Goal: Transaction & Acquisition: Purchase product/service

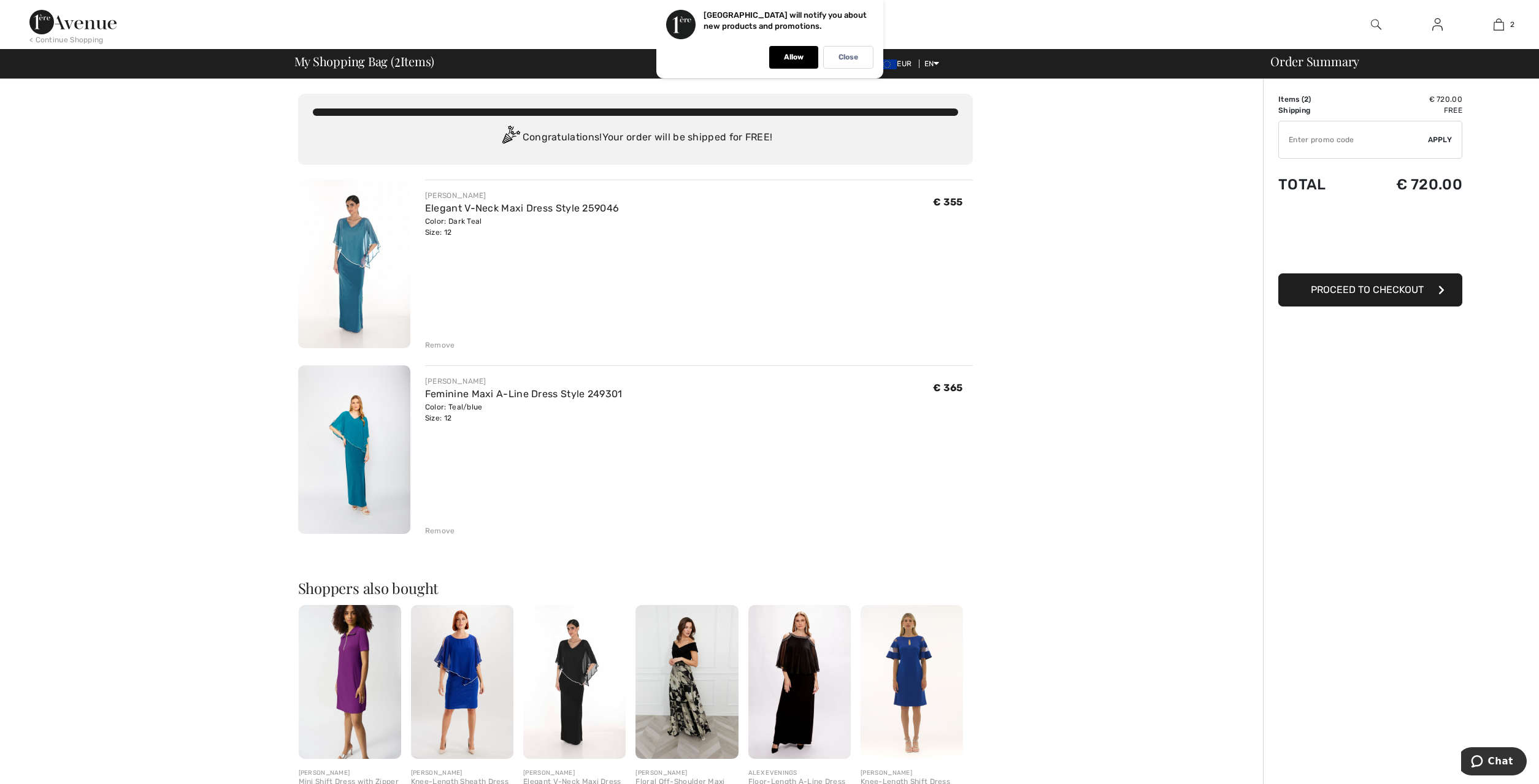
click at [341, 275] on img at bounding box center [354, 263] width 113 height 169
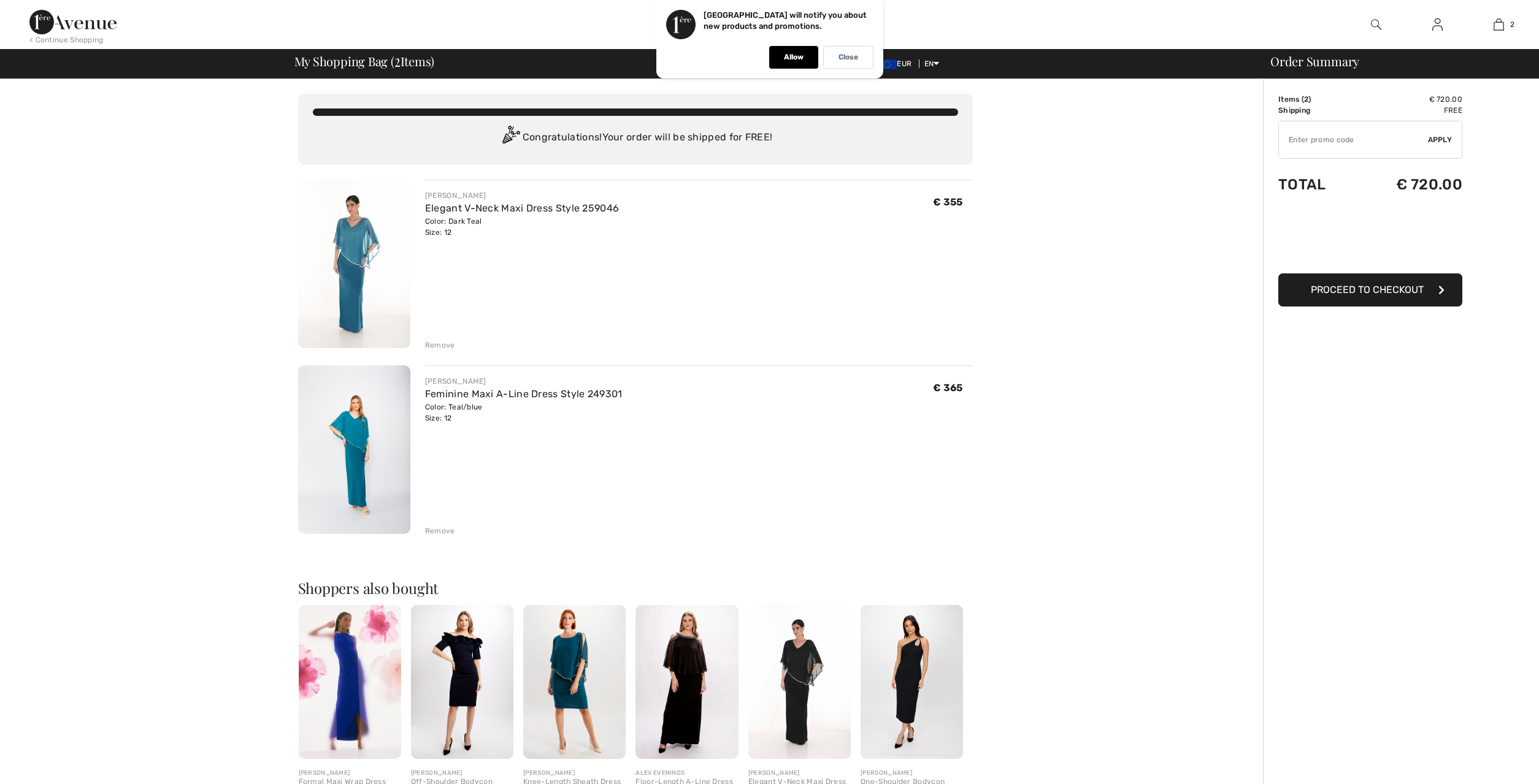
click at [359, 448] on img at bounding box center [354, 450] width 113 height 169
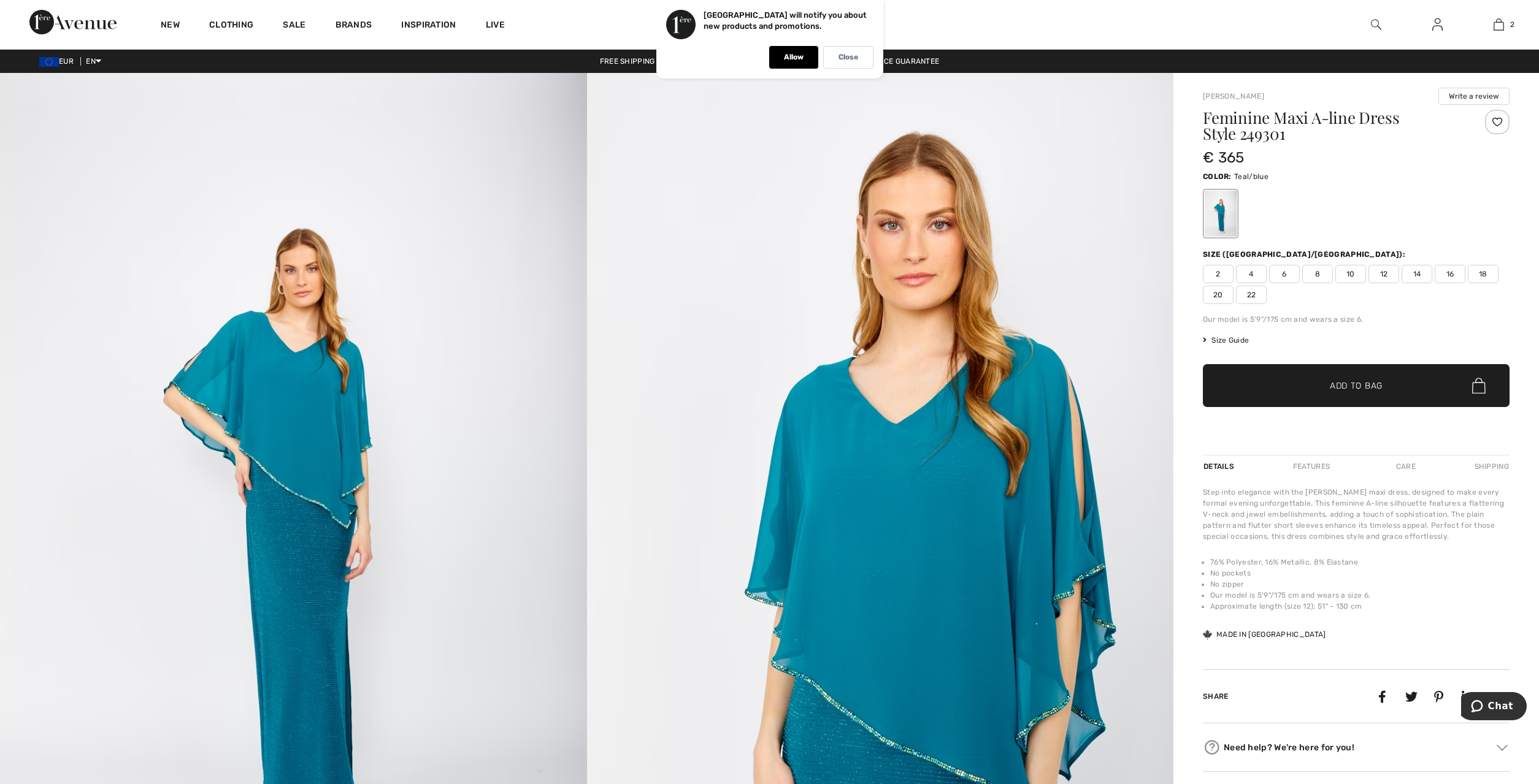
scroll to position [250, 0]
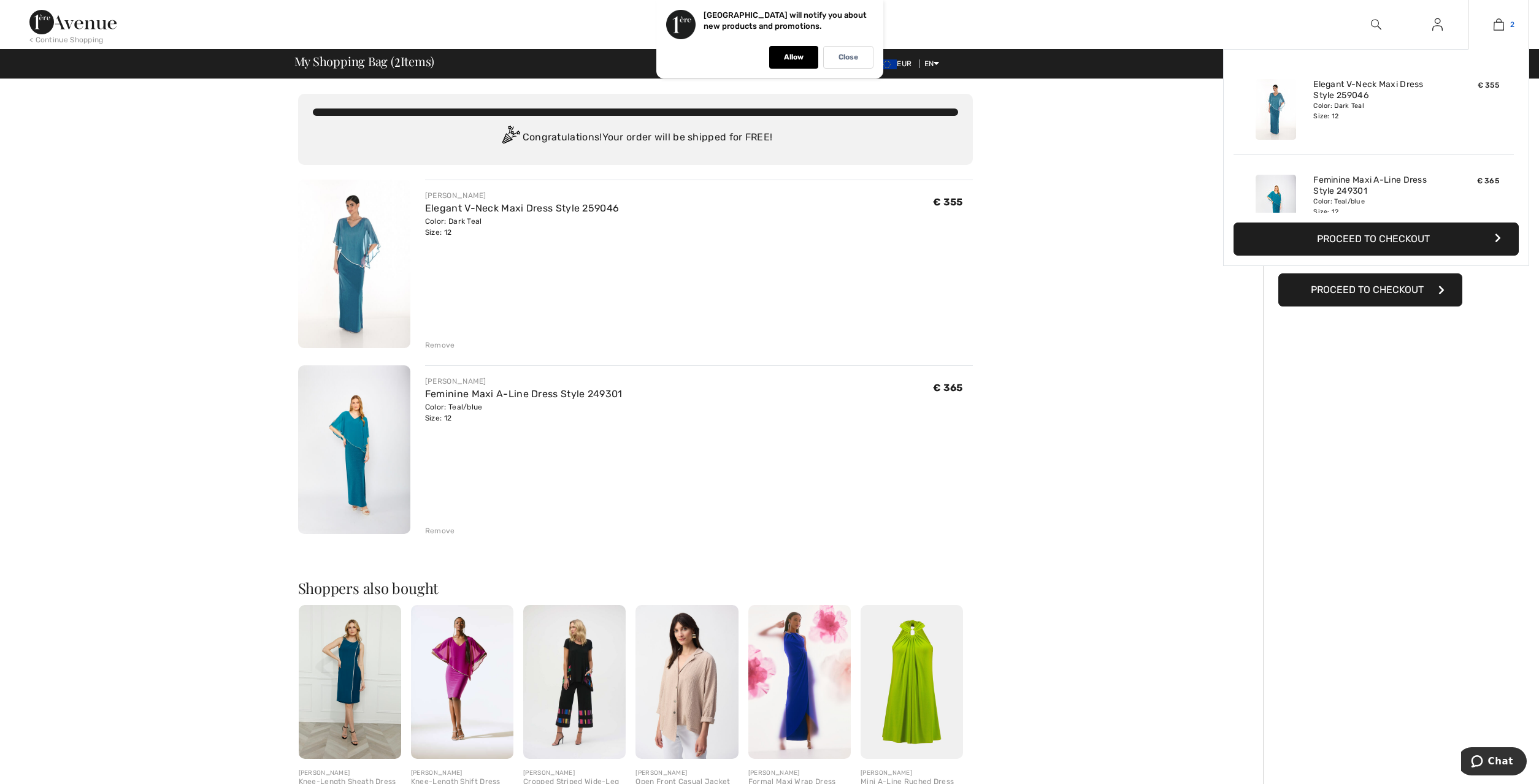
click at [1499, 27] on img at bounding box center [1499, 24] width 10 height 15
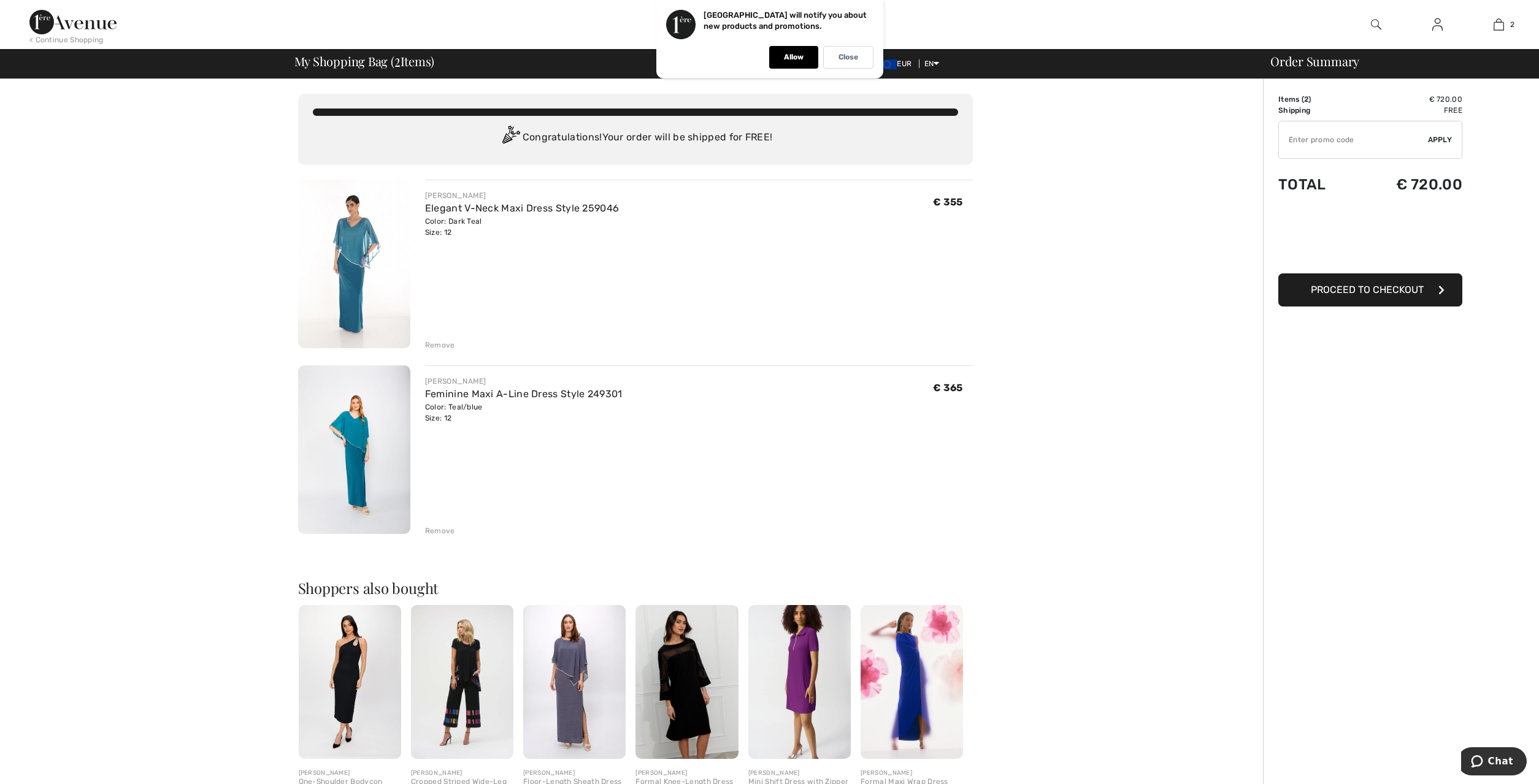
click at [447, 347] on div "Remove" at bounding box center [440, 345] width 30 height 11
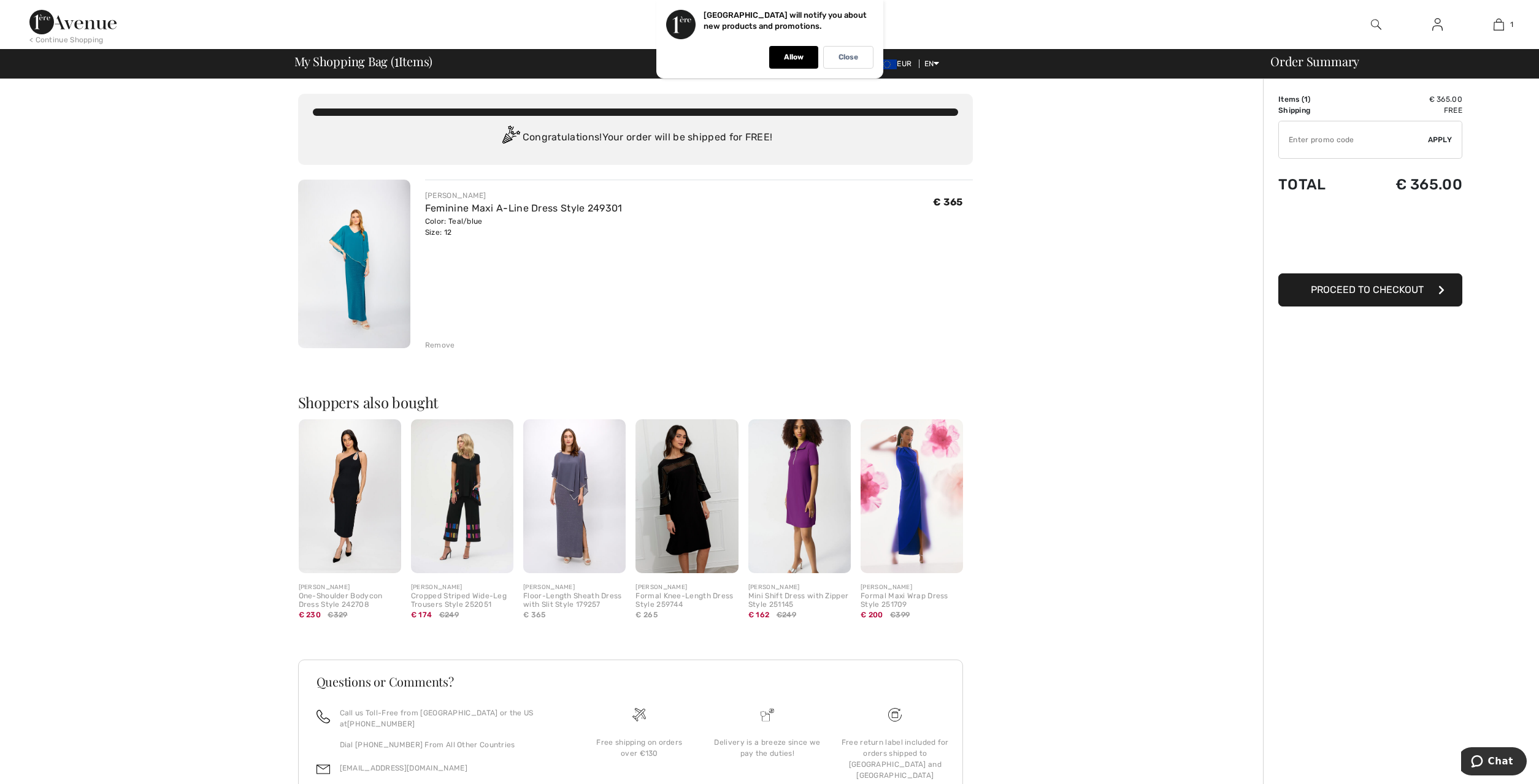
click at [585, 489] on img at bounding box center [575, 496] width 102 height 154
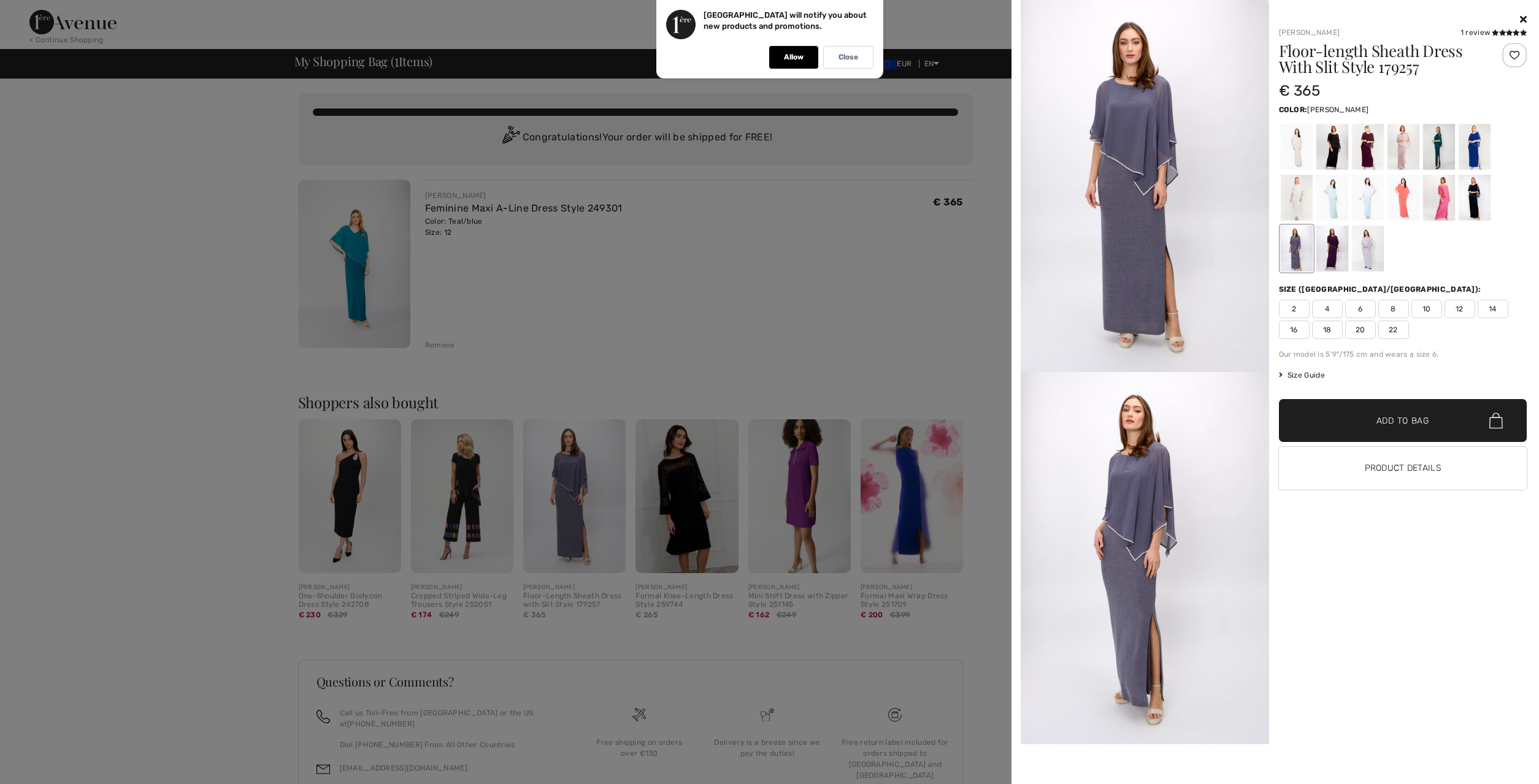
click at [1450, 150] on div at bounding box center [1438, 146] width 32 height 46
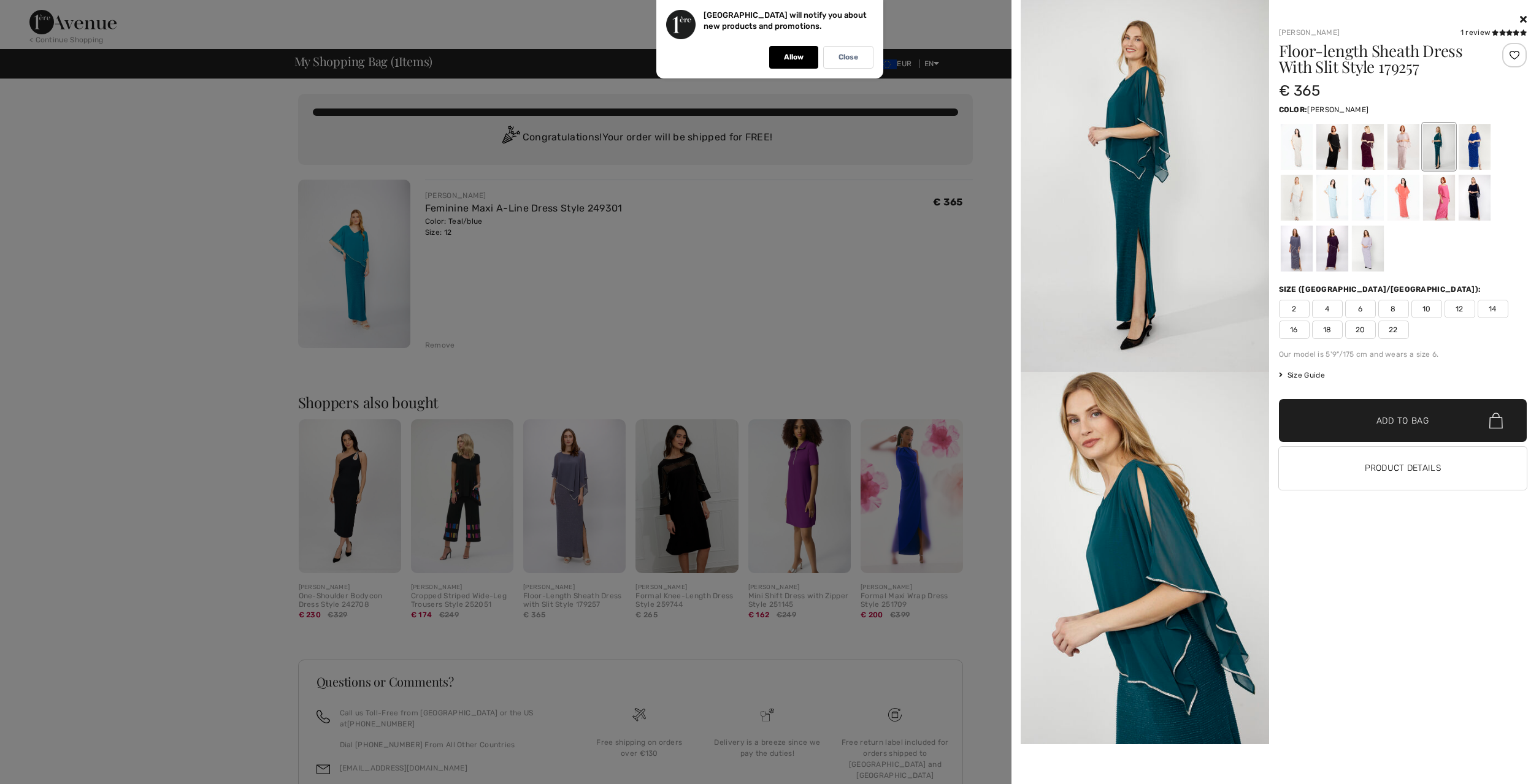
click at [356, 290] on div at bounding box center [770, 392] width 1539 height 784
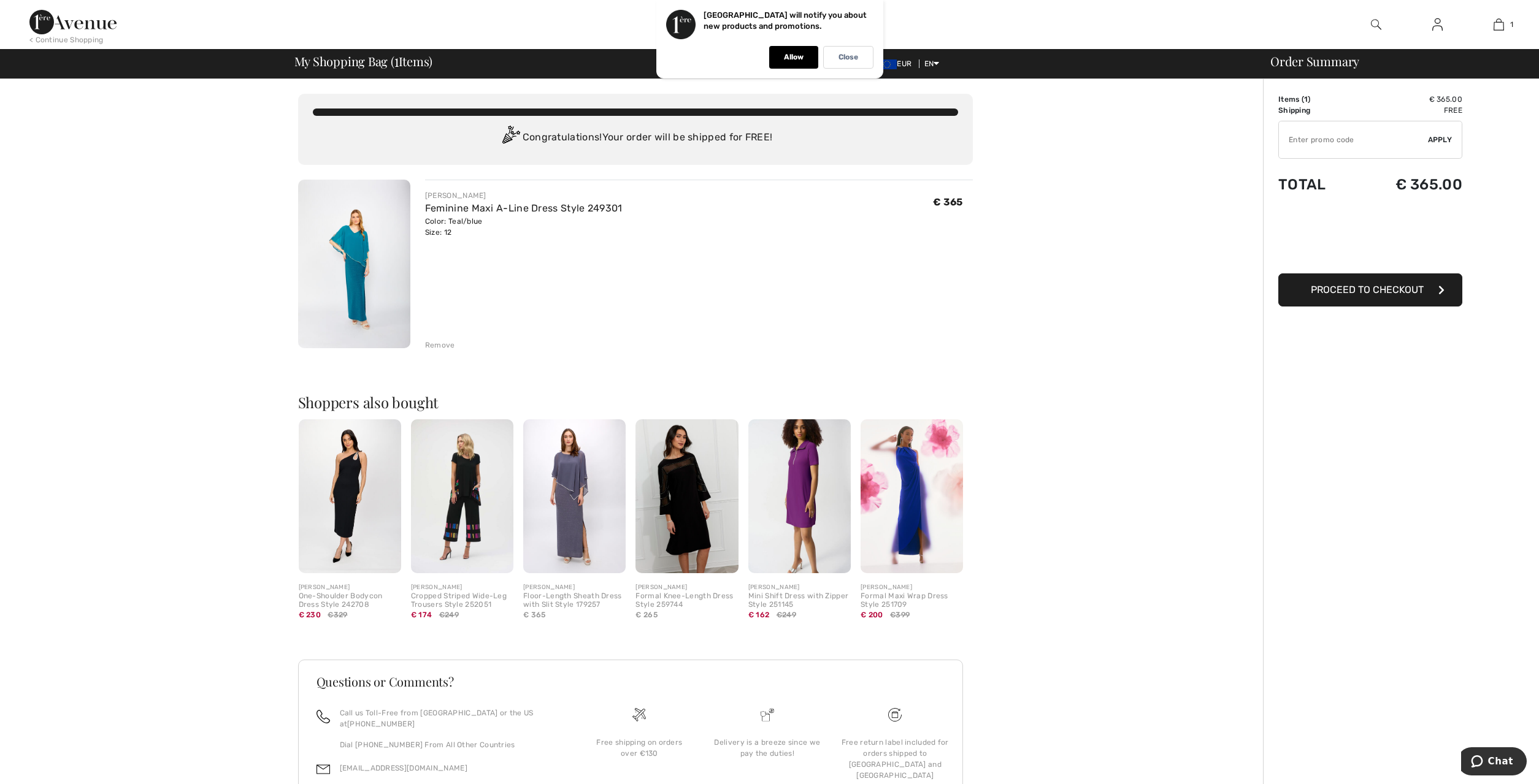
click at [356, 290] on img at bounding box center [354, 263] width 113 height 169
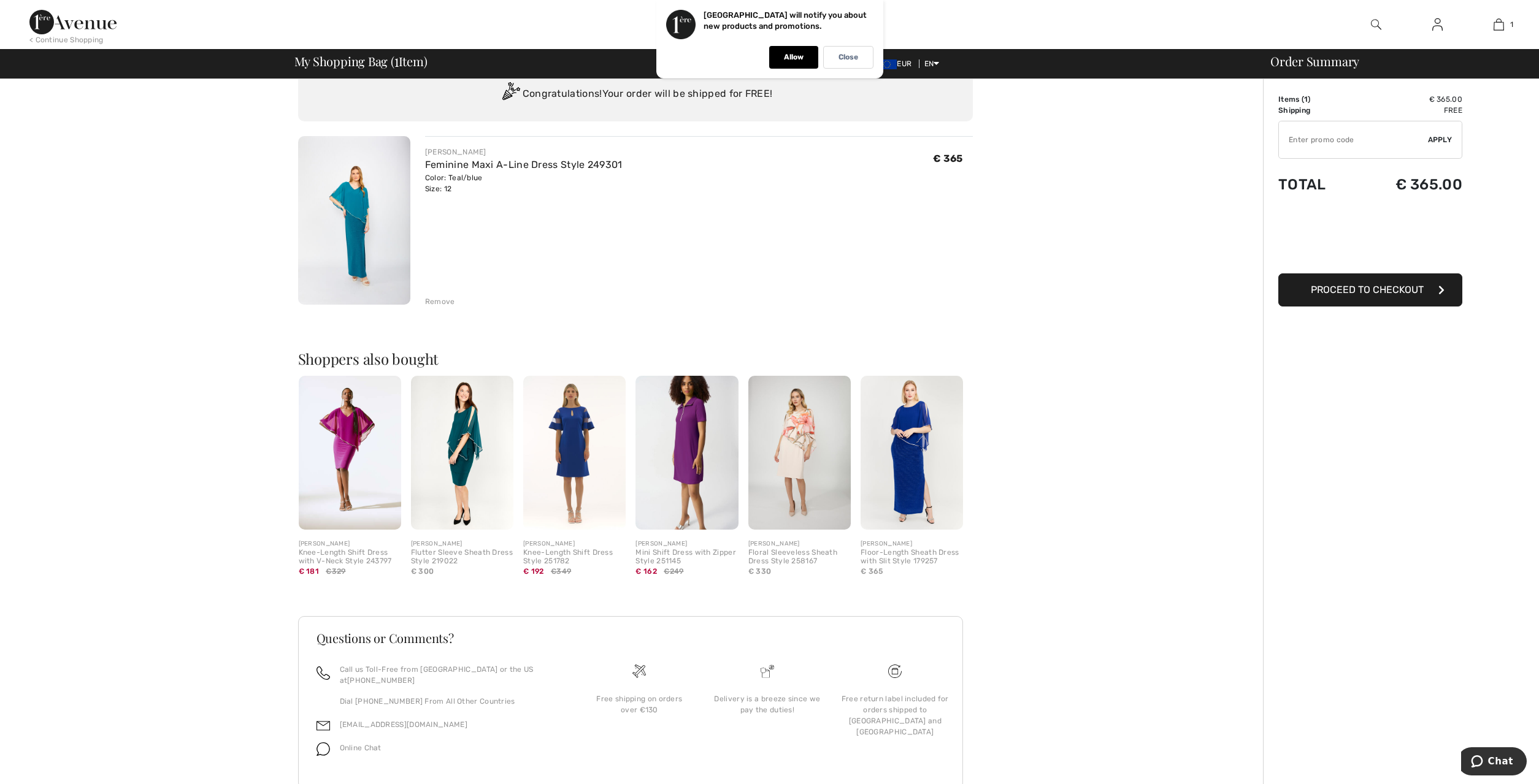
scroll to position [68, 0]
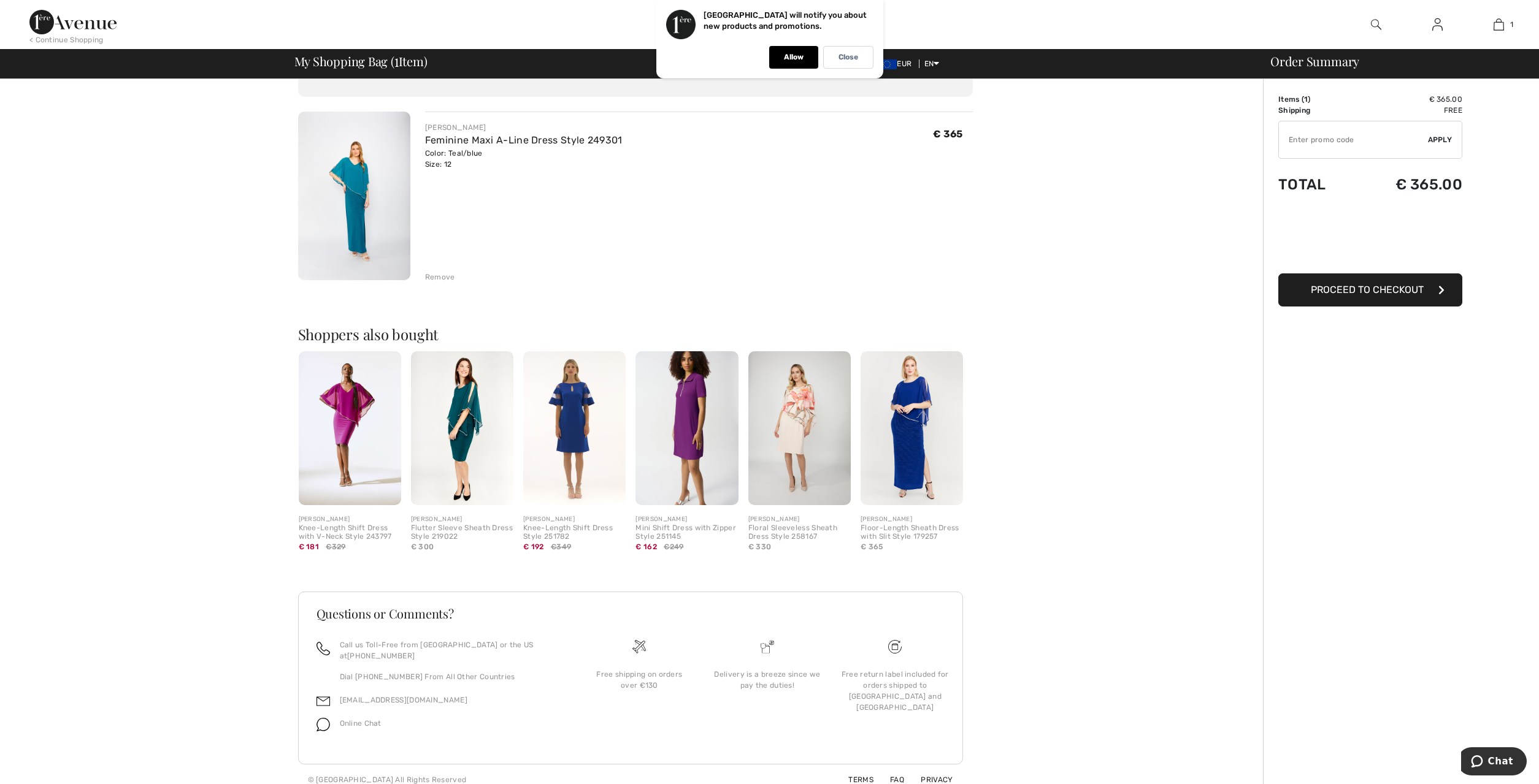
click at [346, 185] on img at bounding box center [354, 196] width 113 height 169
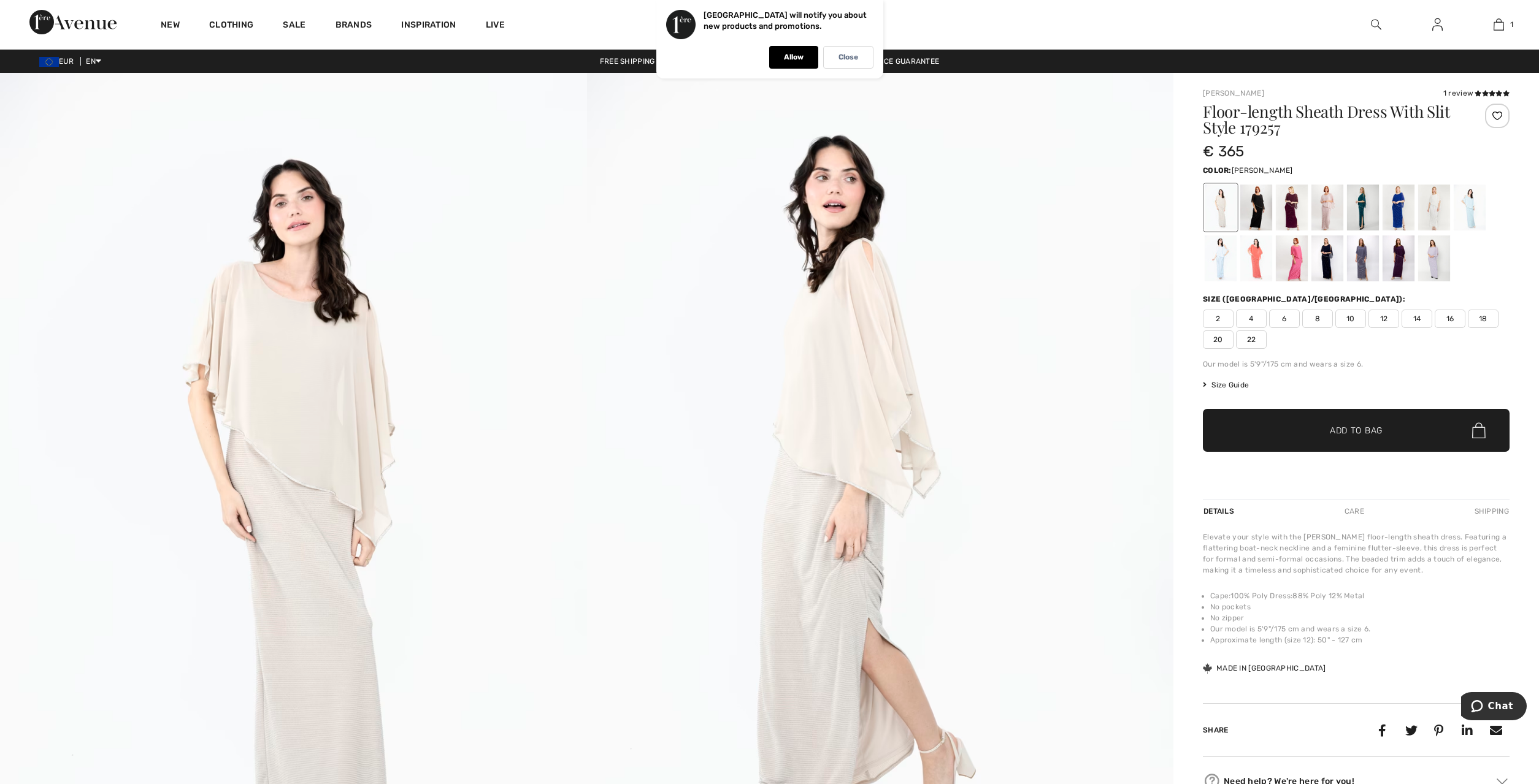
click at [1364, 215] on div at bounding box center [1362, 207] width 32 height 46
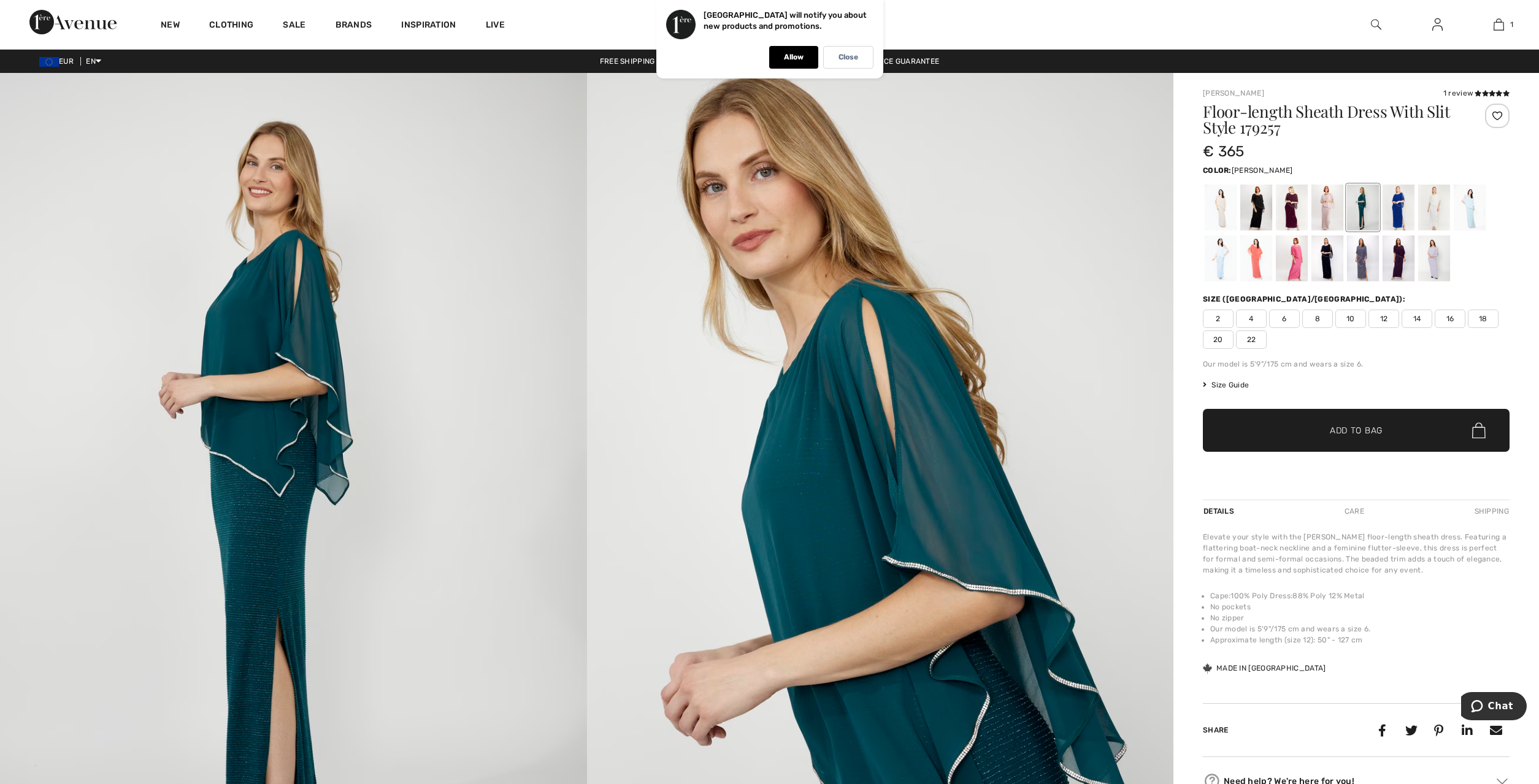
click at [891, 341] on img at bounding box center [880, 513] width 587 height 880
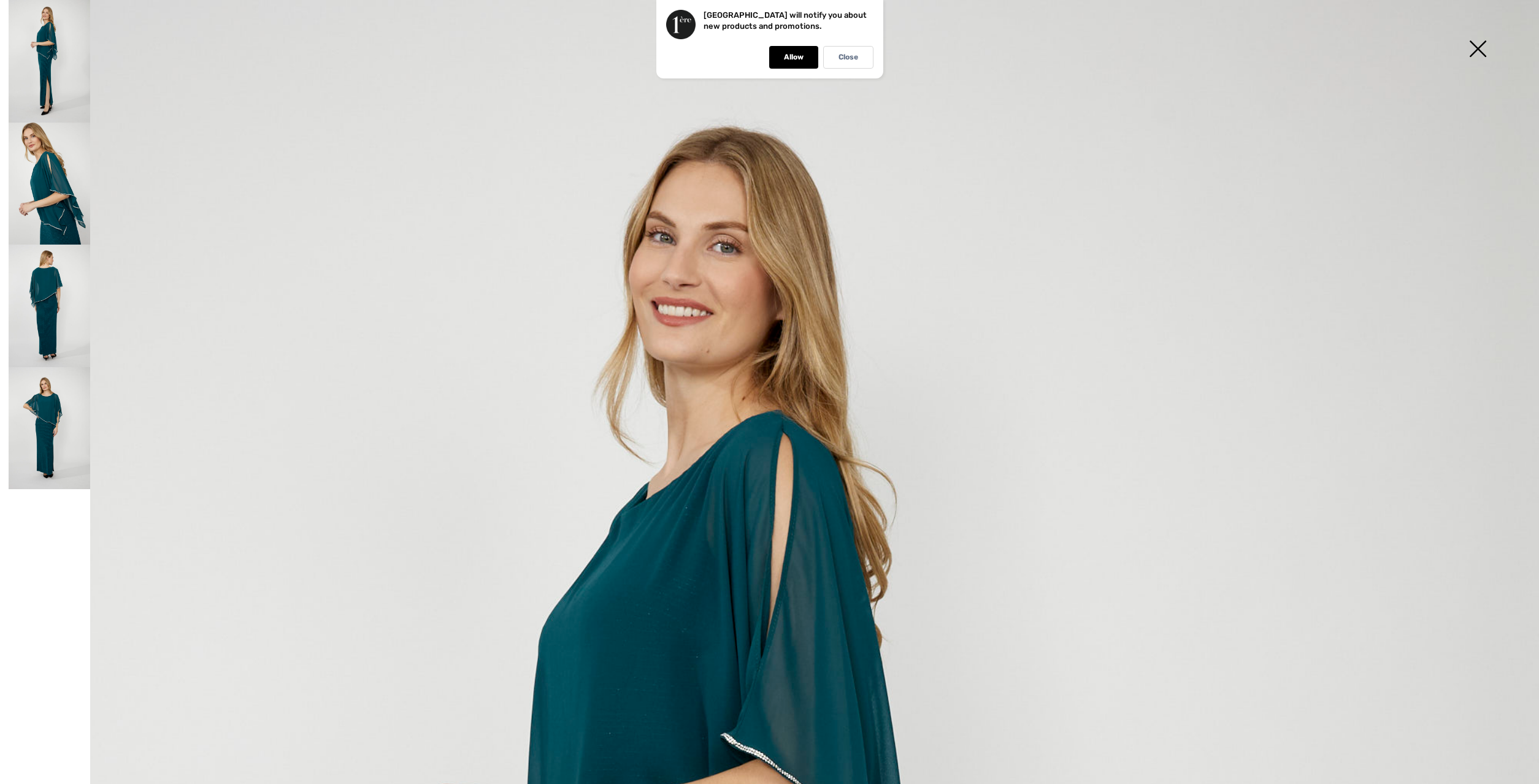
click at [55, 293] on img at bounding box center [49, 306] width 81 height 123
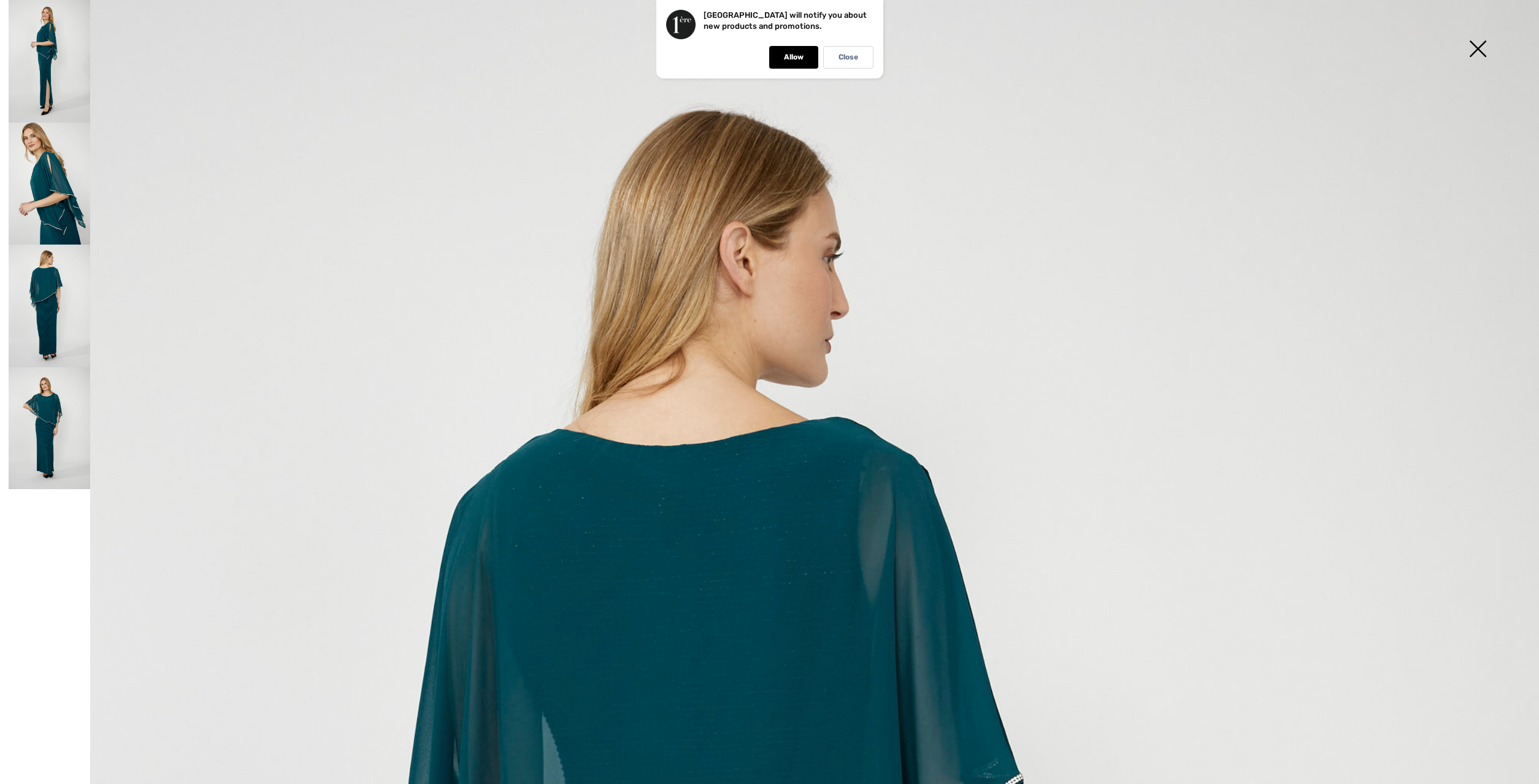
click at [54, 68] on img at bounding box center [49, 62] width 81 height 123
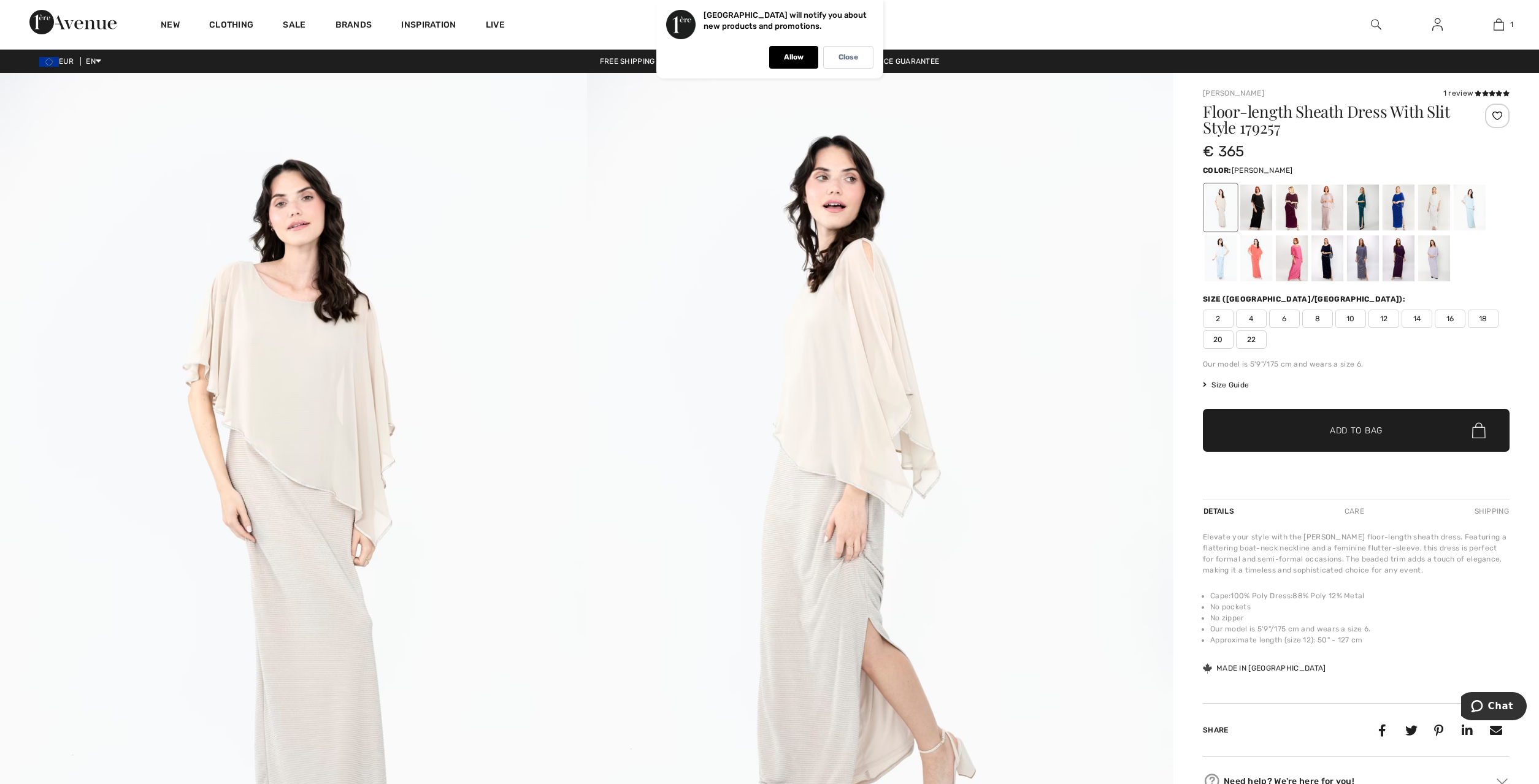
click at [1355, 202] on div at bounding box center [1362, 207] width 32 height 46
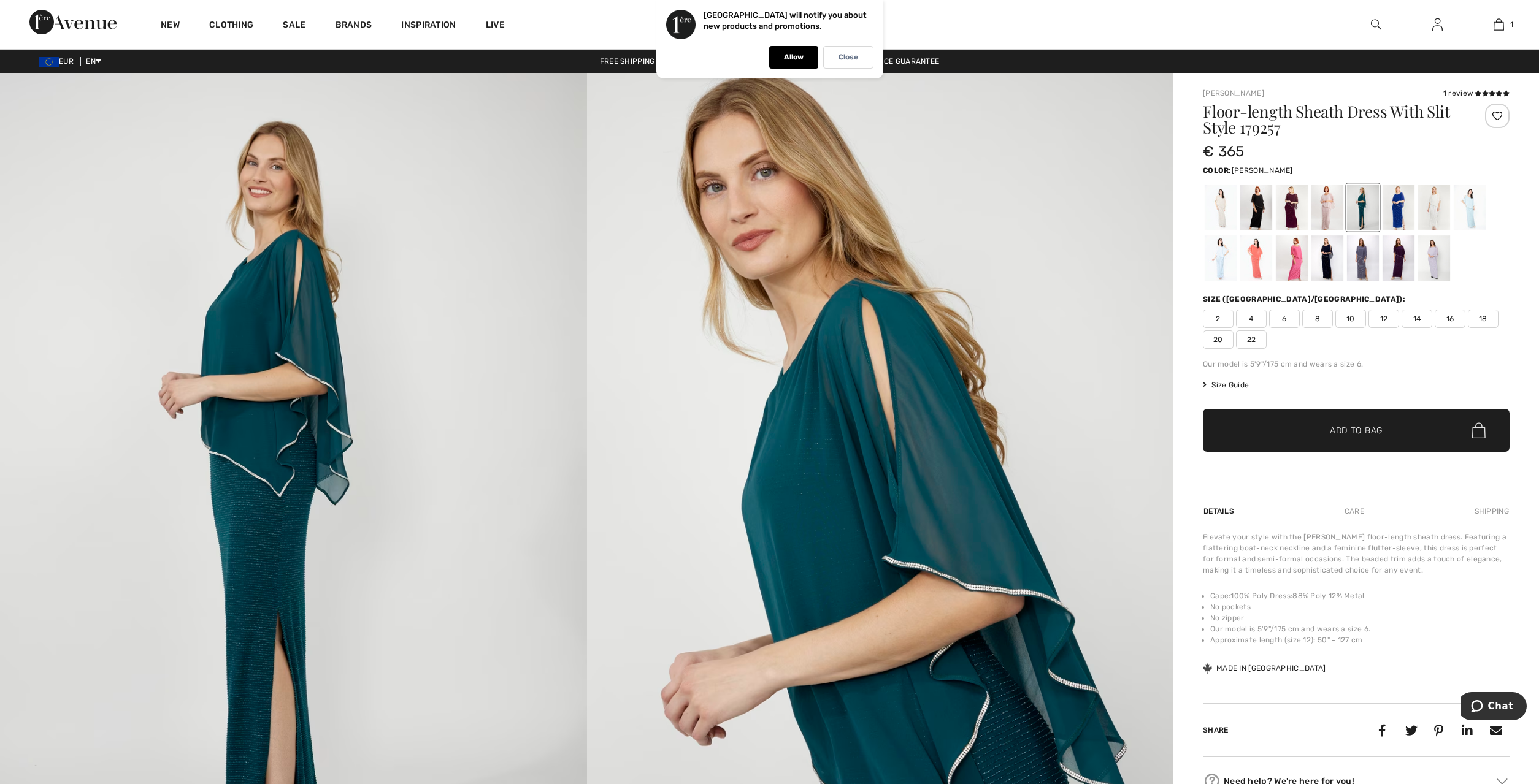
click at [1360, 424] on span "Add to Bag" at bounding box center [1356, 431] width 53 height 13
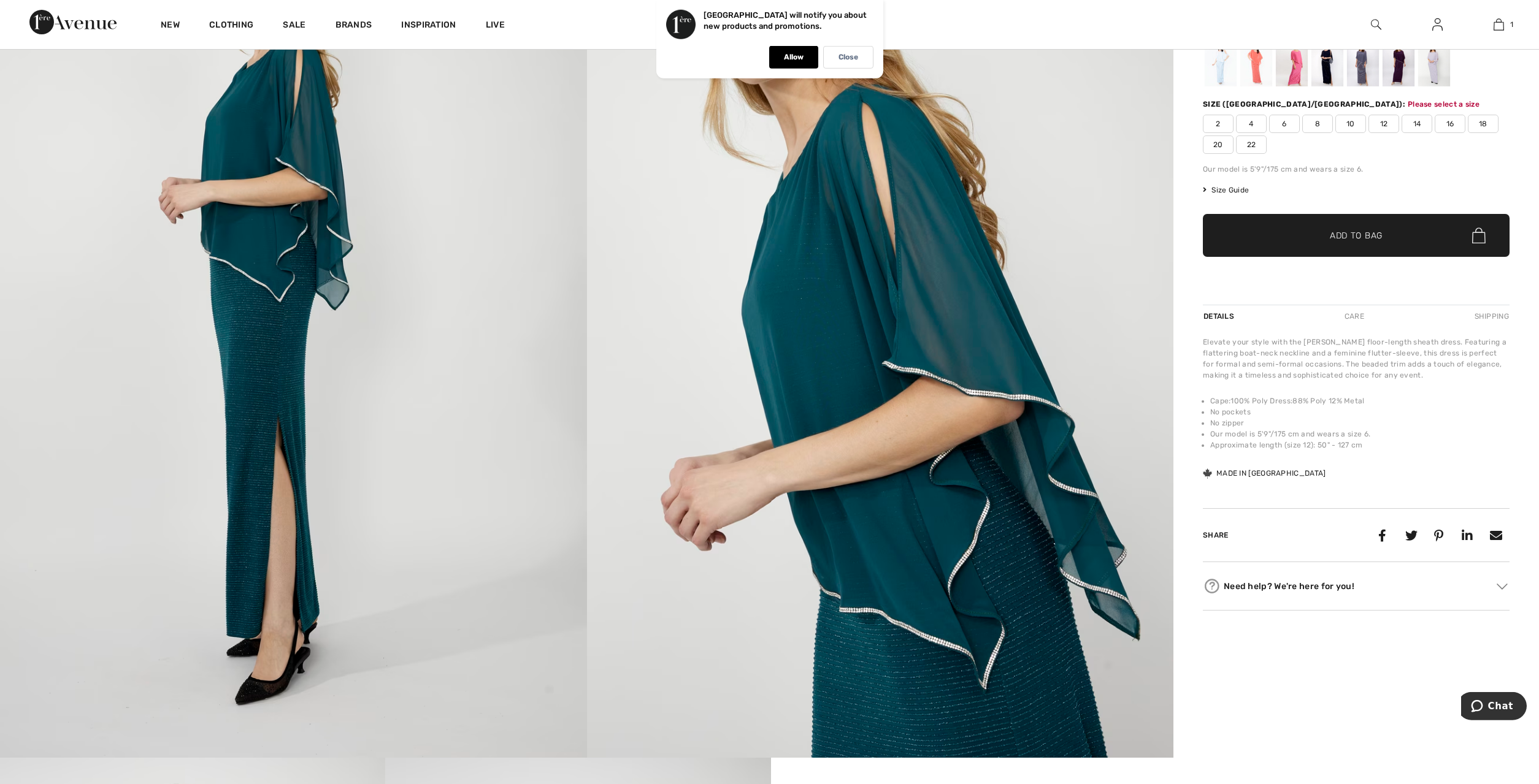
scroll to position [196, 0]
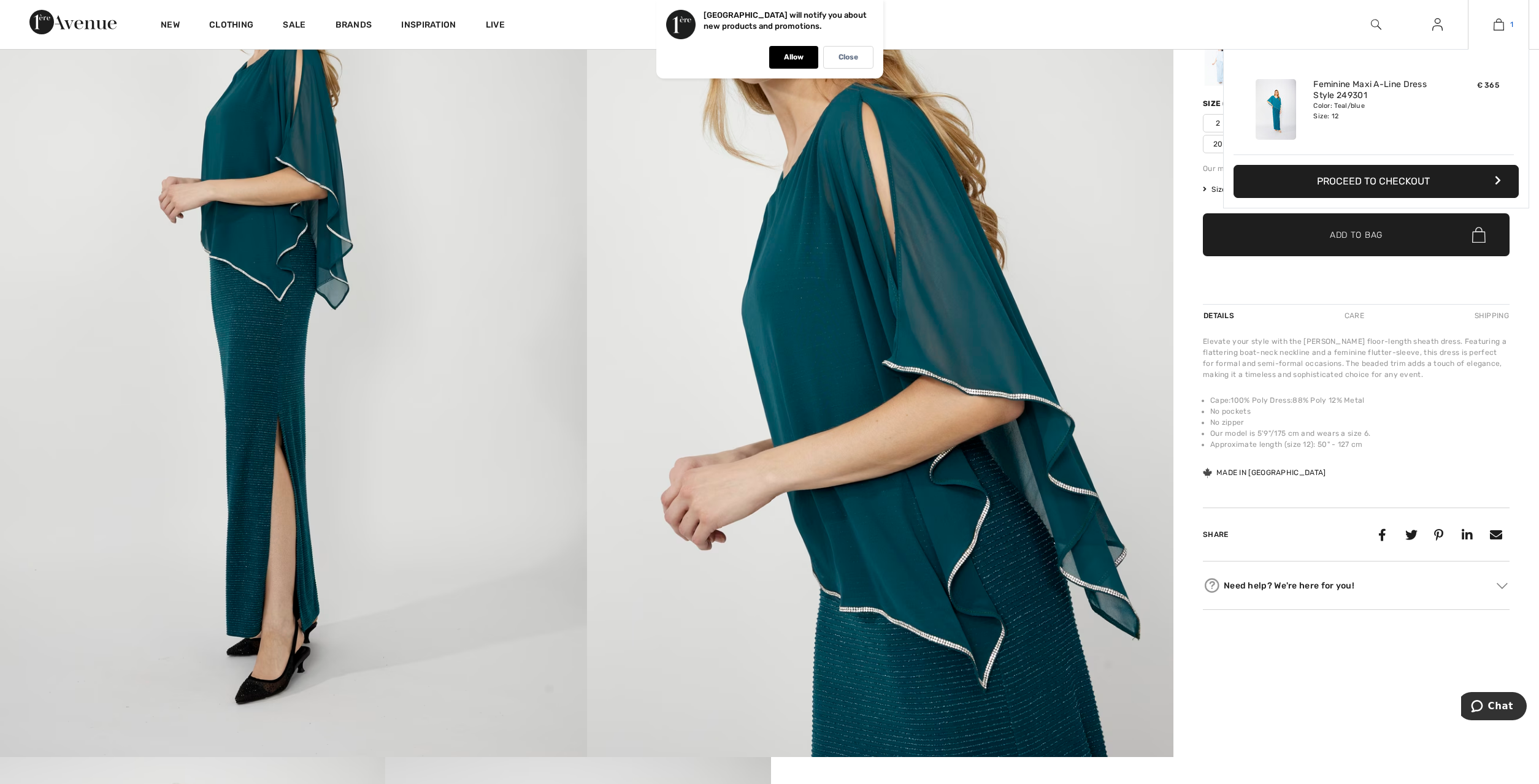
click at [1502, 29] on img at bounding box center [1499, 24] width 10 height 15
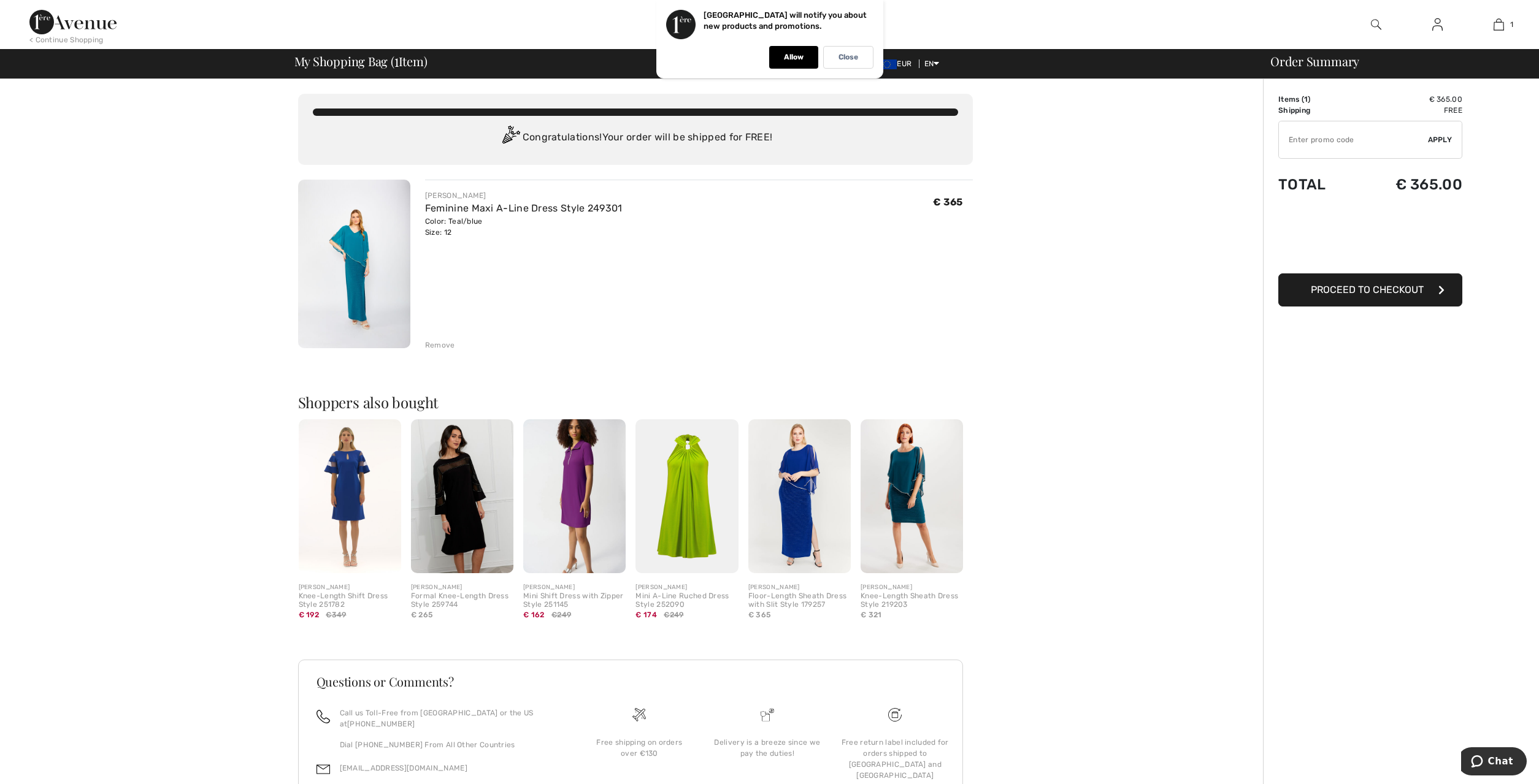
click at [347, 254] on img at bounding box center [354, 263] width 113 height 169
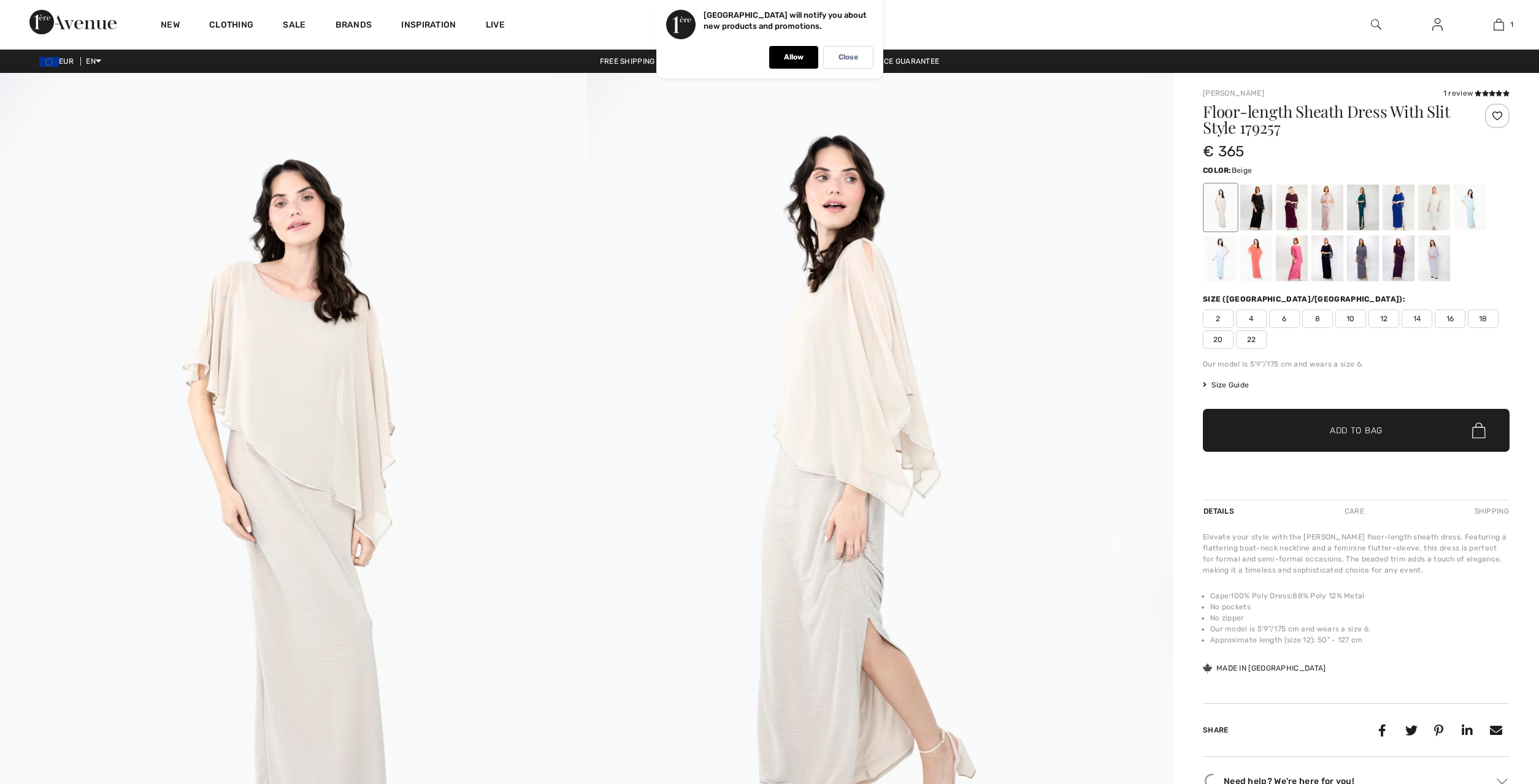
checkbox input "true"
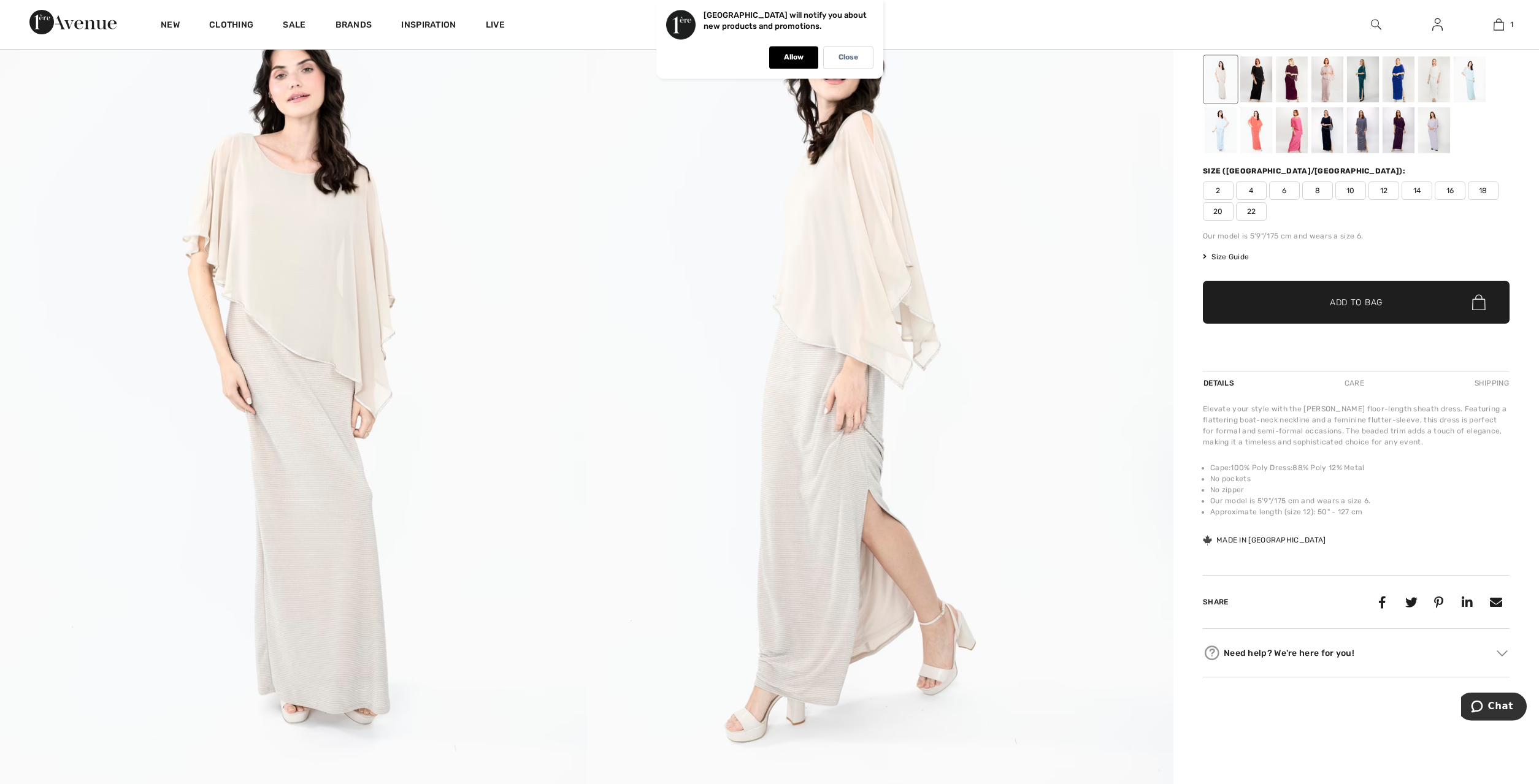
scroll to position [8, 0]
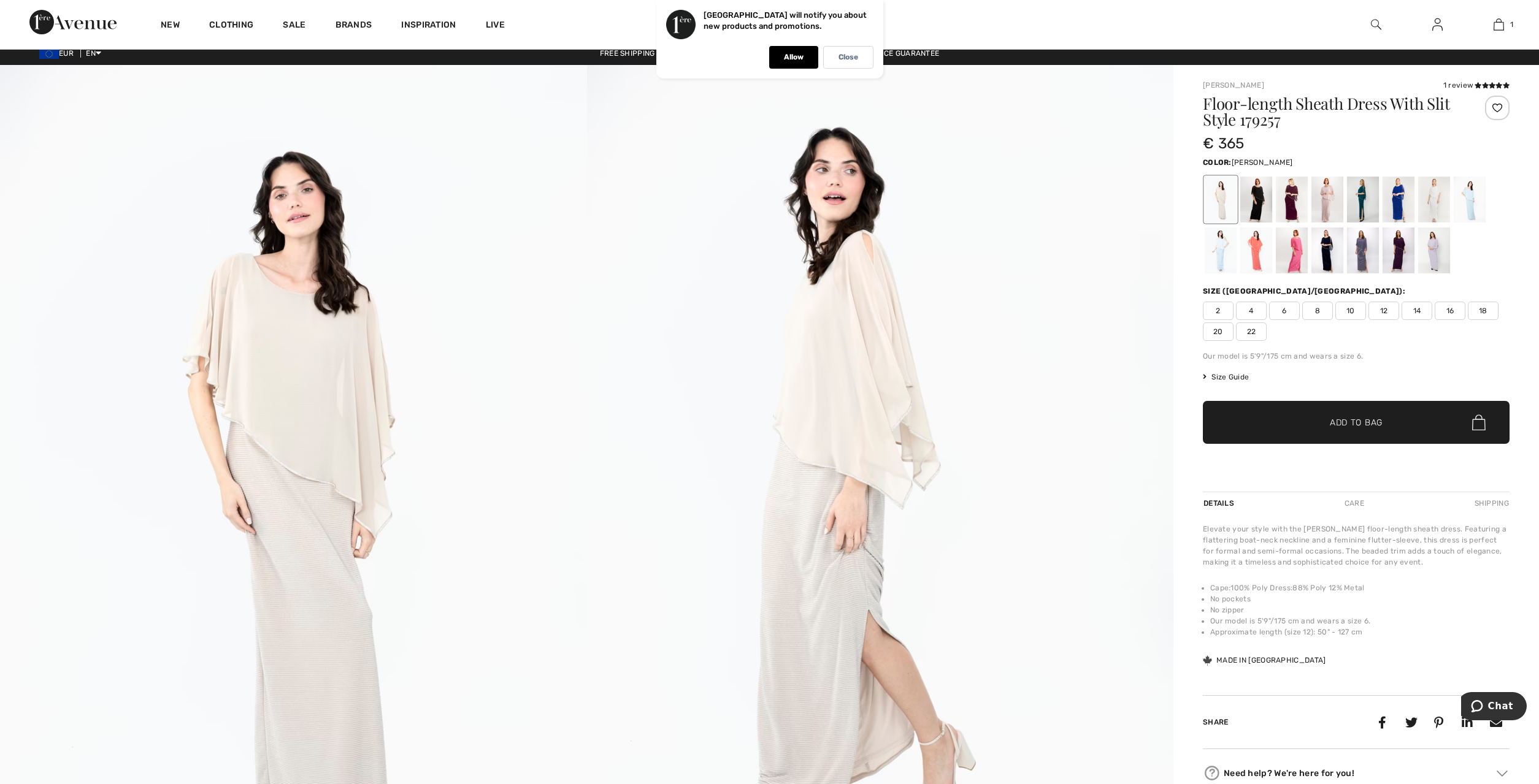
click at [1366, 204] on div at bounding box center [1362, 199] width 32 height 46
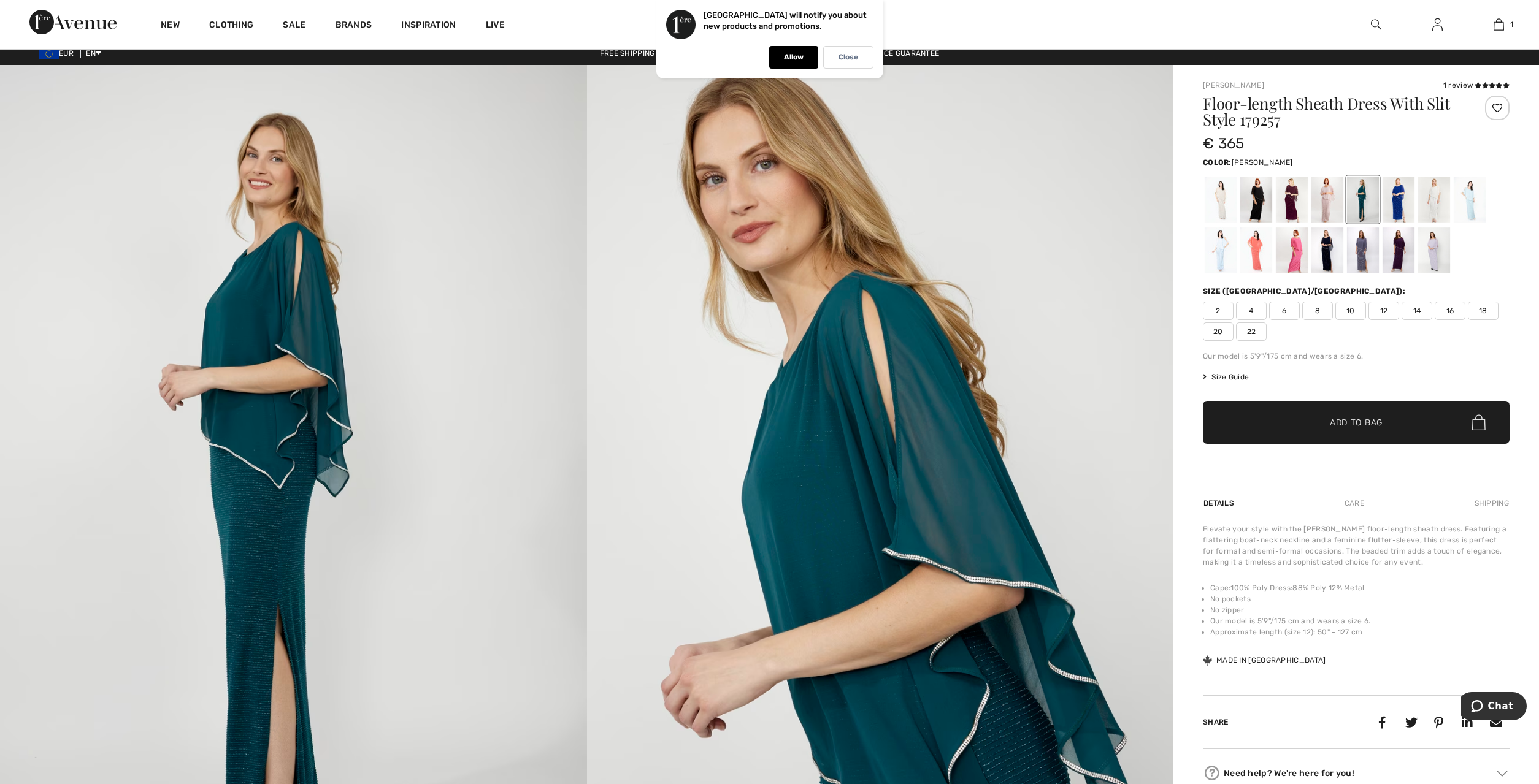
click at [1360, 420] on span "Add to Bag" at bounding box center [1356, 423] width 53 height 13
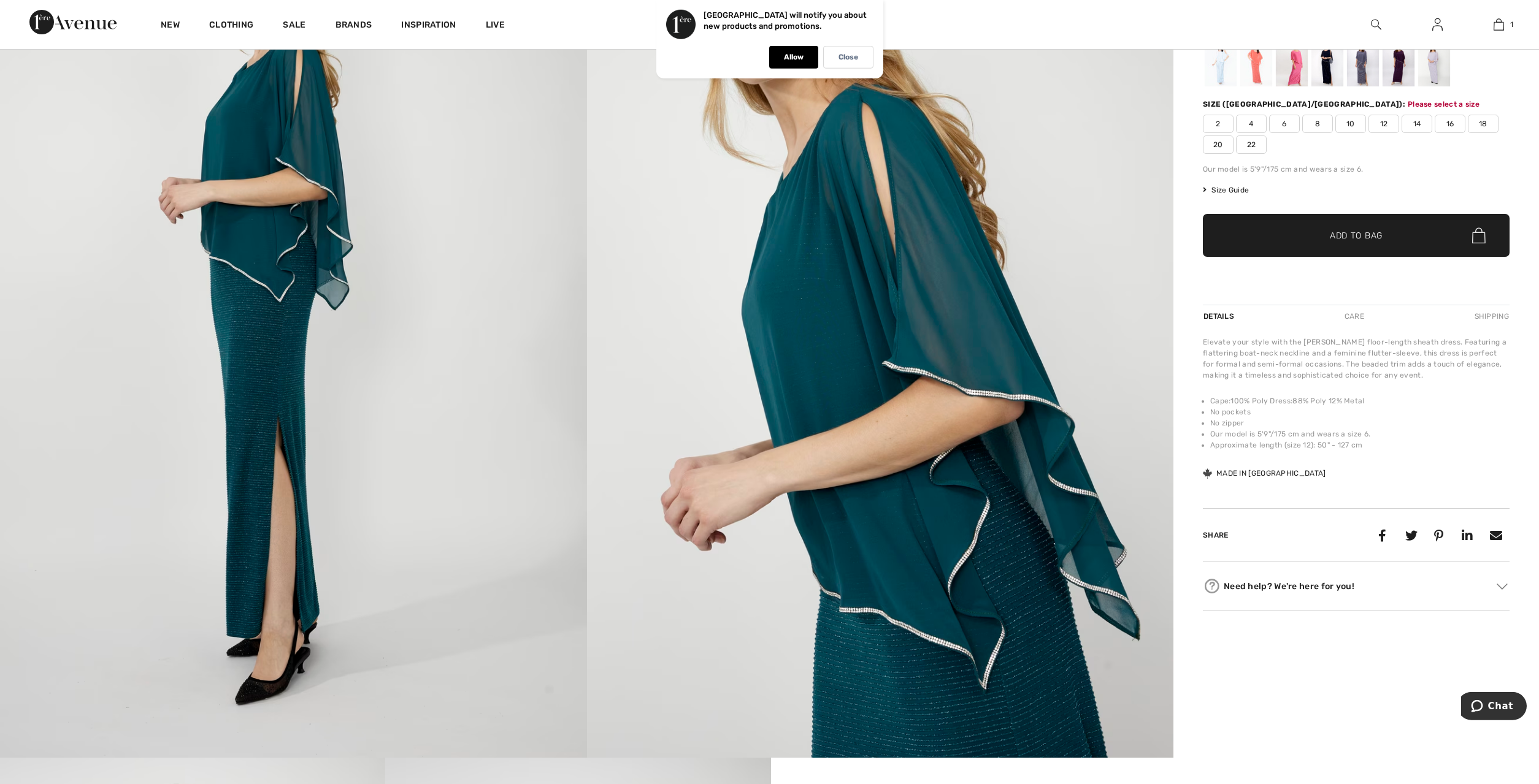
scroll to position [196, 0]
click at [1384, 122] on span "12" at bounding box center [1383, 123] width 30 height 18
click at [1368, 233] on span "Add to Bag" at bounding box center [1356, 235] width 53 height 13
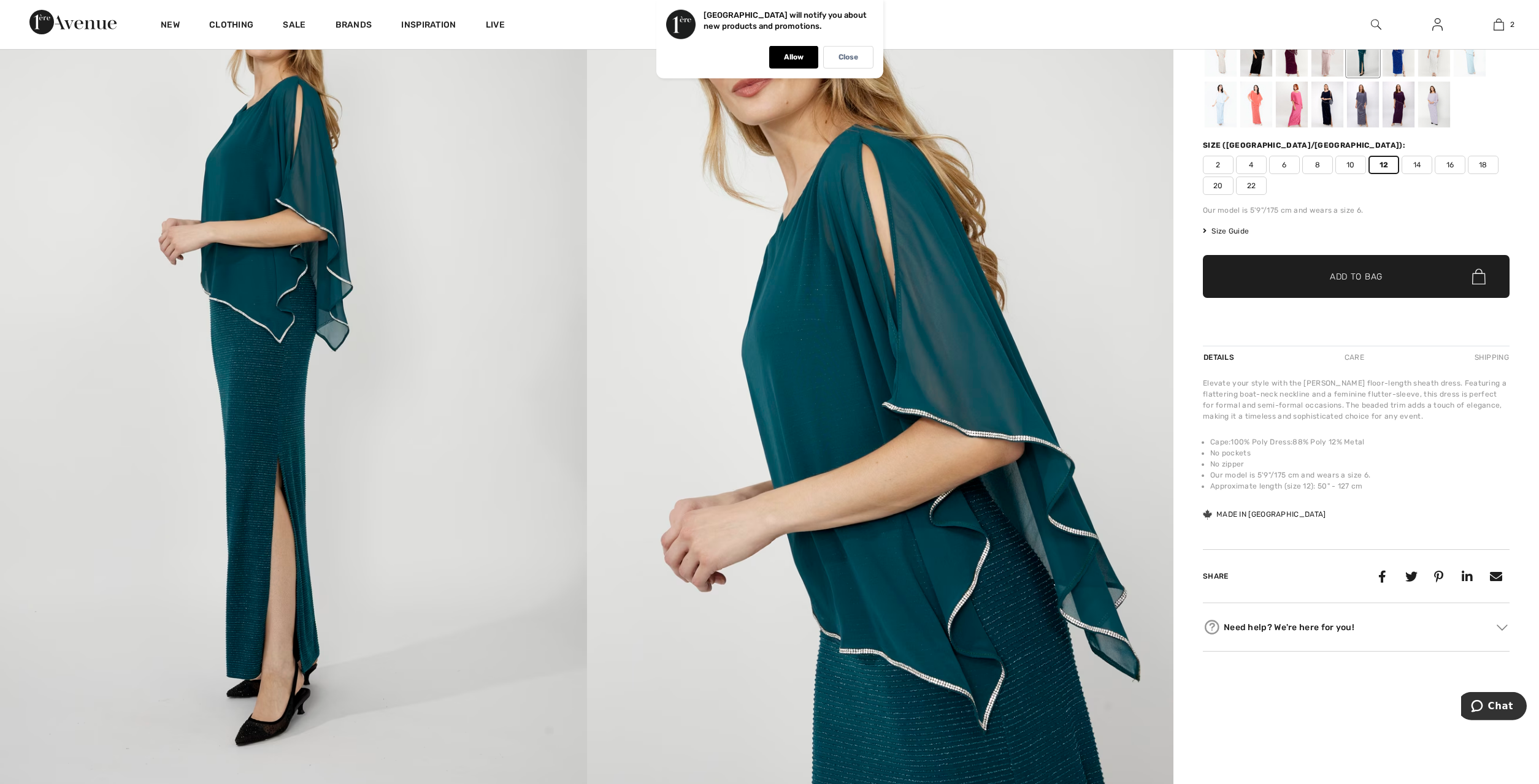
scroll to position [133, 0]
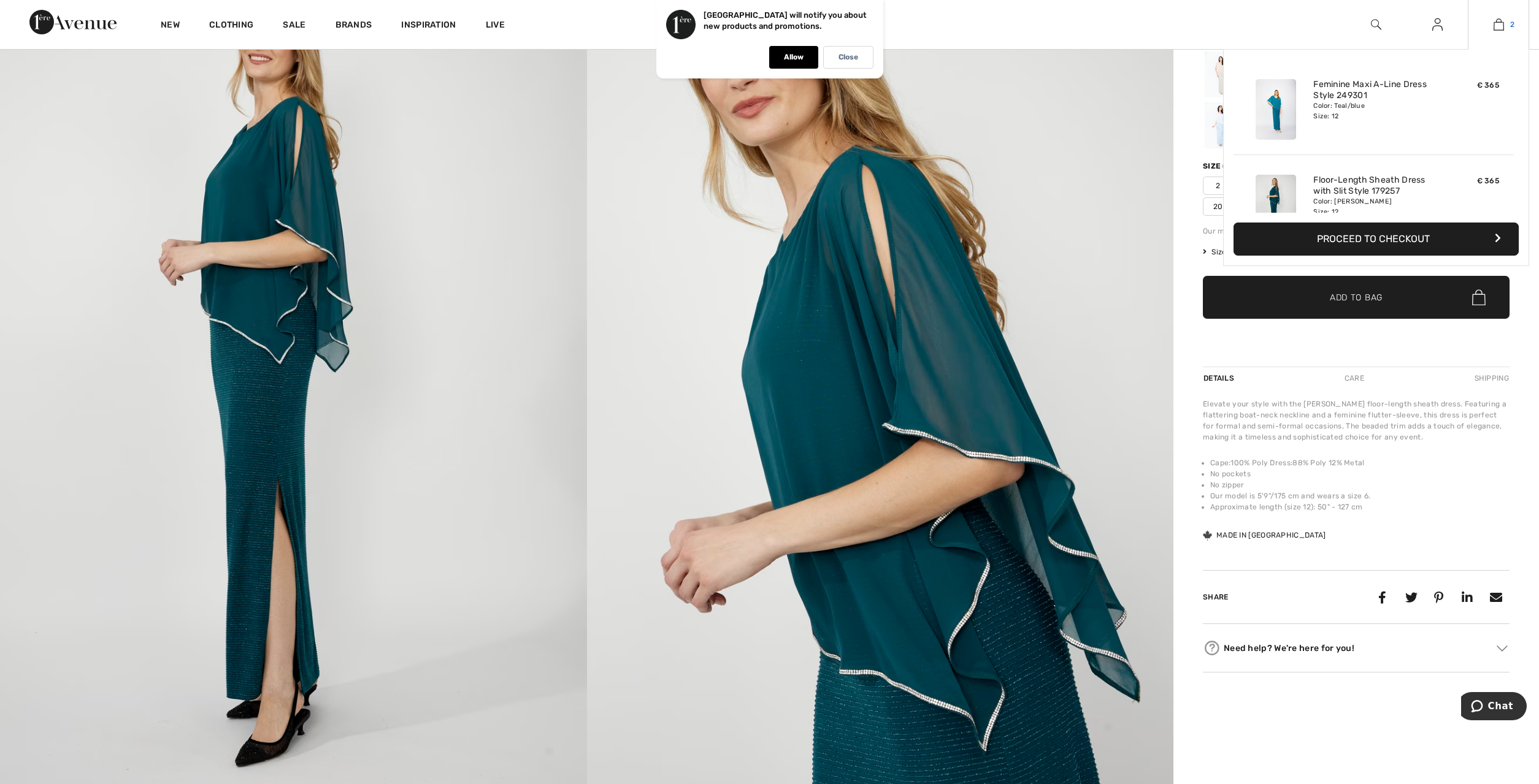
click at [1502, 21] on img at bounding box center [1499, 24] width 10 height 15
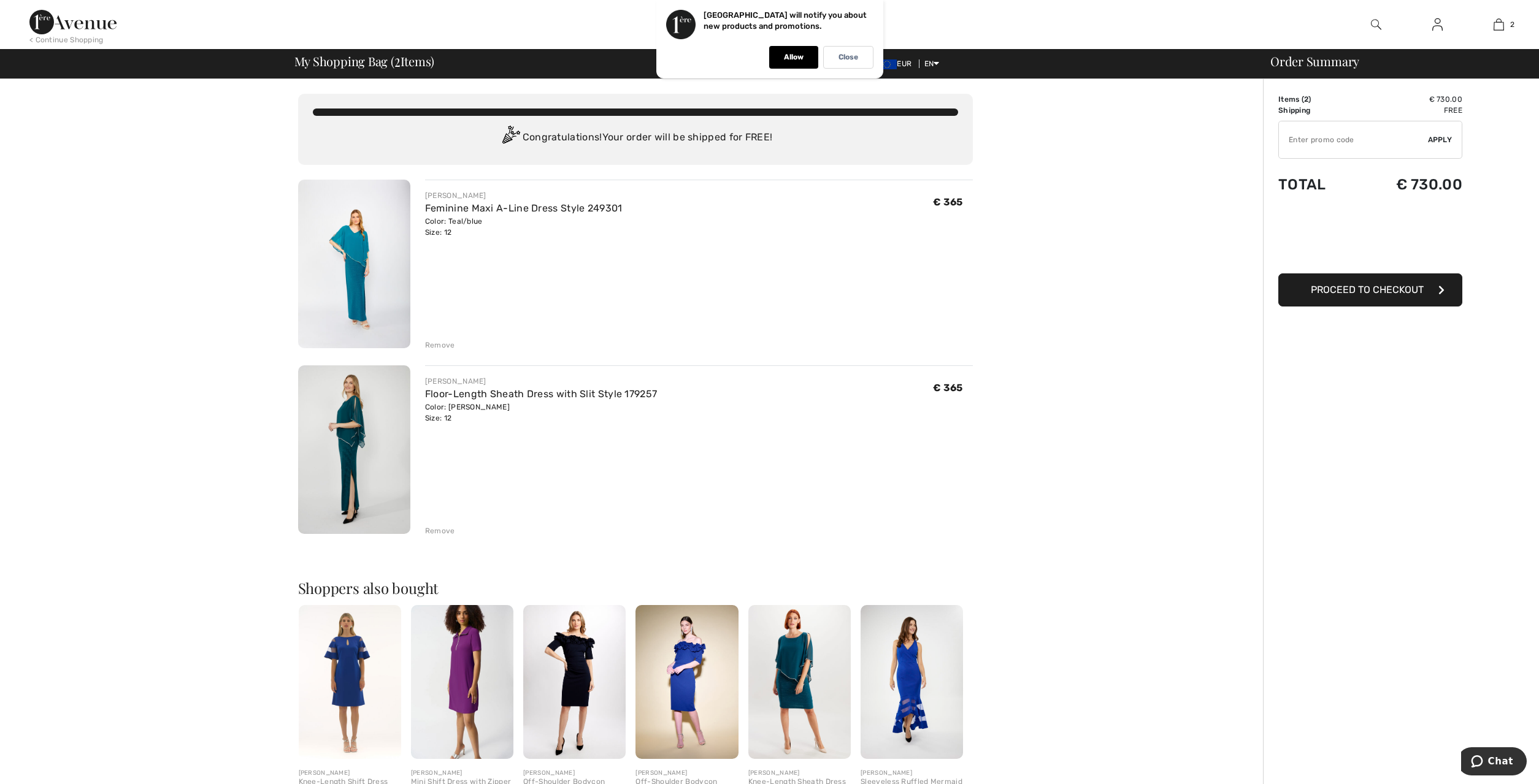
click at [448, 344] on div "Remove" at bounding box center [440, 345] width 30 height 11
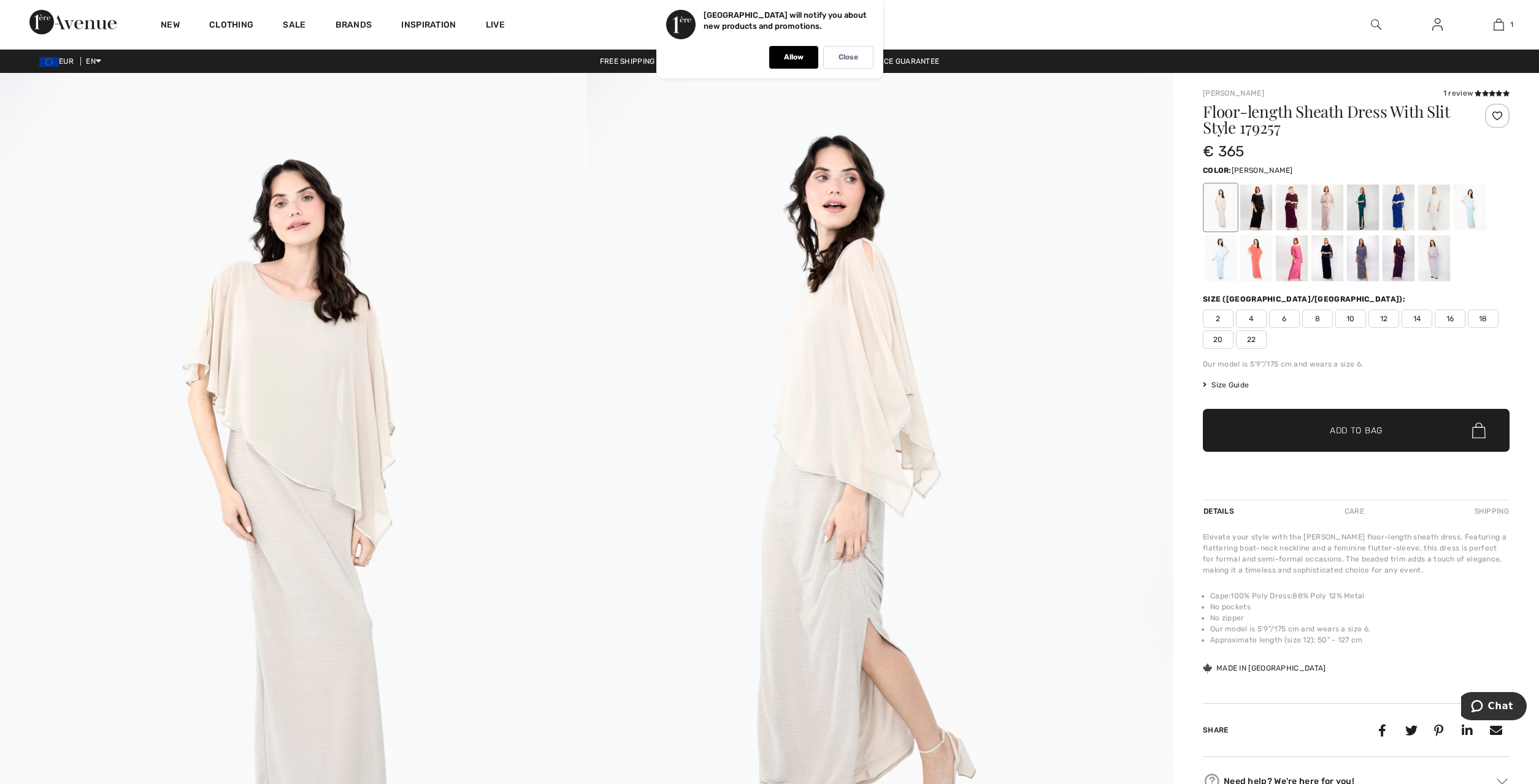
click at [1367, 211] on div at bounding box center [1362, 207] width 32 height 46
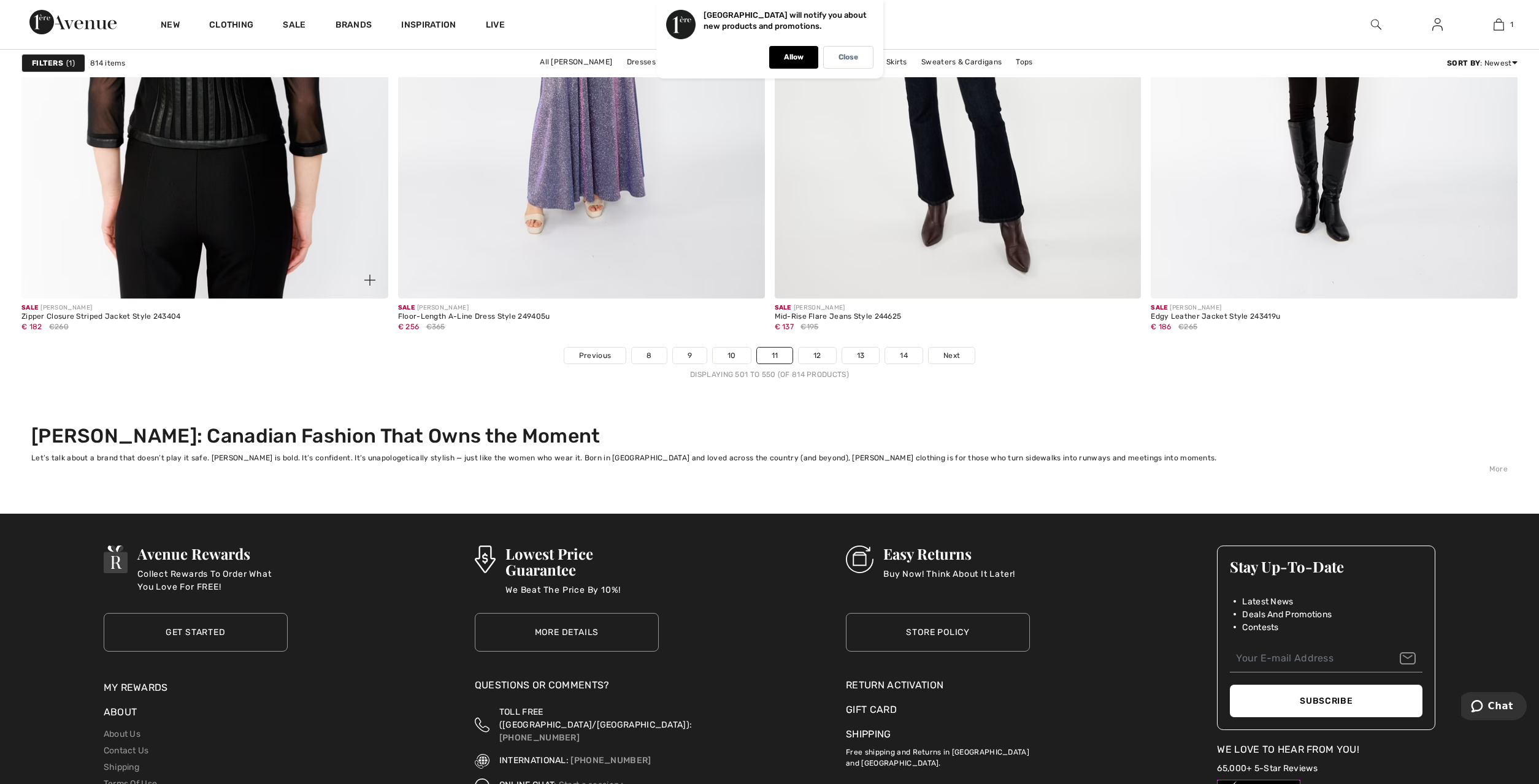
scroll to position [9507, 0]
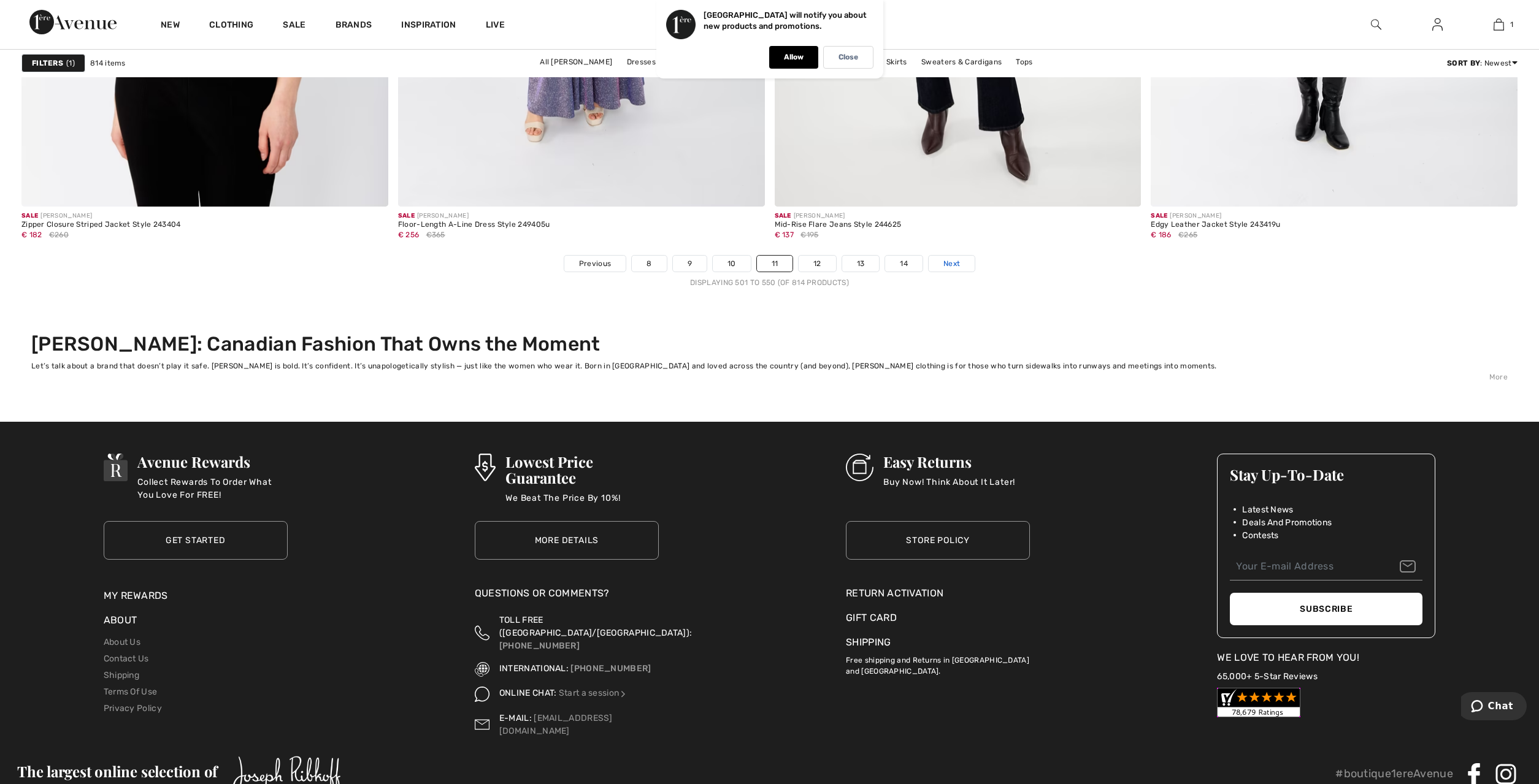
click at [946, 262] on span "Next" at bounding box center [951, 263] width 16 height 11
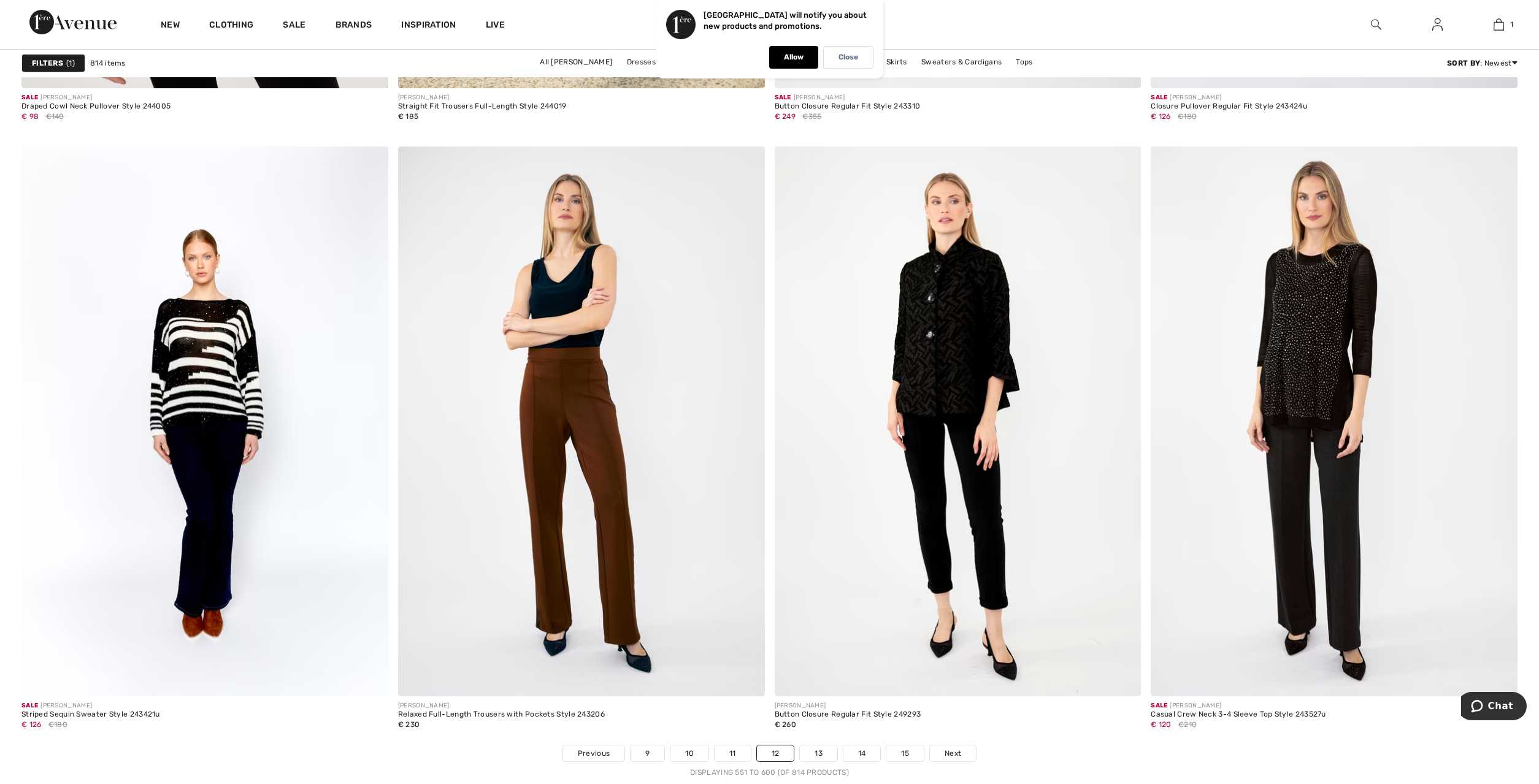
scroll to position [9256, 0]
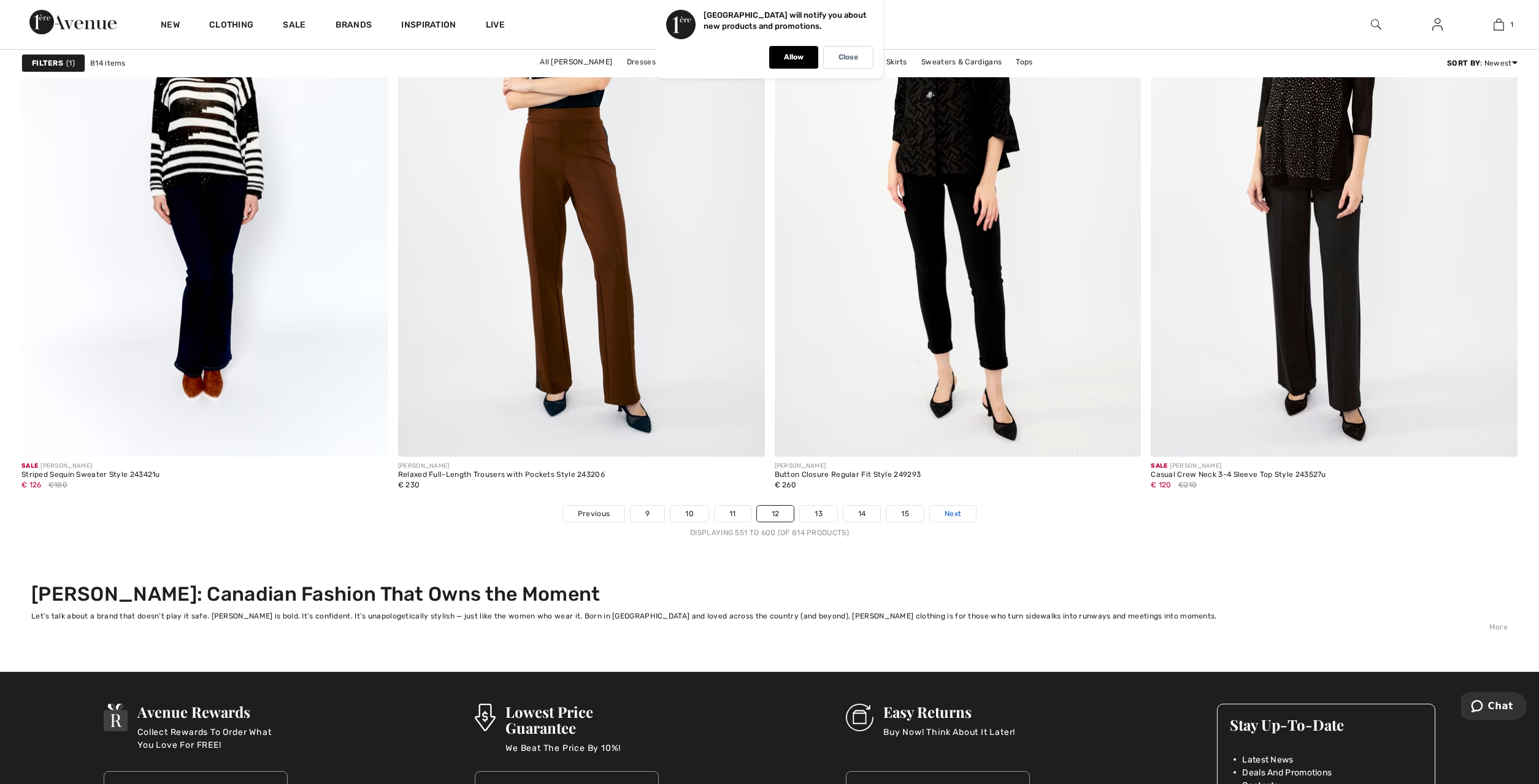
click at [959, 516] on span "Next" at bounding box center [952, 514] width 16 height 11
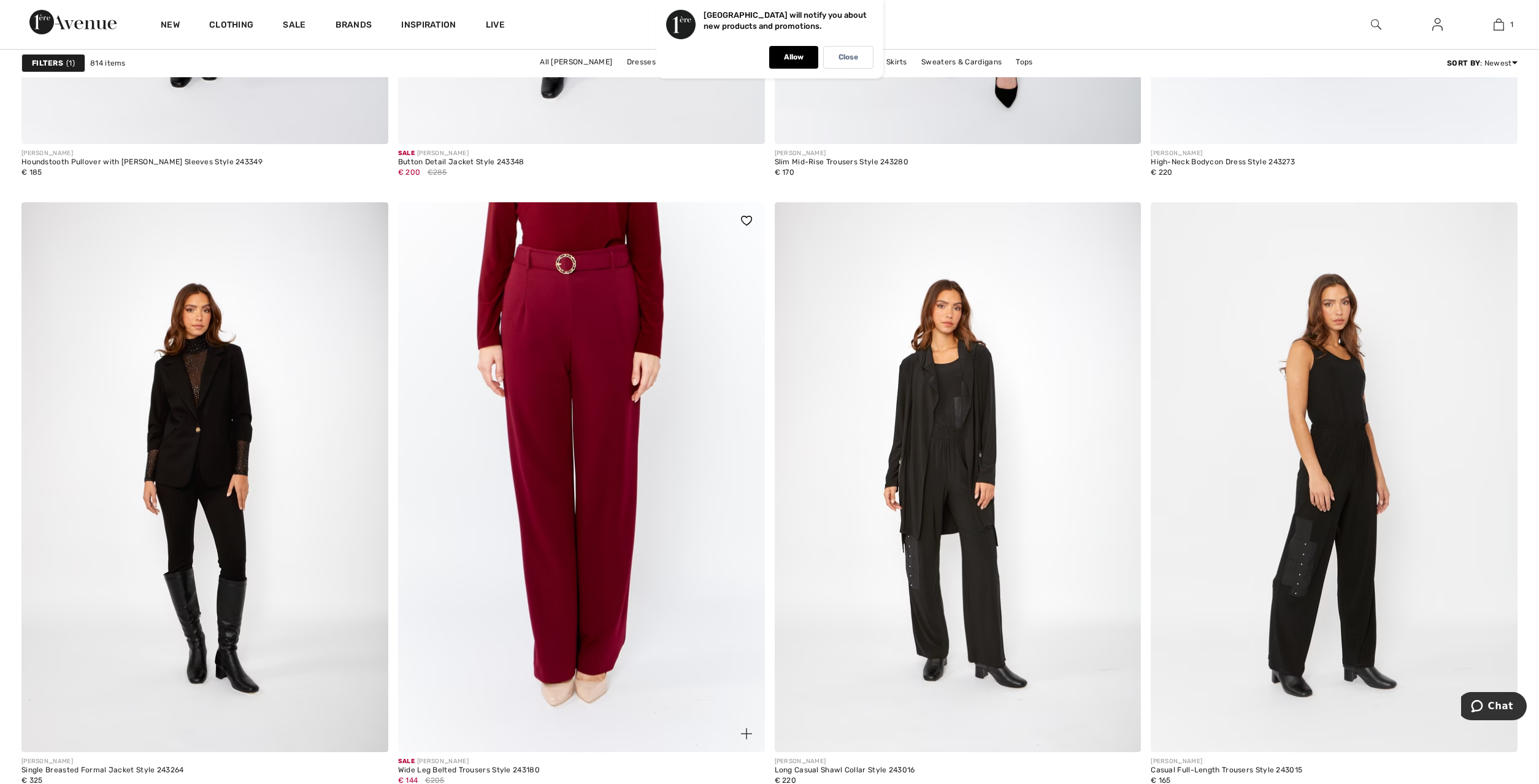
scroll to position [9320, 0]
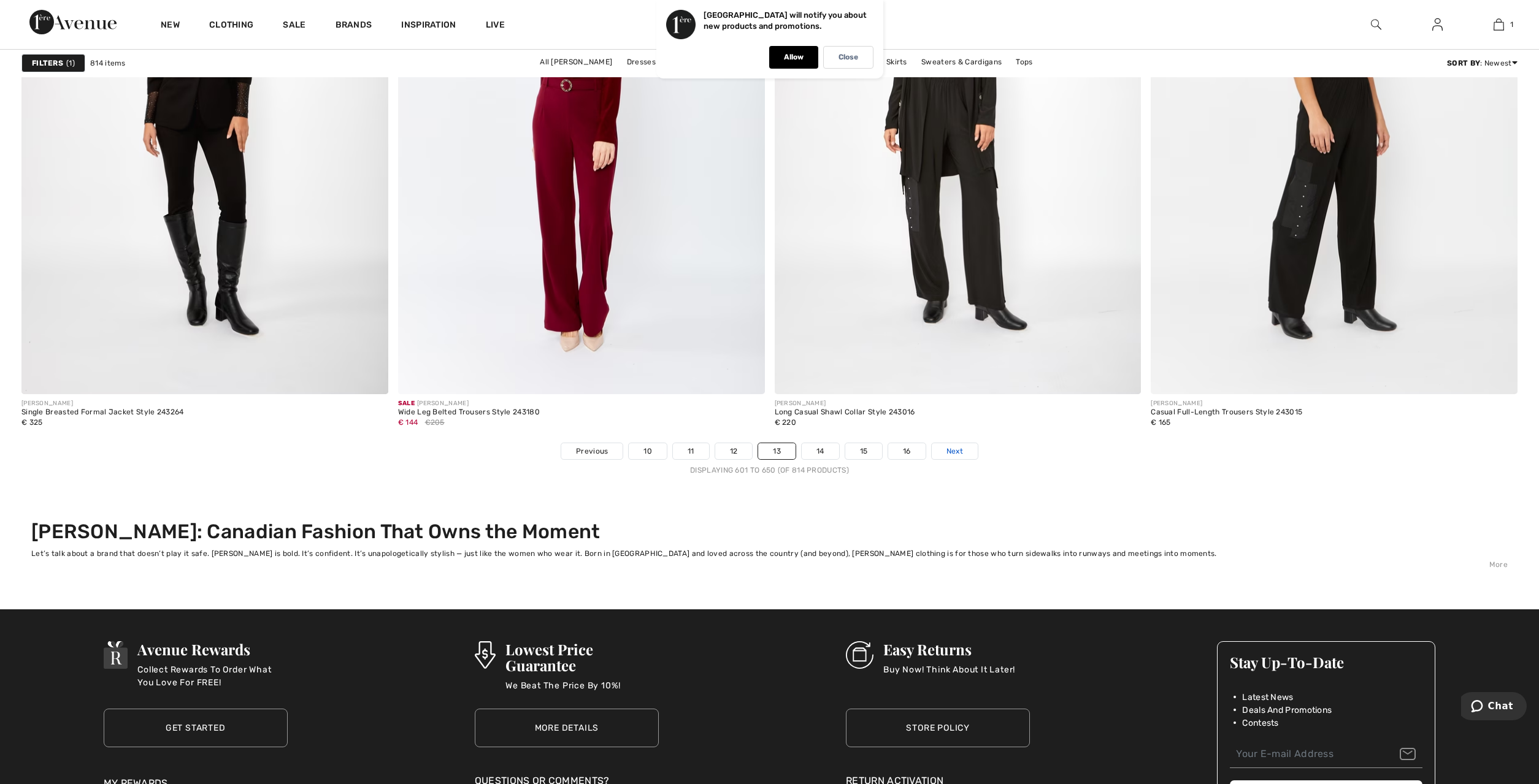
click at [960, 451] on span "Next" at bounding box center [954, 451] width 16 height 11
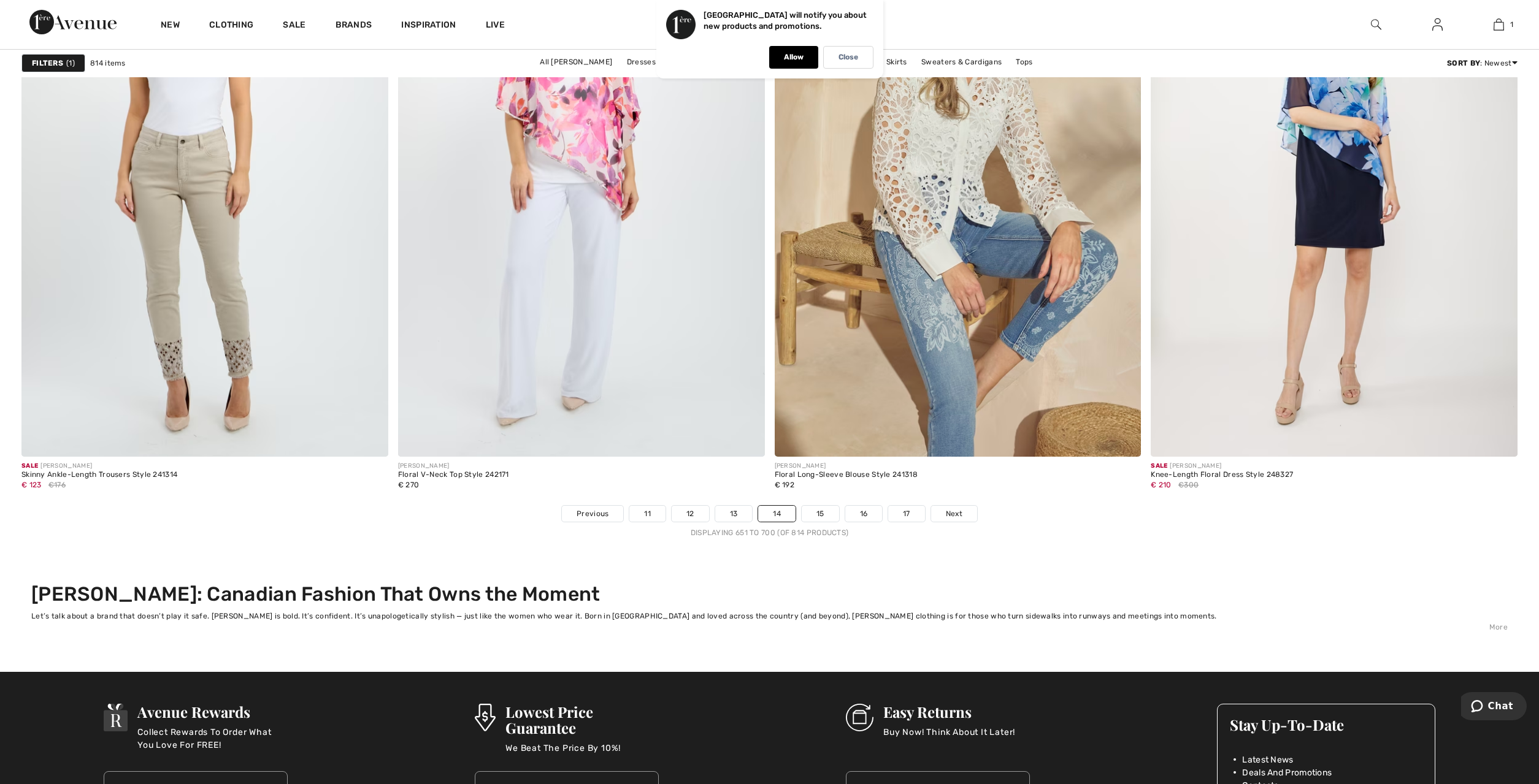
scroll to position [9382, 0]
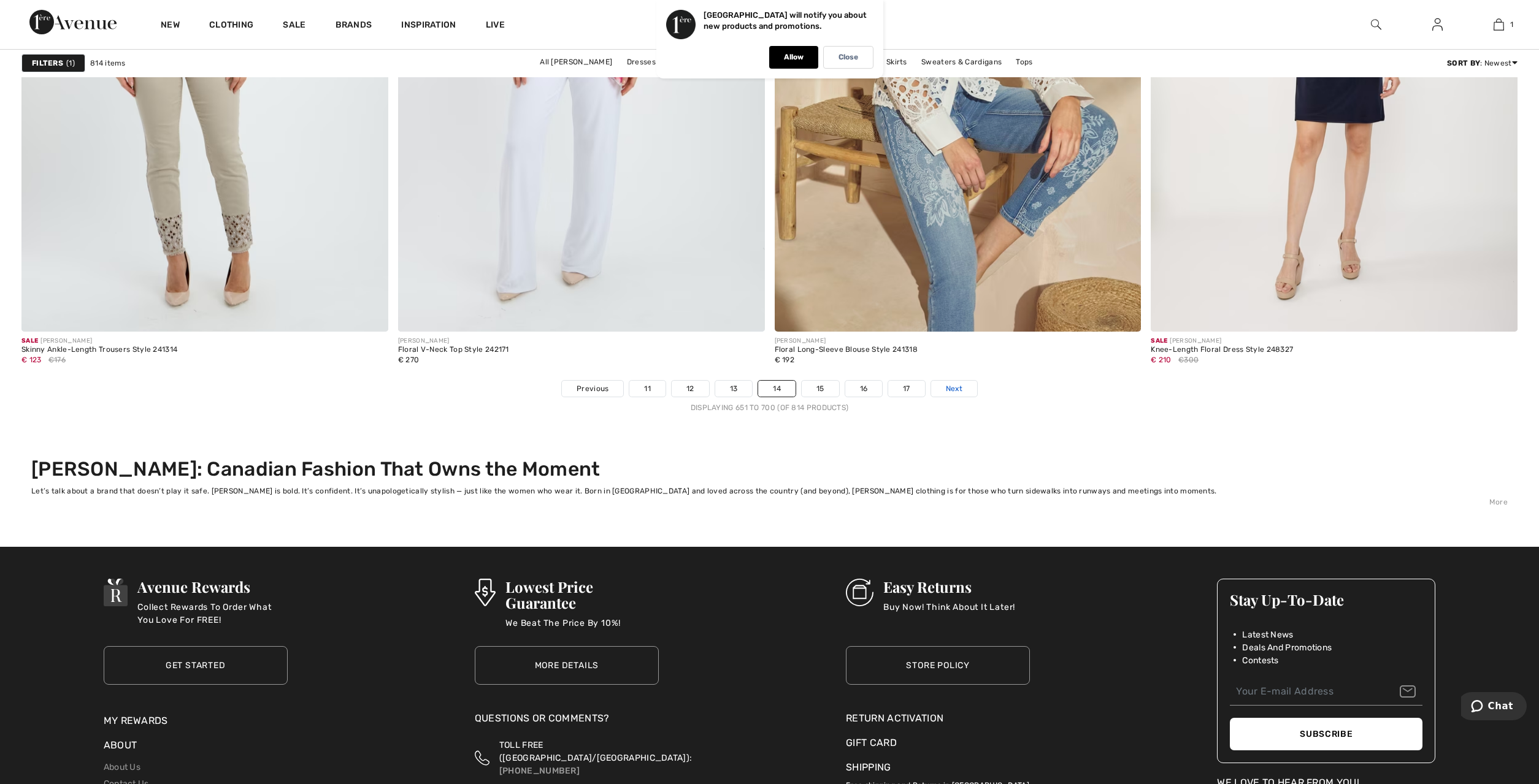
click at [963, 387] on link "Next" at bounding box center [953, 389] width 46 height 16
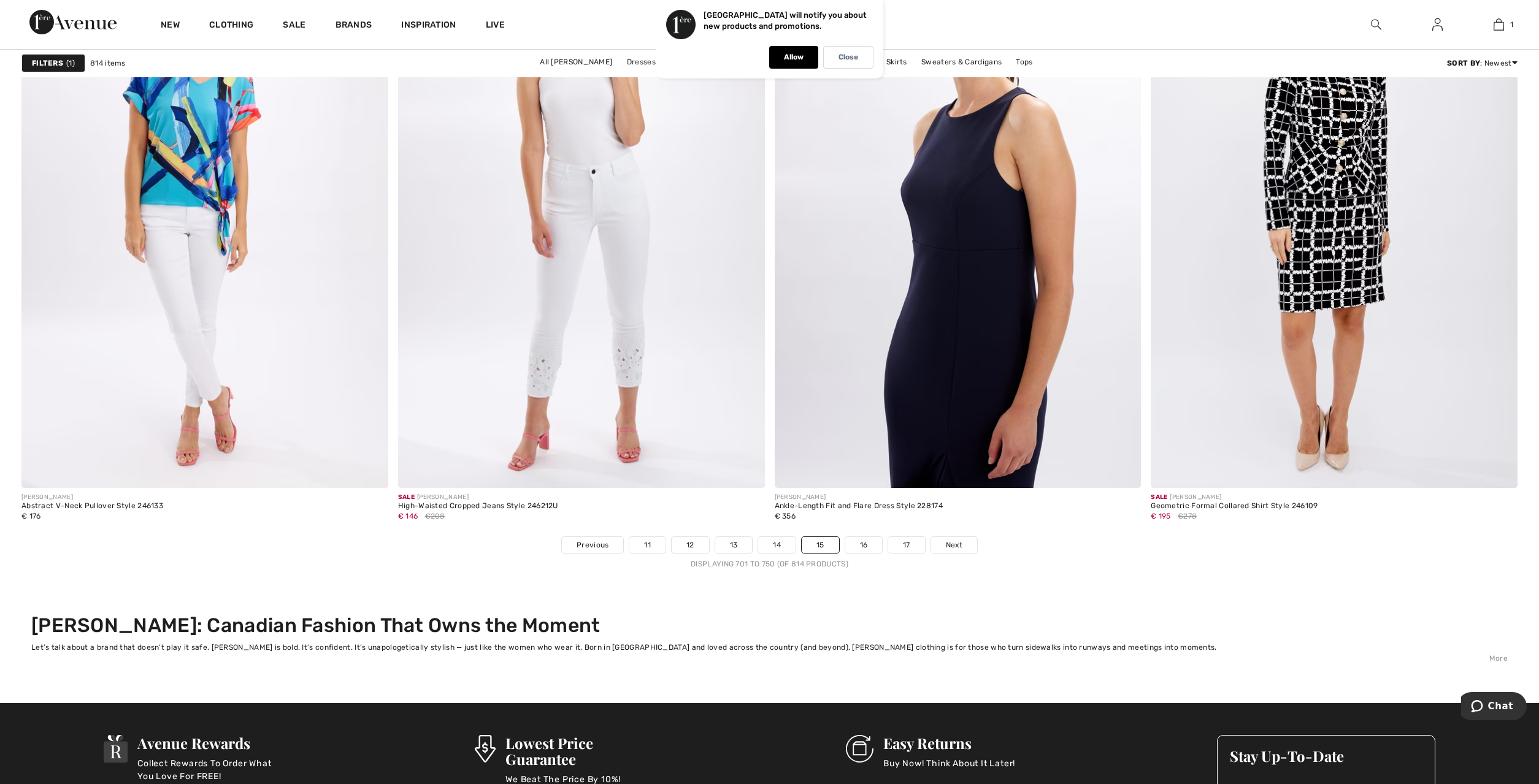
scroll to position [9320, 0]
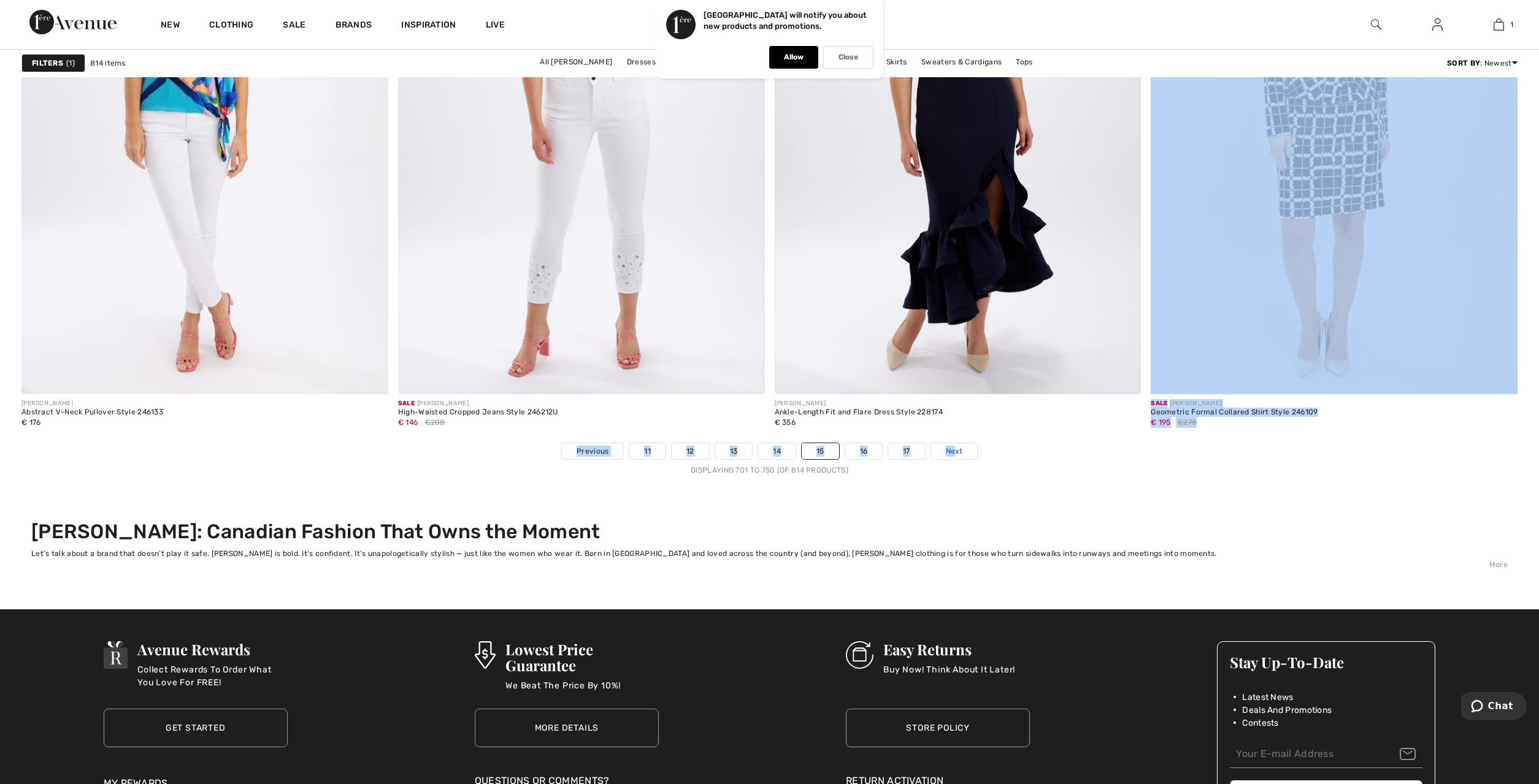
click at [955, 447] on span "Next" at bounding box center [953, 451] width 16 height 11
click at [961, 447] on span "Next" at bounding box center [953, 451] width 16 height 11
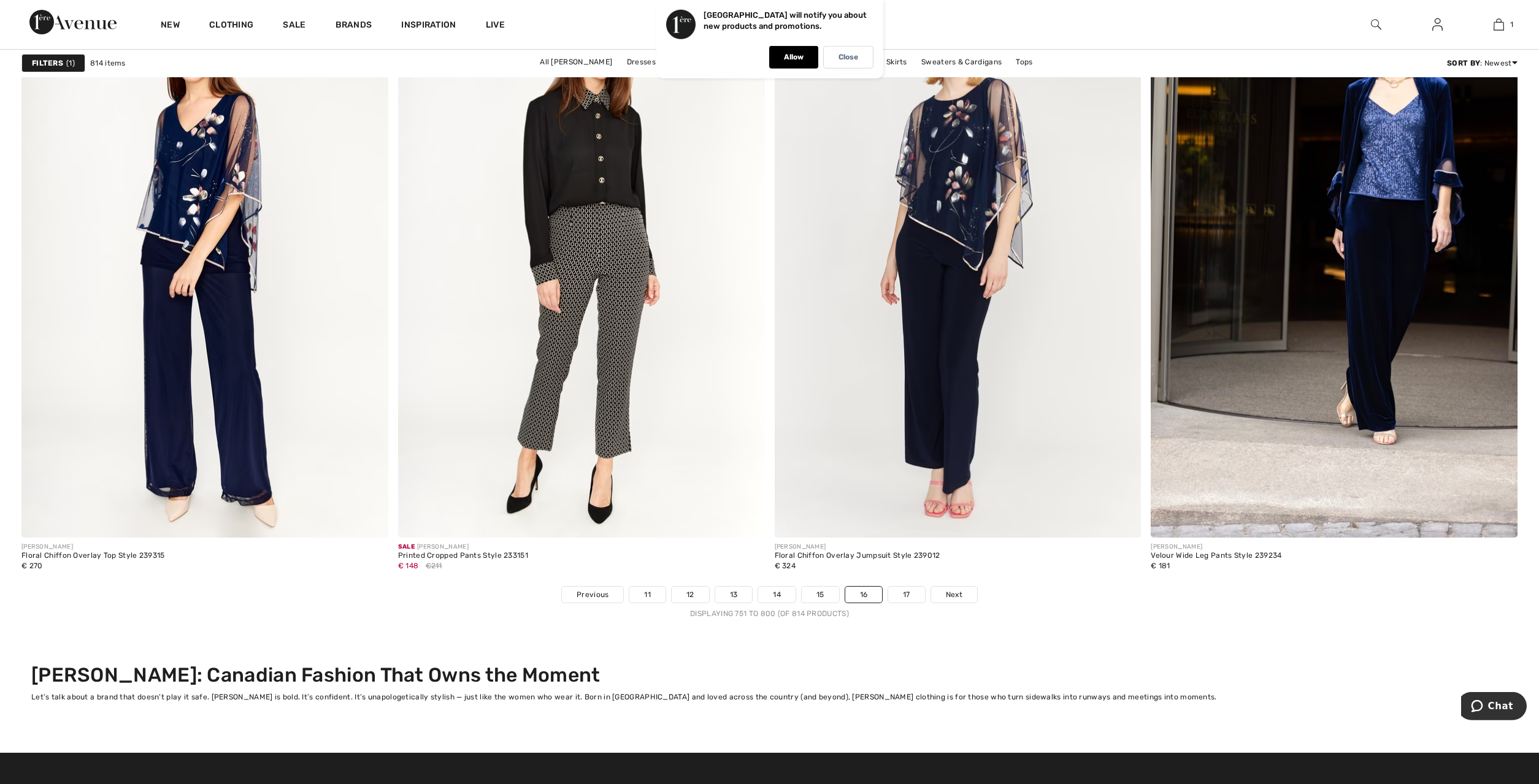
scroll to position [9194, 0]
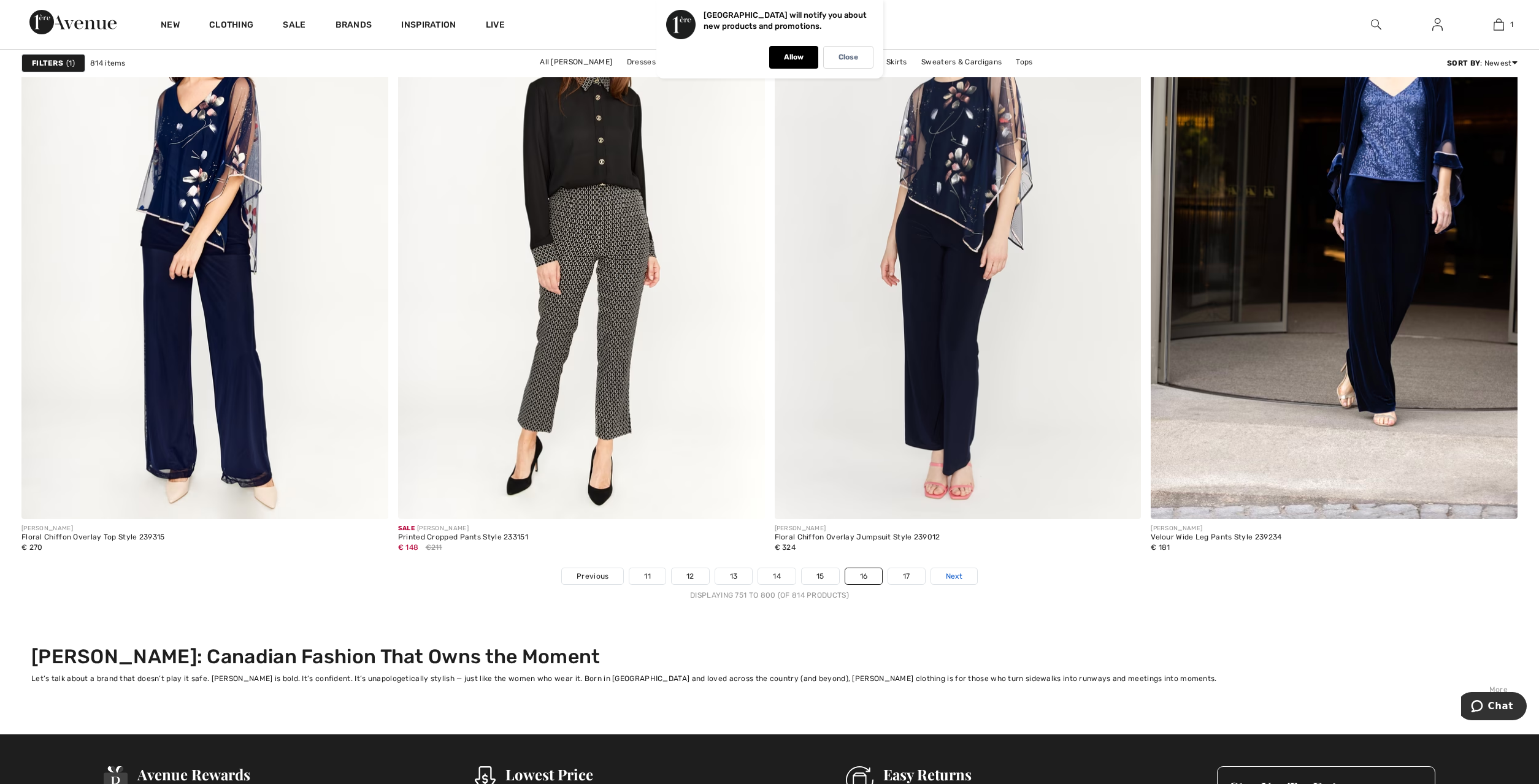
click at [950, 574] on span "Next" at bounding box center [953, 576] width 16 height 11
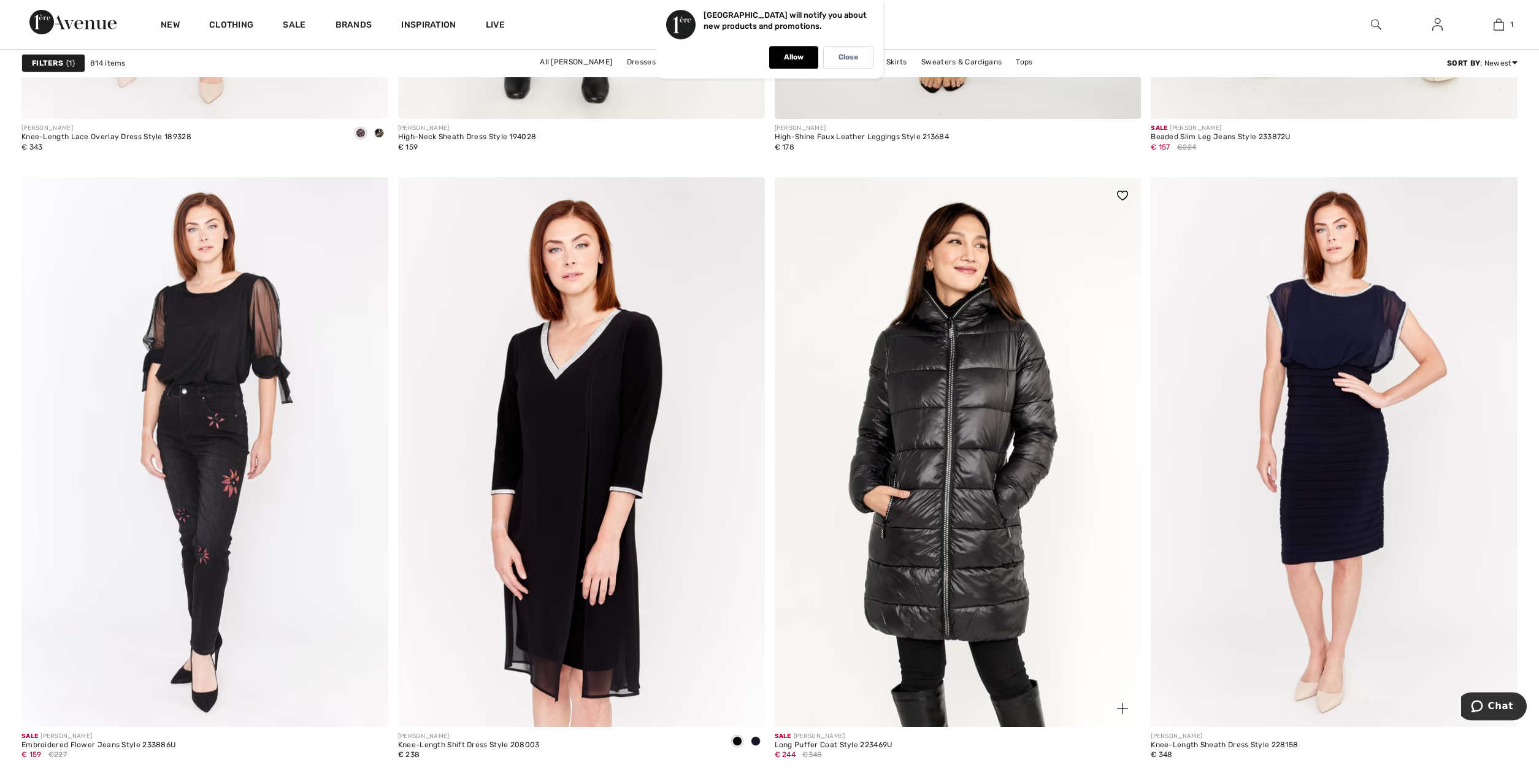
scroll to position [2314, 0]
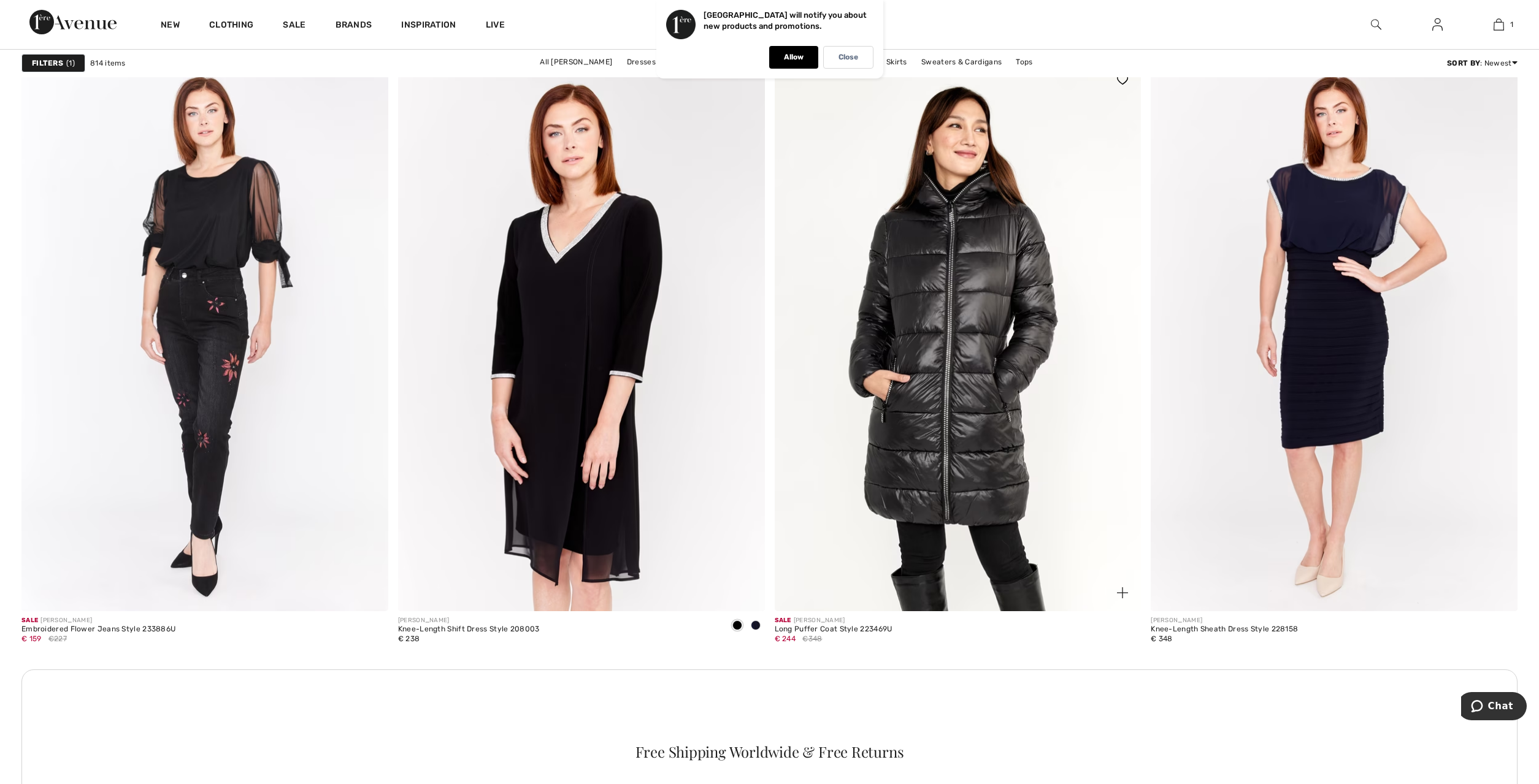
click at [965, 364] on img at bounding box center [958, 336] width 367 height 550
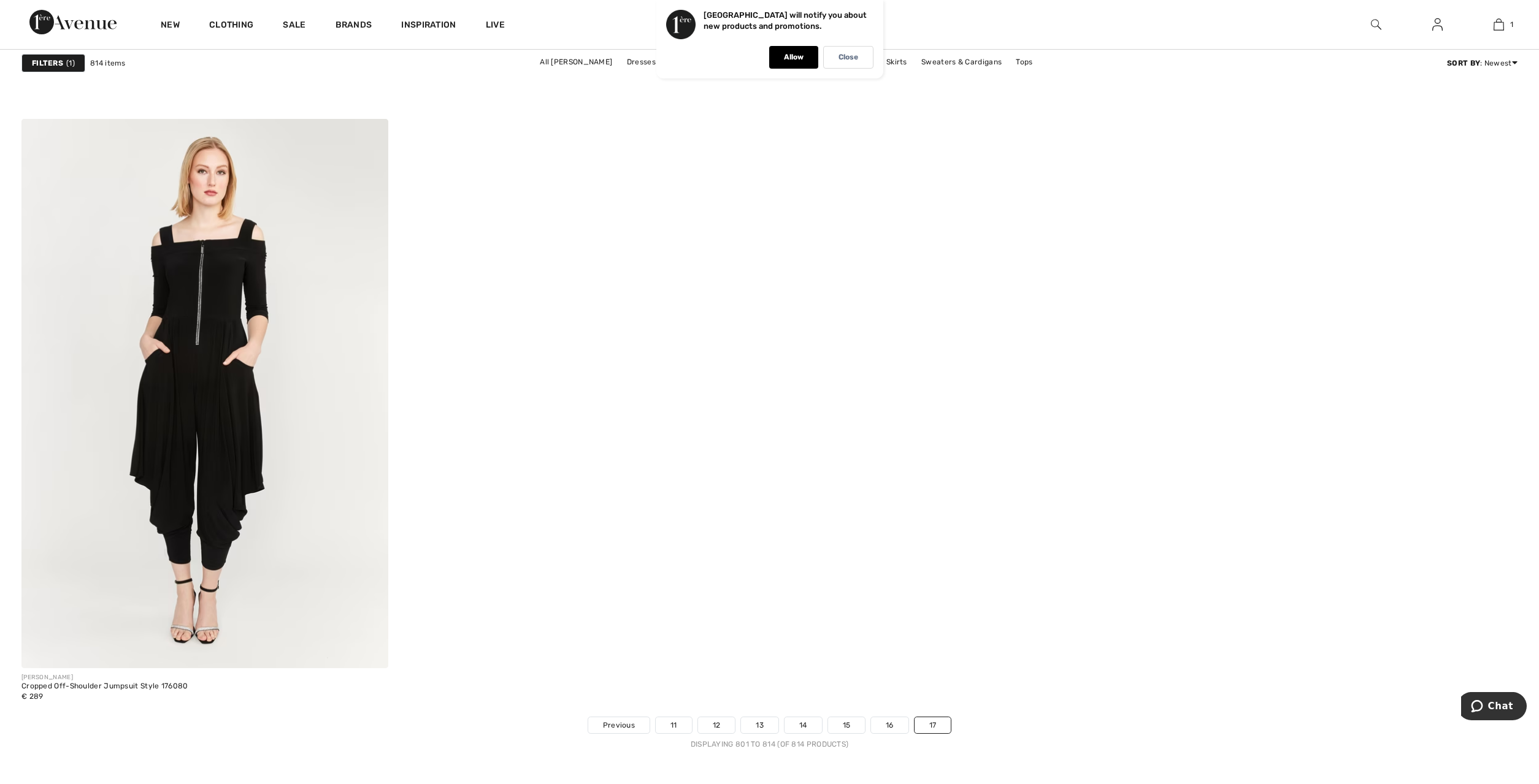
scroll to position [3314, 0]
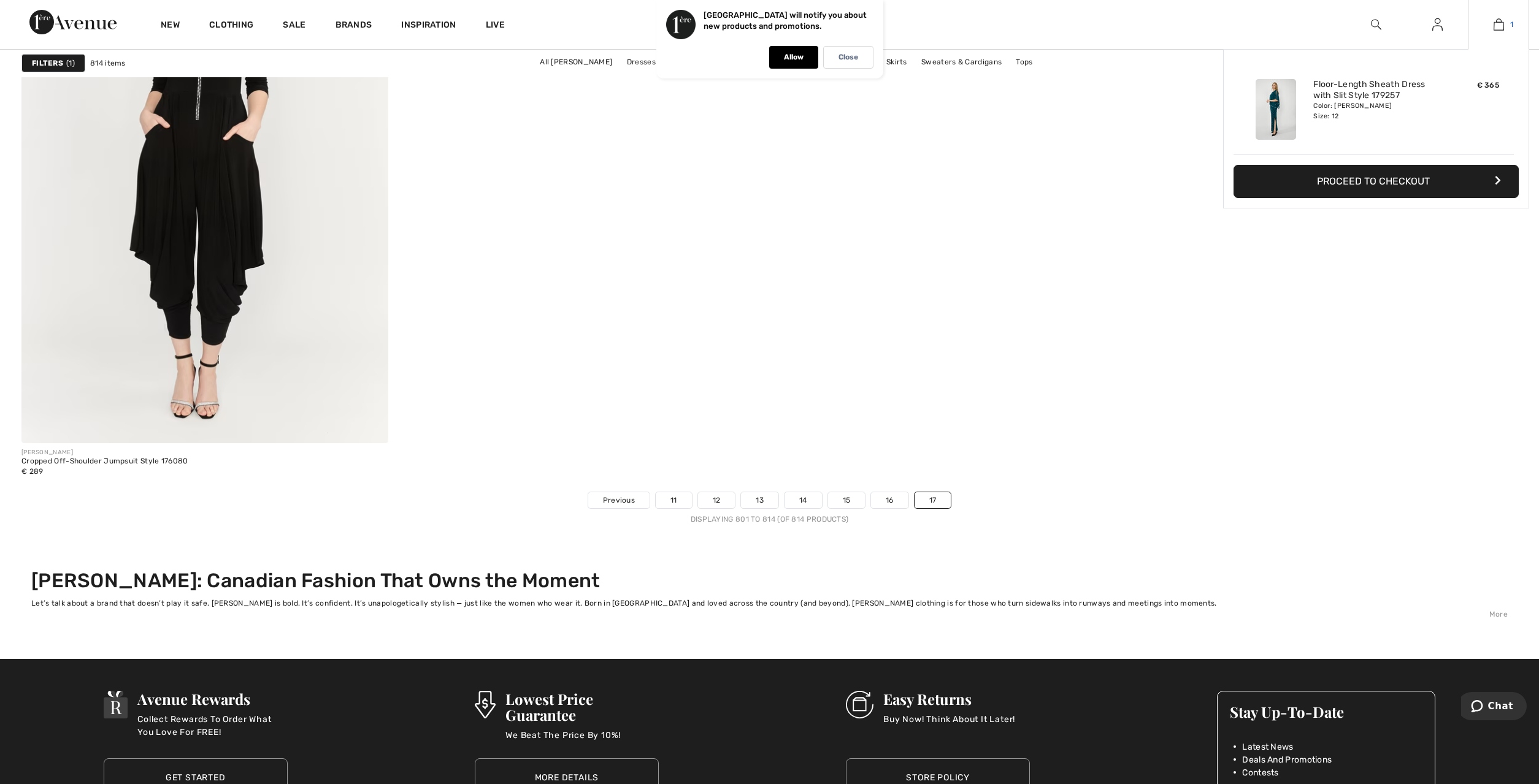
click at [1510, 20] on span "1" at bounding box center [1512, 24] width 3 height 11
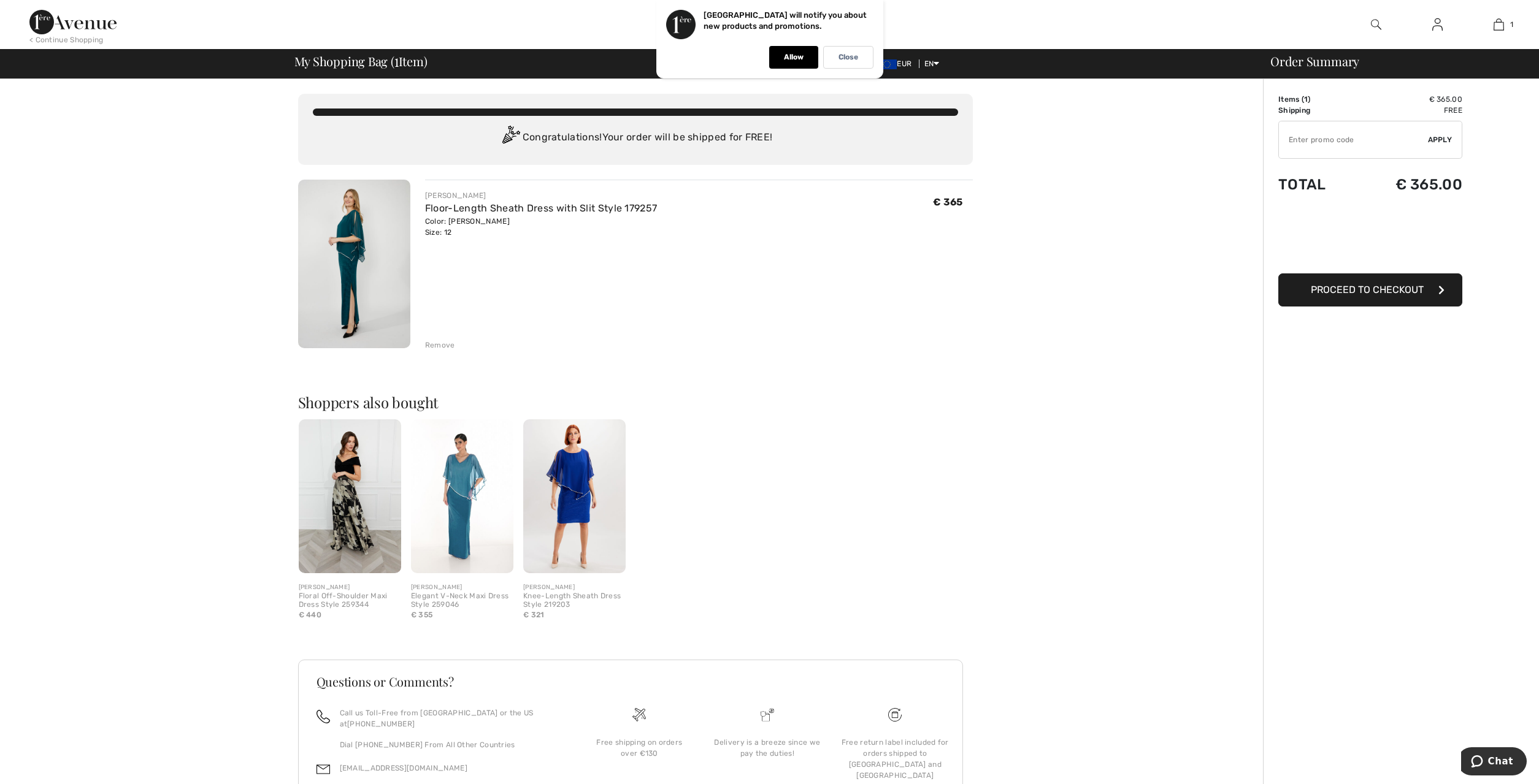
click at [346, 239] on img at bounding box center [354, 263] width 113 height 169
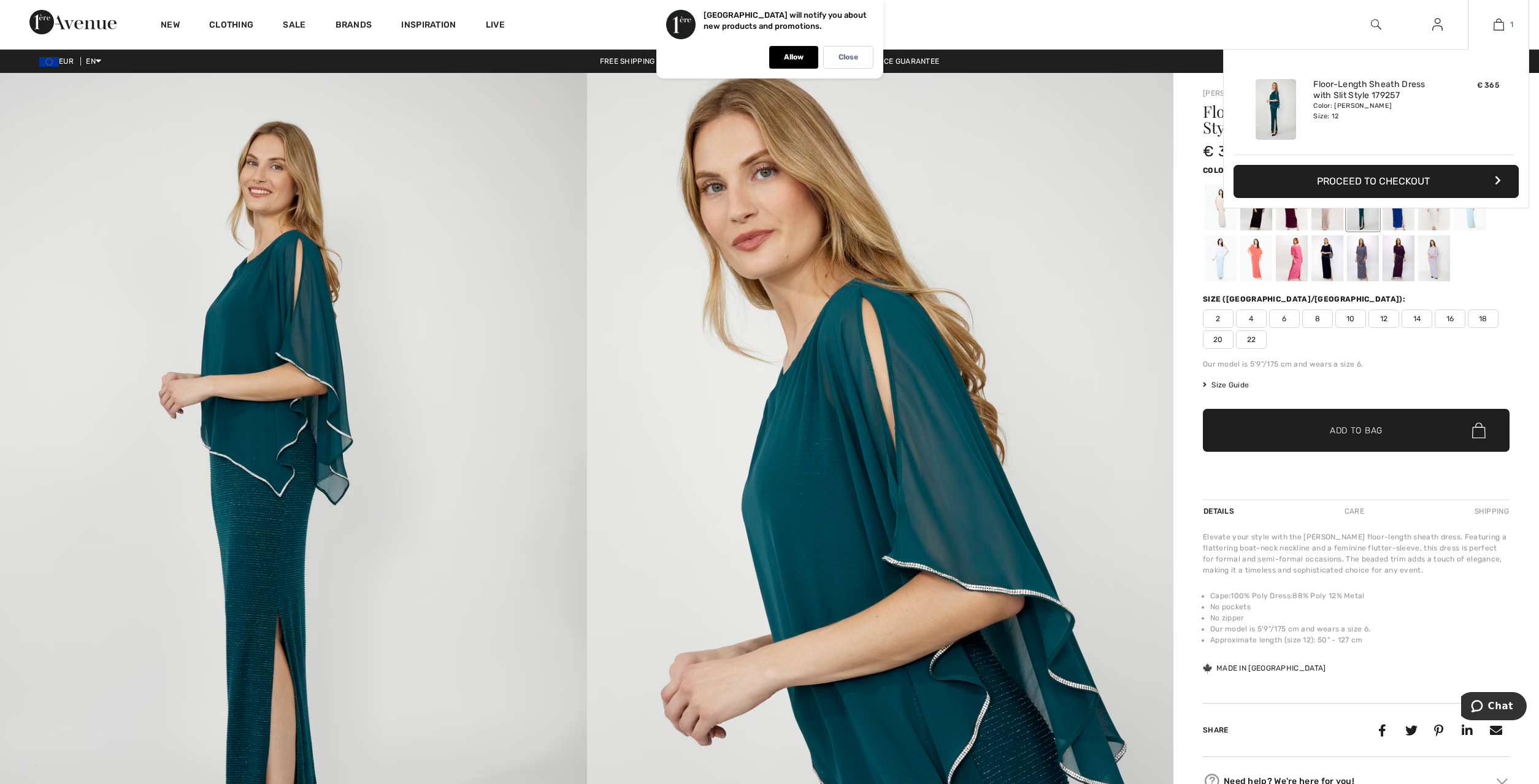
click at [1502, 27] on img at bounding box center [1499, 24] width 10 height 15
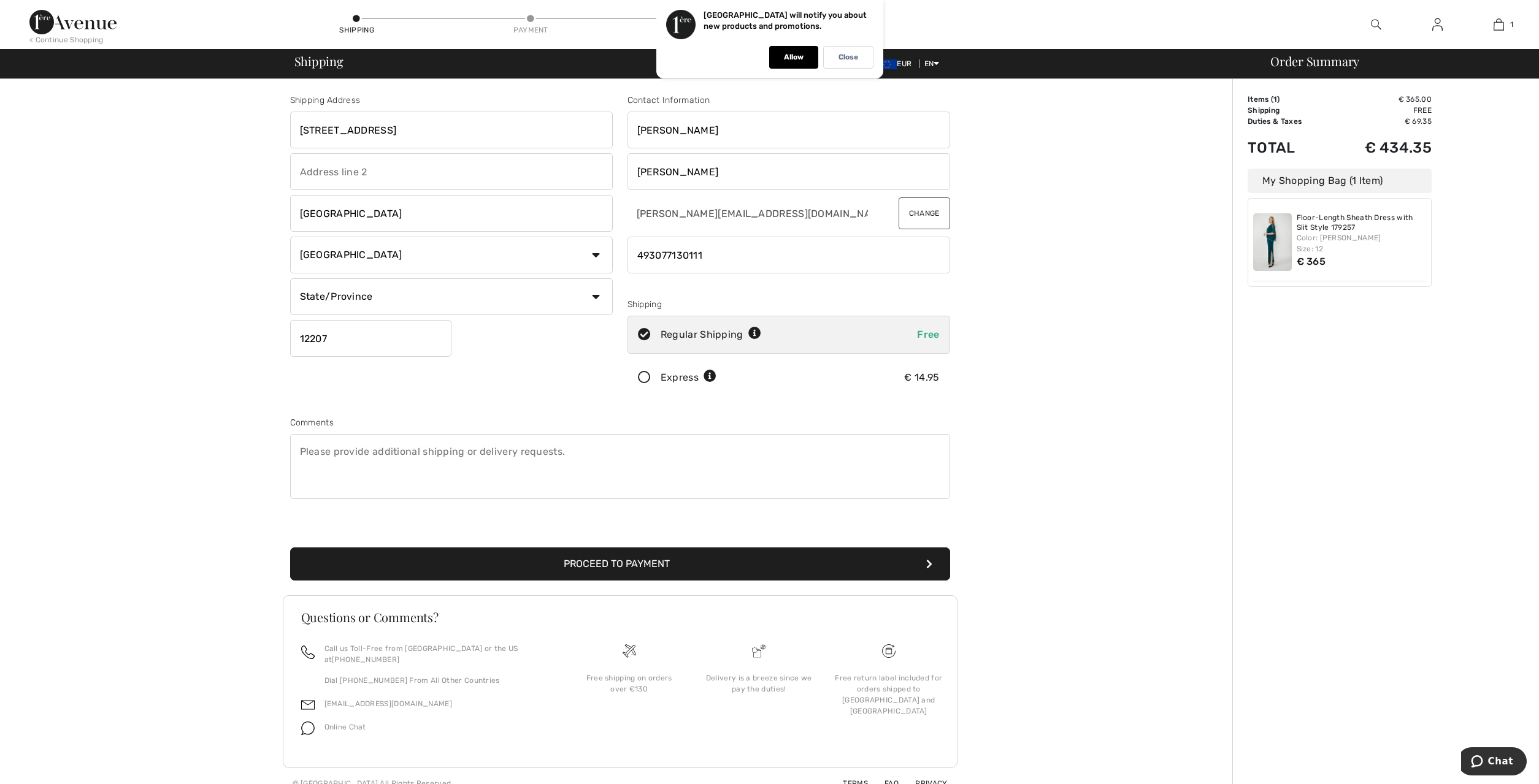
click at [655, 560] on button "Proceed to Payment" at bounding box center [620, 564] width 660 height 33
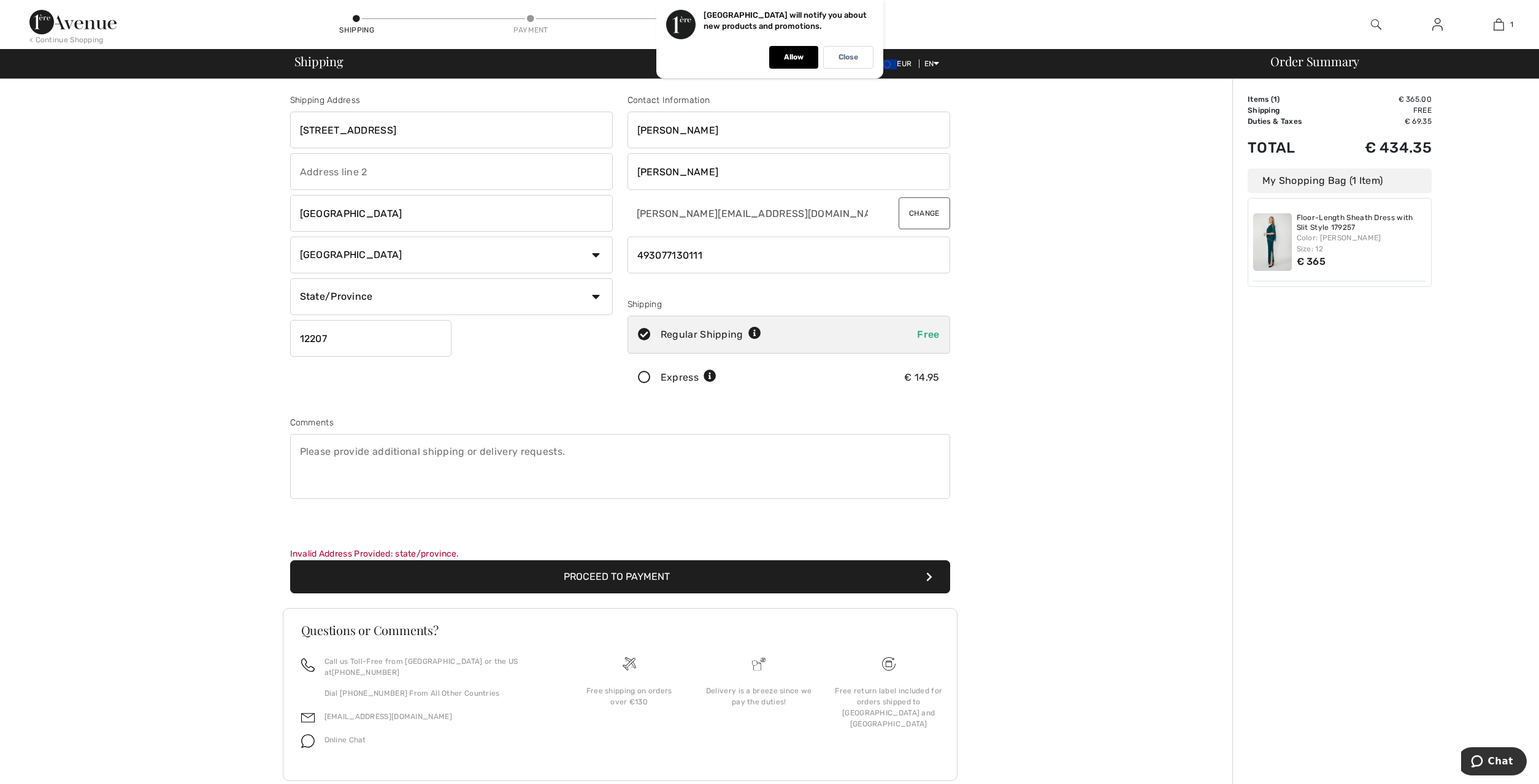
click at [290, 278] on select "State/Province Baden-Württemberg Bayern Berlin Brandenburg Bremen Hamburg Hesse…" at bounding box center [451, 296] width 322 height 36
select select "BER"
click option "[GEOGRAPHIC_DATA]" at bounding box center [0, 0] width 0 height 0
click at [622, 567] on button "Proceed to Payment" at bounding box center [620, 577] width 660 height 33
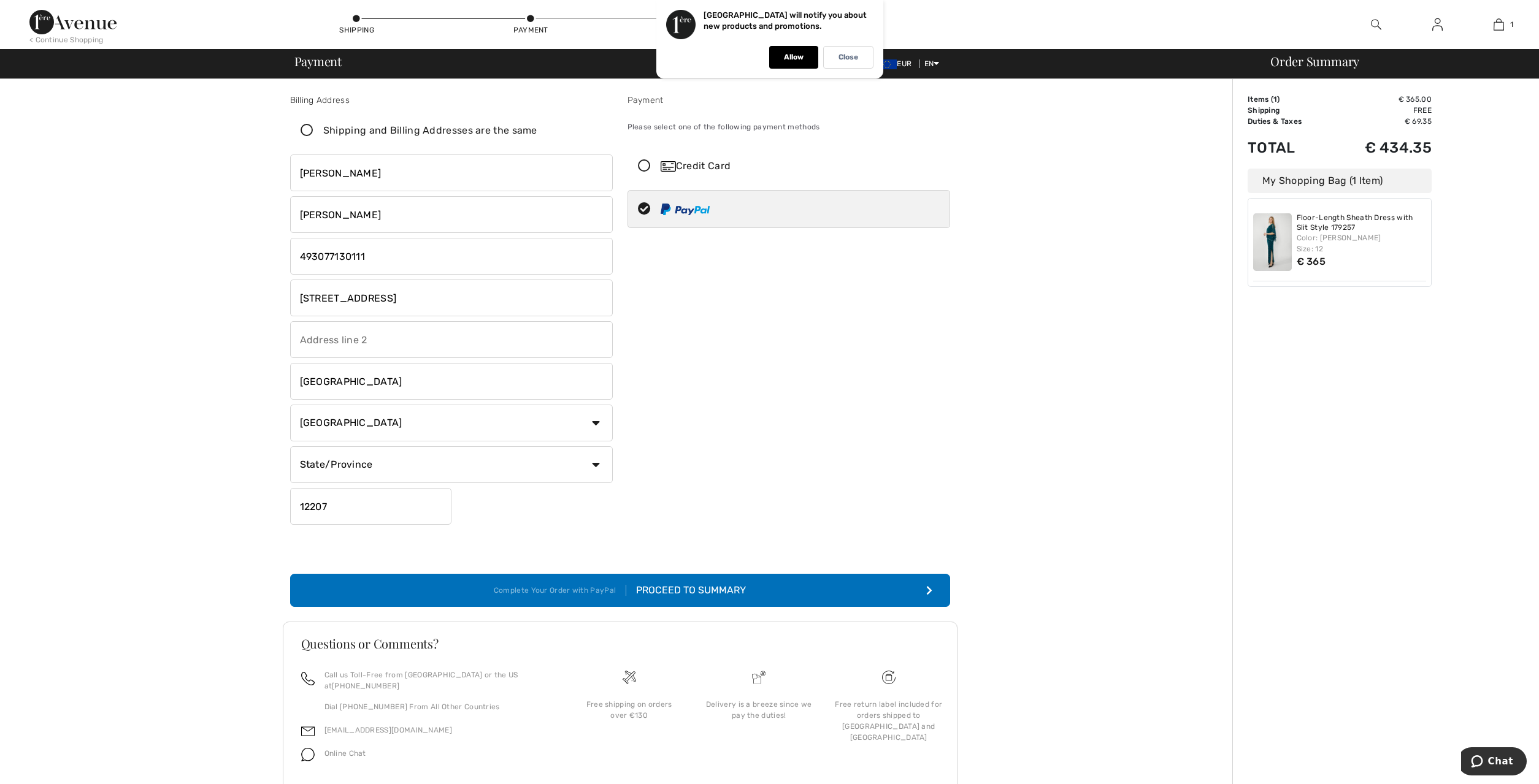
click at [682, 593] on div "Proceed to Summary" at bounding box center [686, 590] width 120 height 15
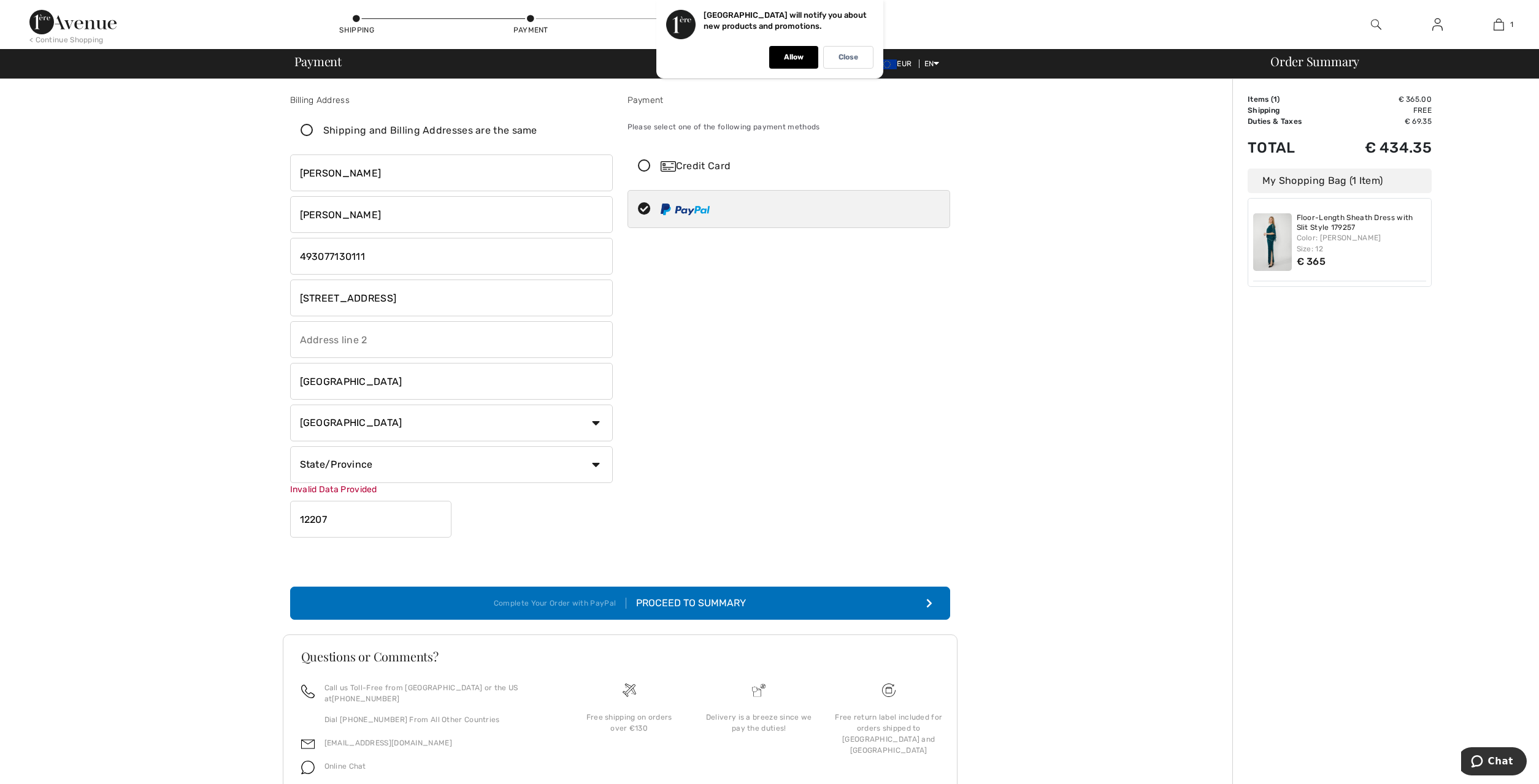
click at [698, 604] on div "Proceed to Summary" at bounding box center [686, 603] width 120 height 15
click at [290, 446] on select "State/Province Baden-Württemberg Bayern Berlin Brandenburg Bremen Hamburg Hesse…" at bounding box center [451, 464] width 322 height 36
select select "BER"
click option "Berlin" at bounding box center [0, 0] width 0 height 0
click at [687, 599] on div "Proceed to Summary" at bounding box center [686, 603] width 120 height 15
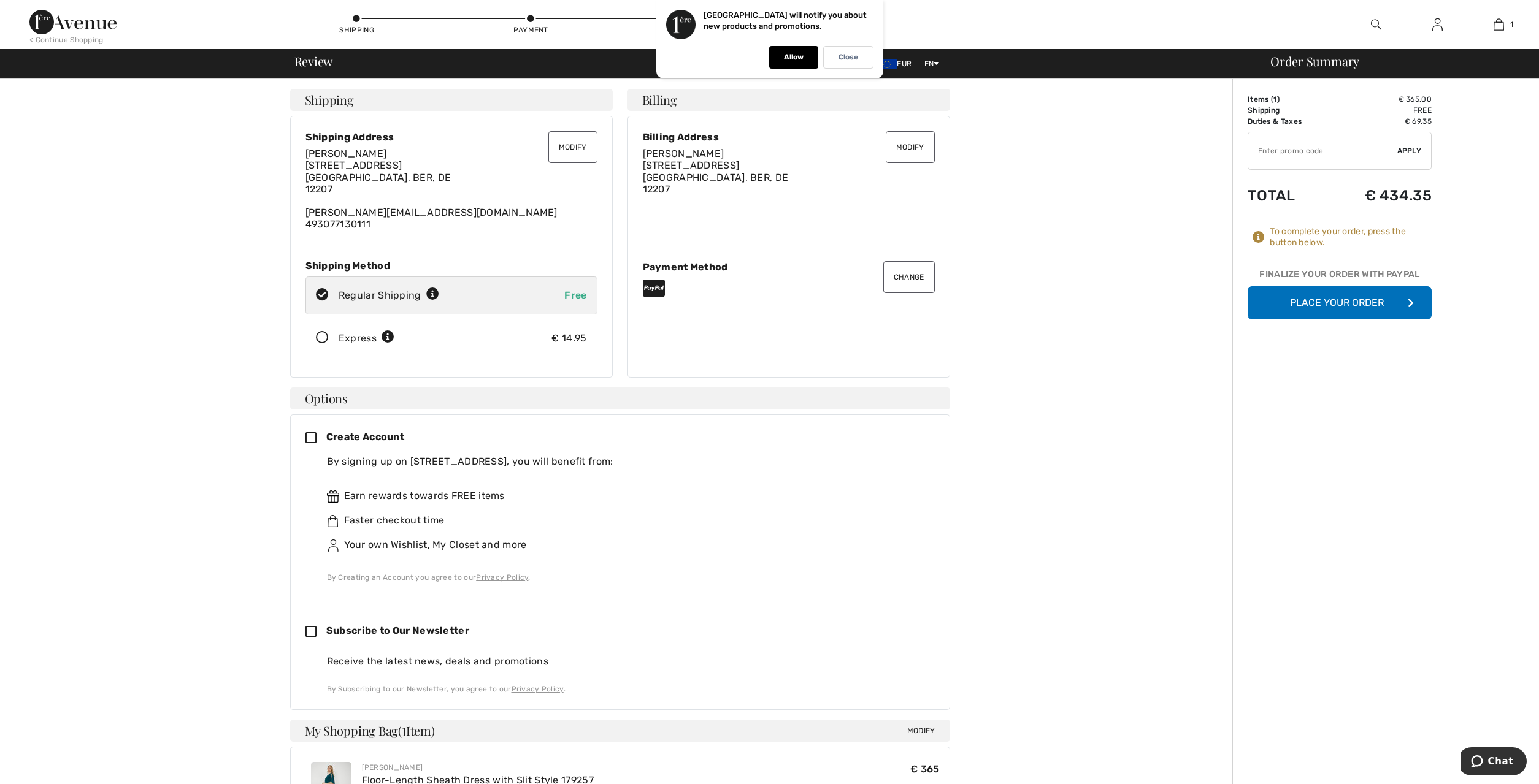
click at [1330, 301] on button "Place Your Order" at bounding box center [1340, 303] width 184 height 33
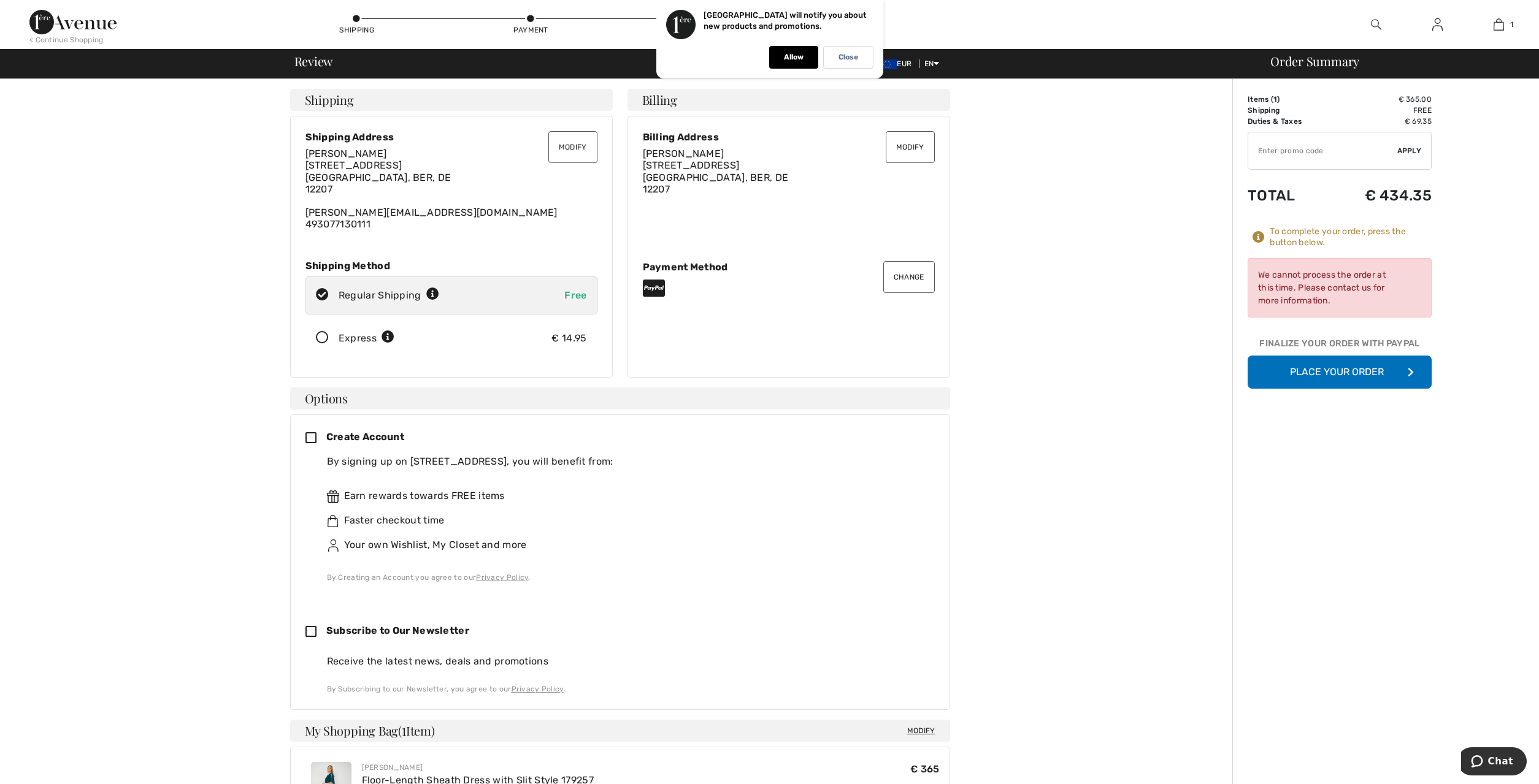
click at [1335, 367] on button "Place Your Order" at bounding box center [1340, 373] width 184 height 33
click at [1331, 373] on button "Place Your Order" at bounding box center [1340, 373] width 184 height 33
click at [1497, 761] on span "Chat" at bounding box center [1500, 761] width 25 height 11
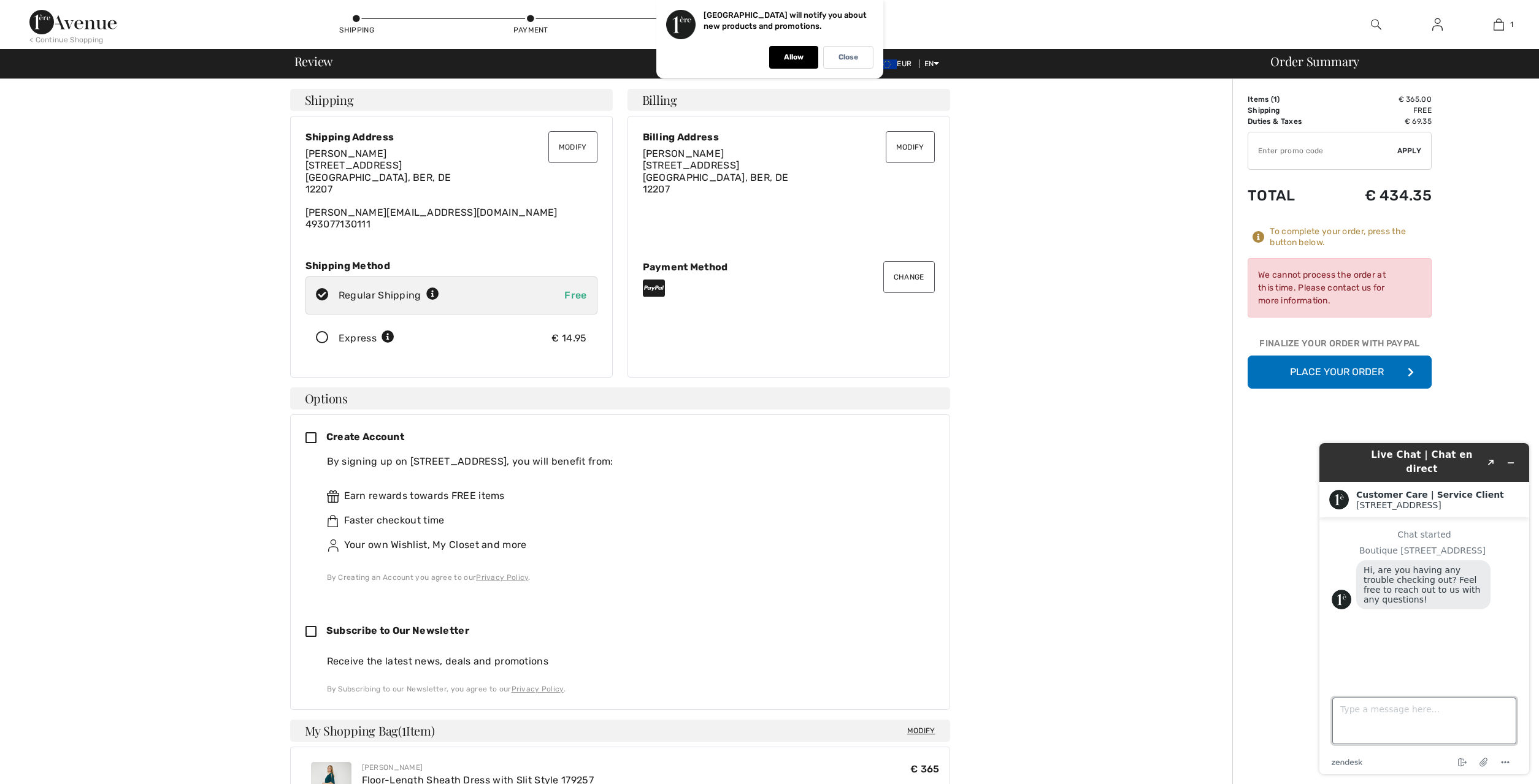
click at [1394, 721] on textarea "Type a message here..." at bounding box center [1424, 722] width 184 height 47
type textarea "what happens with my order?"
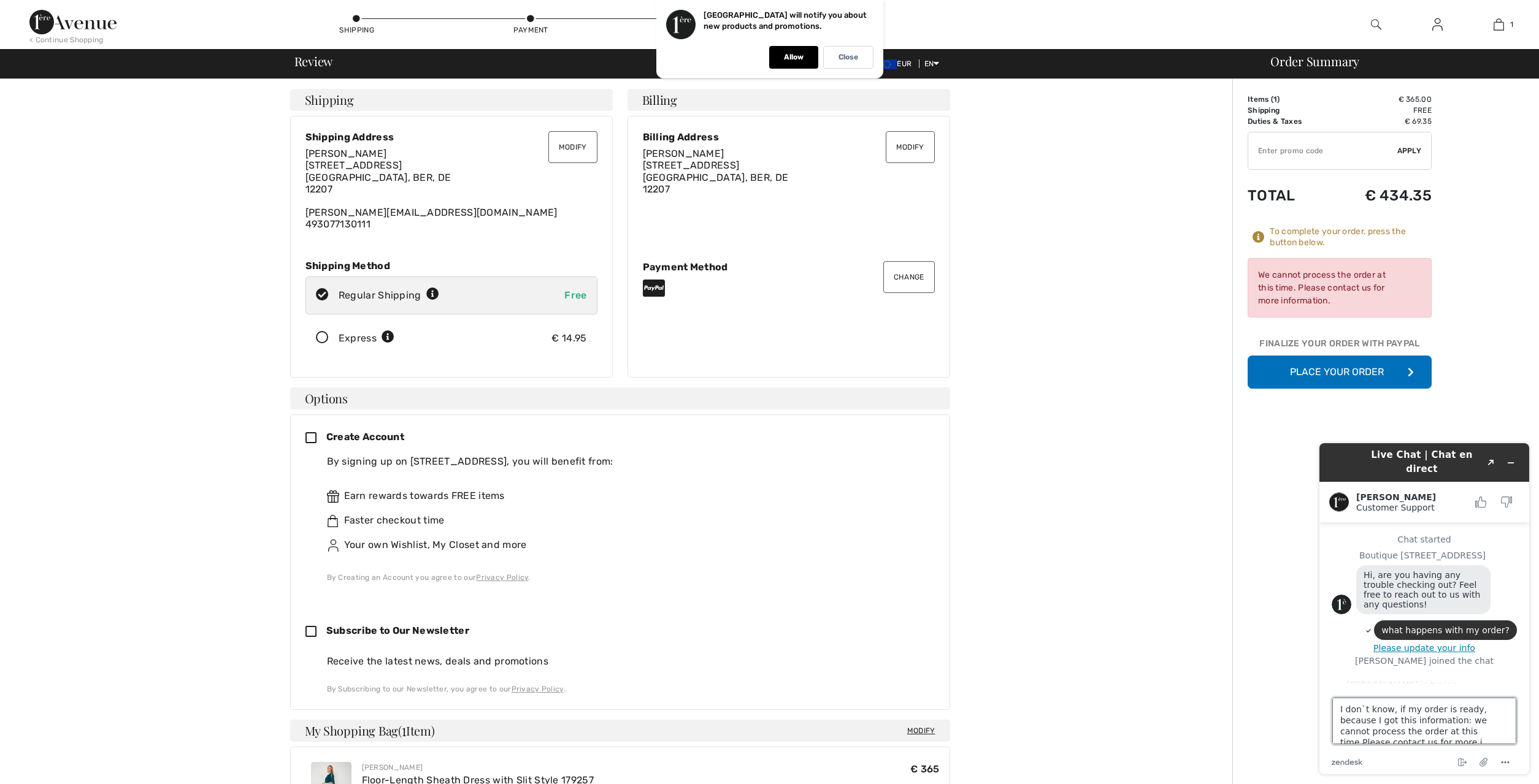
scroll to position [5, 0]
type textarea "I don`t know, if my order is ready, because I got this information: we cannot p…"
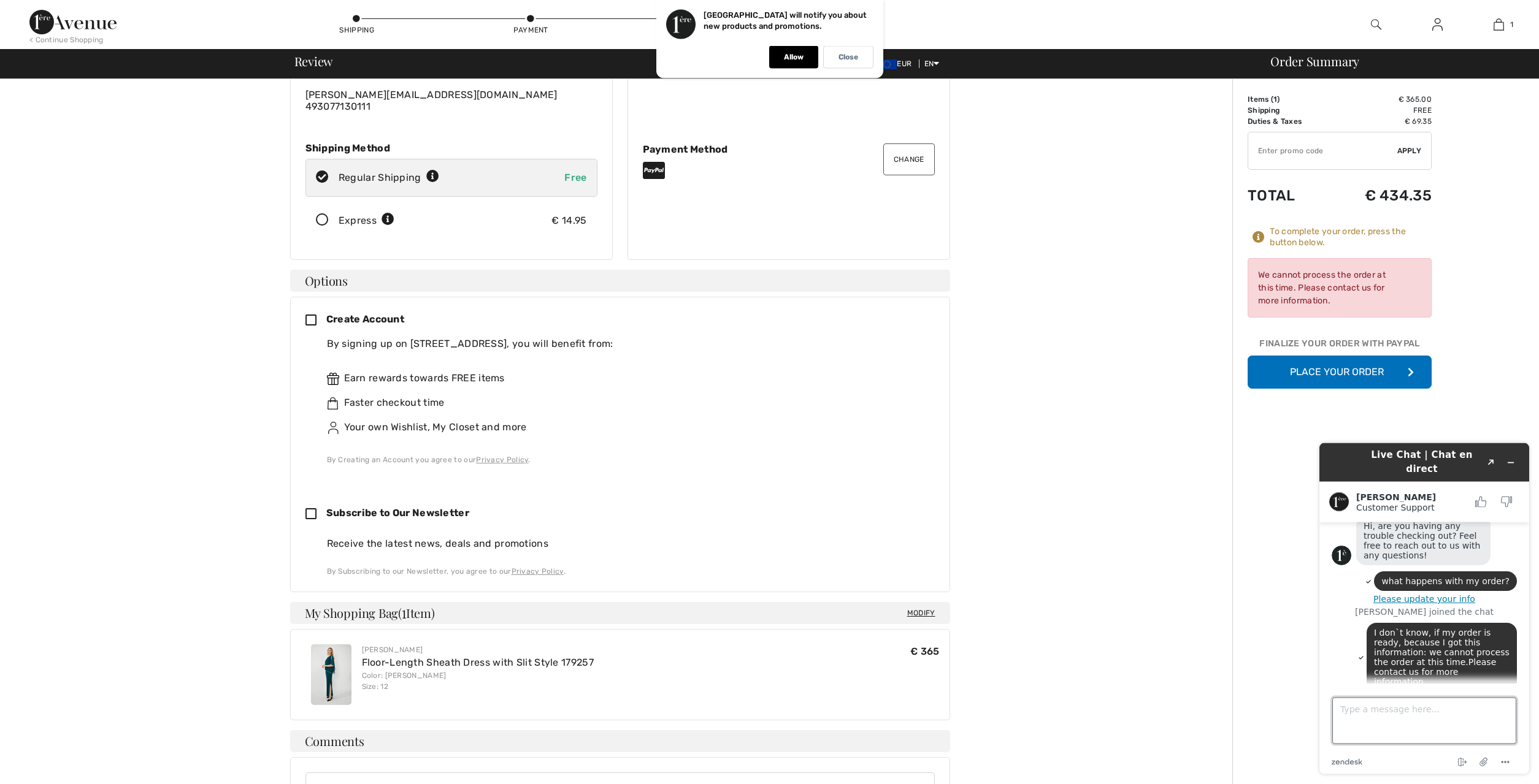
scroll to position [125, 0]
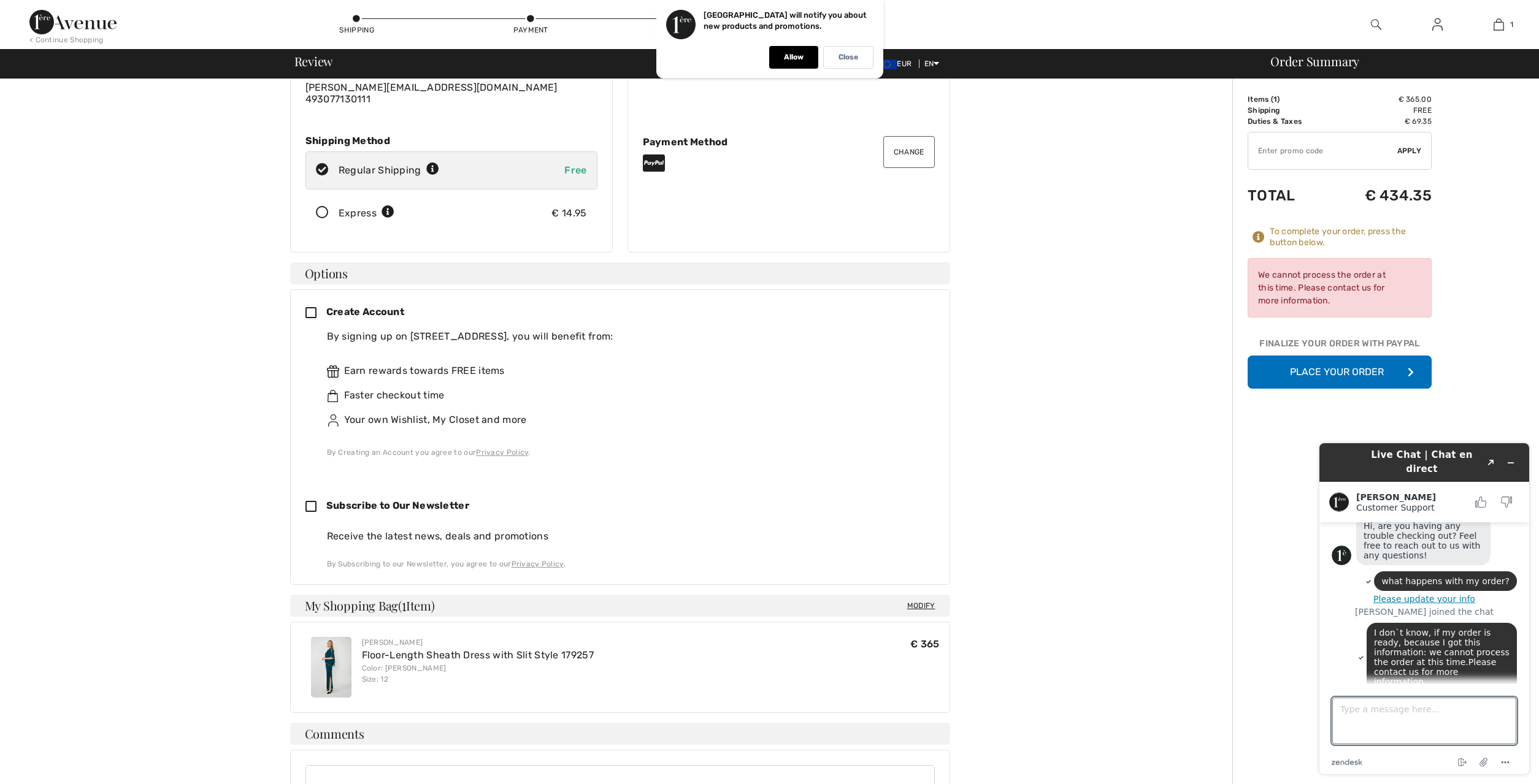
click at [320, 666] on img at bounding box center [331, 667] width 41 height 61
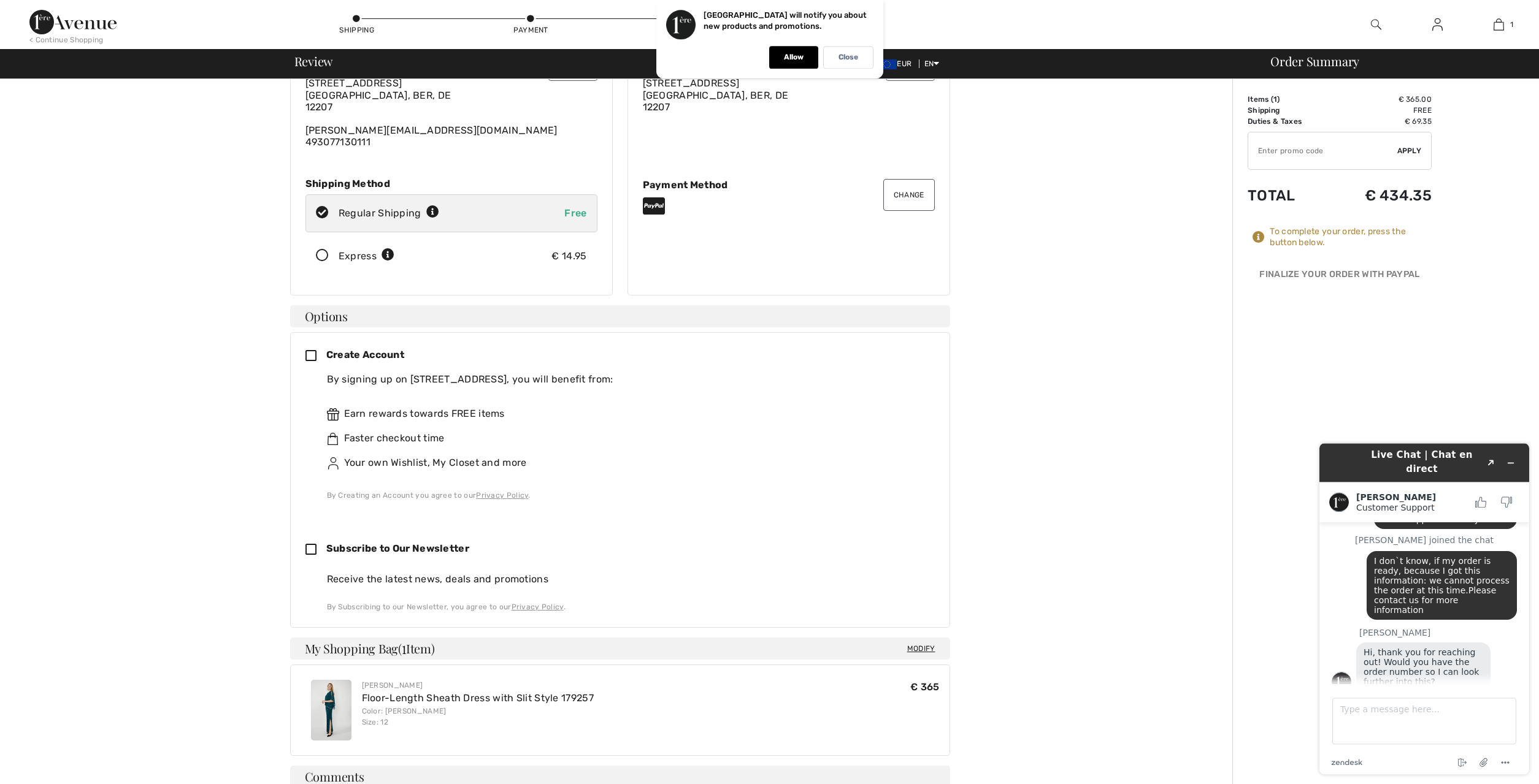
scroll to position [250, 0]
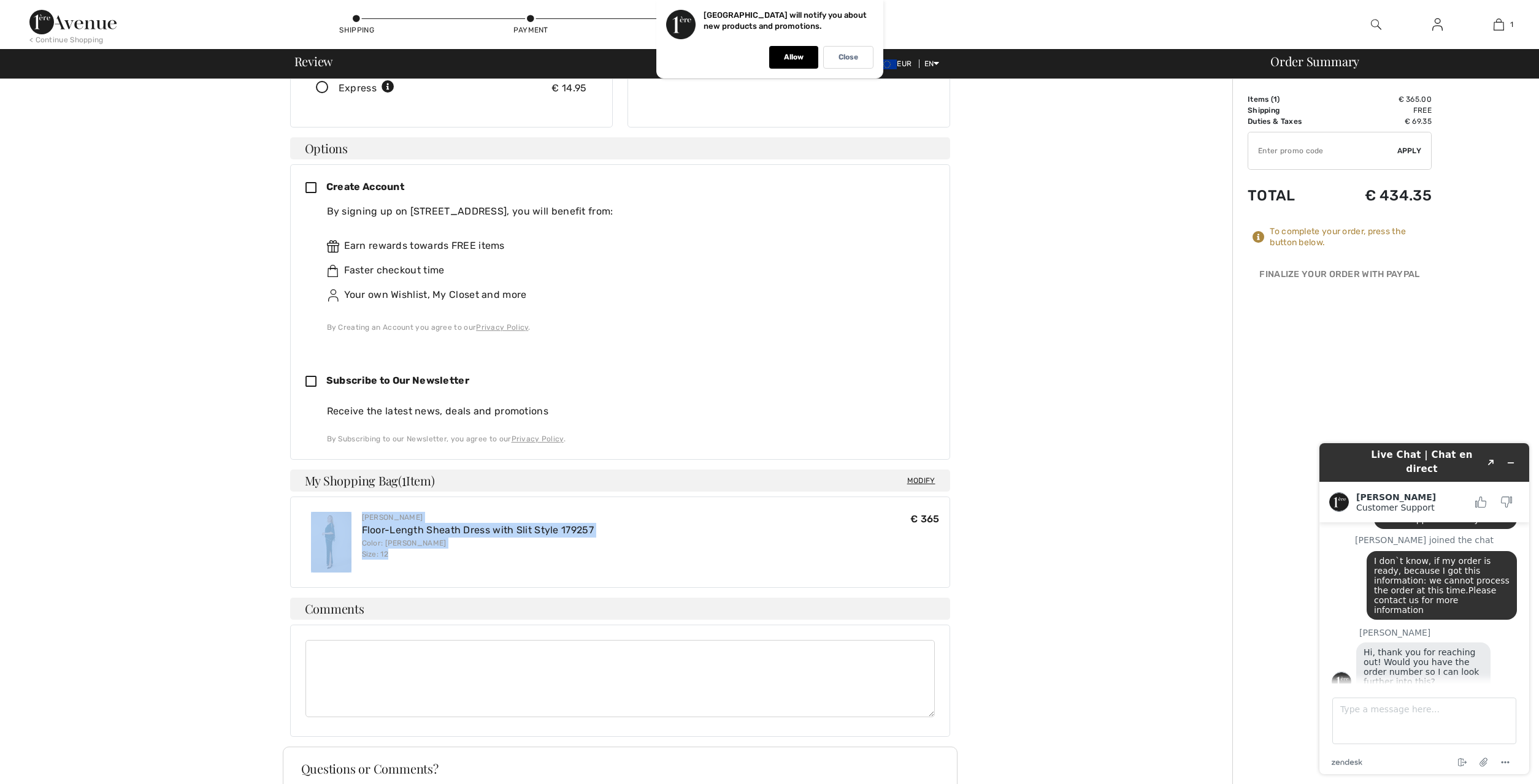
drag, startPoint x: 359, startPoint y: 526, endPoint x: 603, endPoint y: 561, distance: 246.5
click at [603, 561] on div "Frank Lyman Floor-Length Sheath Dress with Slit Style 179257 Color: Jade Size: …" at bounding box center [620, 542] width 640 height 81
copy div "Frank Lyman Floor-Length Sheath Dress with Slit Style 179257 Color: Jade Size: …"
click at [1348, 711] on textarea "Type a message here..." at bounding box center [1424, 722] width 184 height 47
paste textarea "[PERSON_NAME] Floor-Length Sheath Dress with Slit Style 179257 Color: Jade Size…"
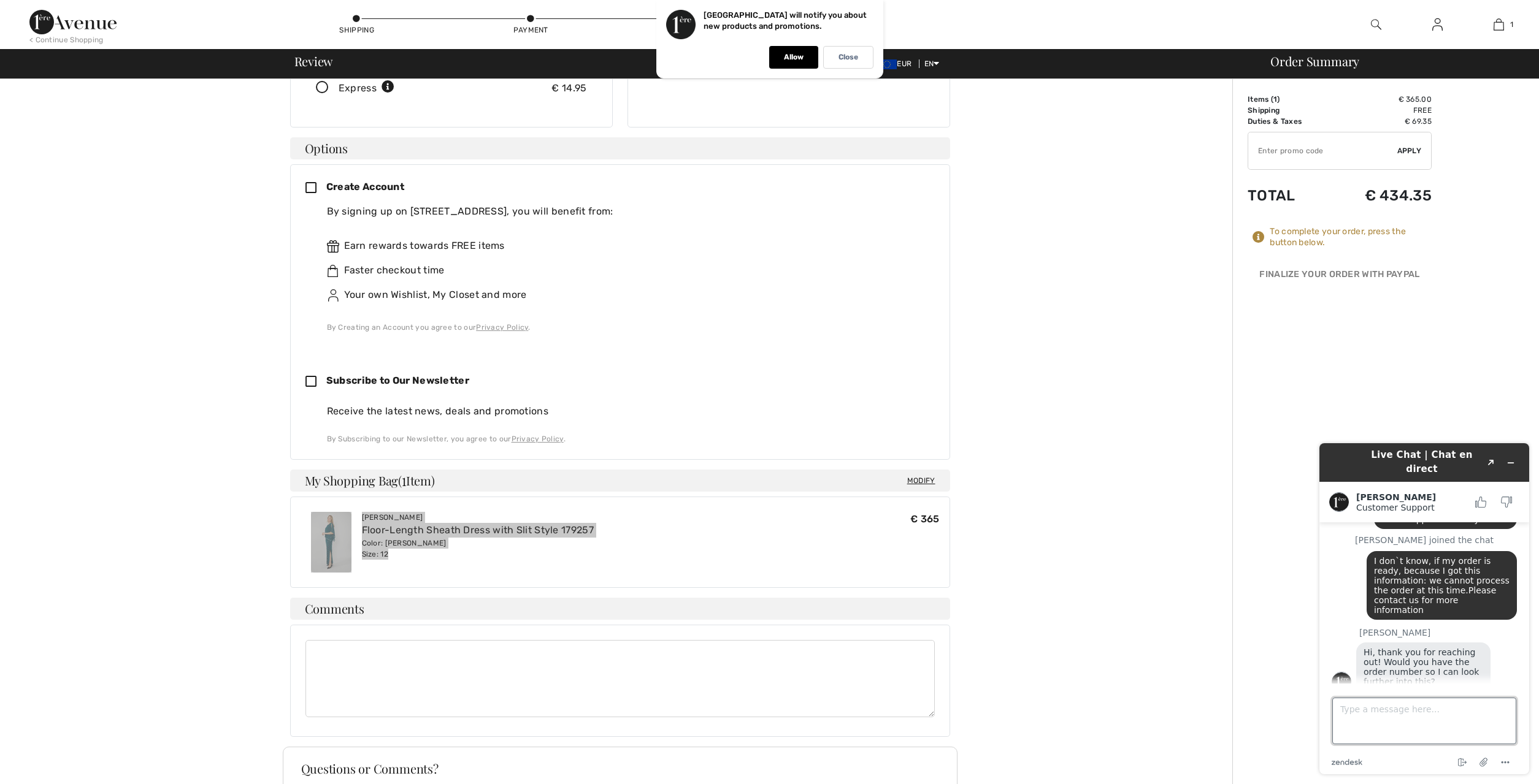
type textarea "[PERSON_NAME] Floor-Length Sheath Dress with Slit Style 179257 Color: Jade Size…"
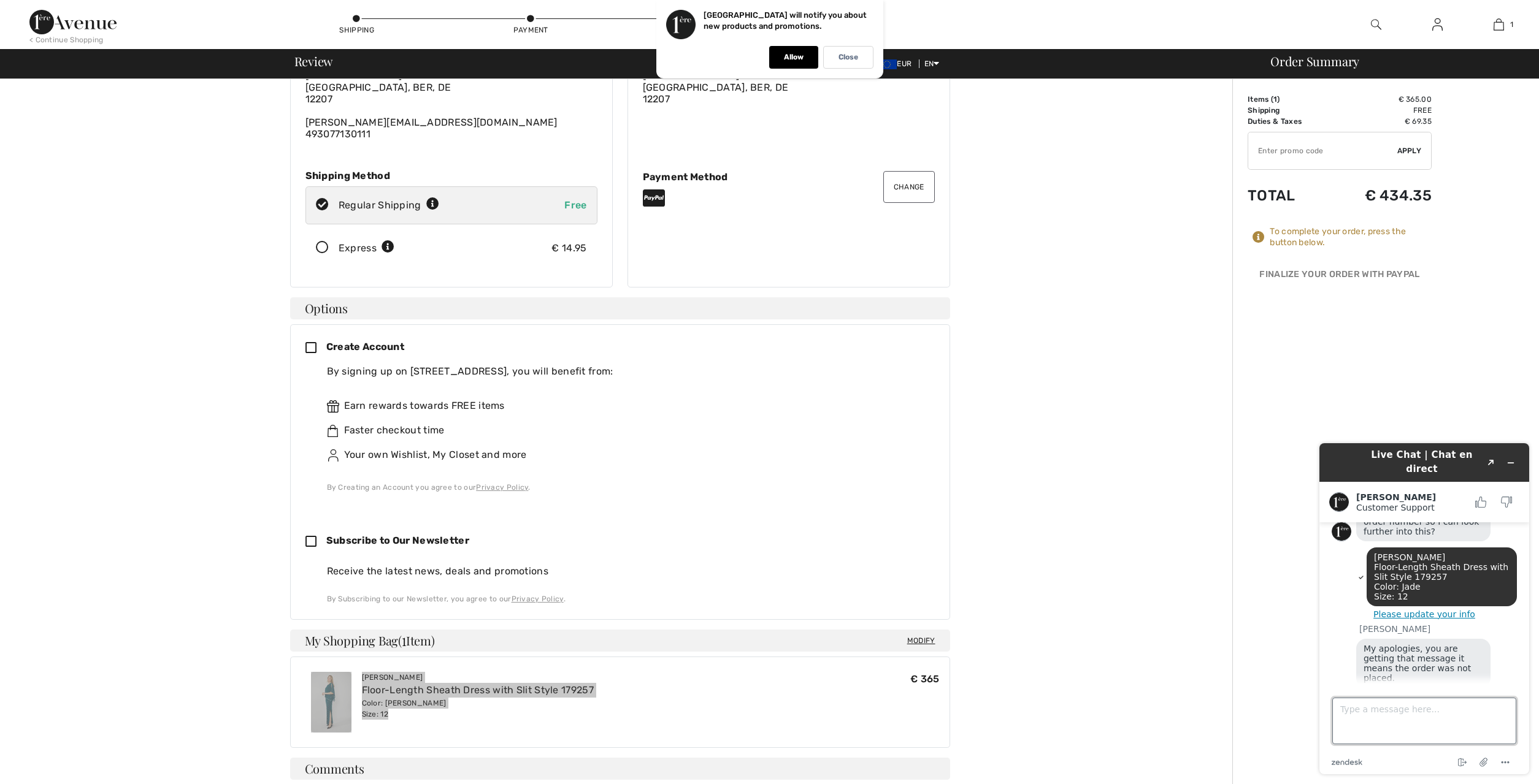
scroll to position [294, 0]
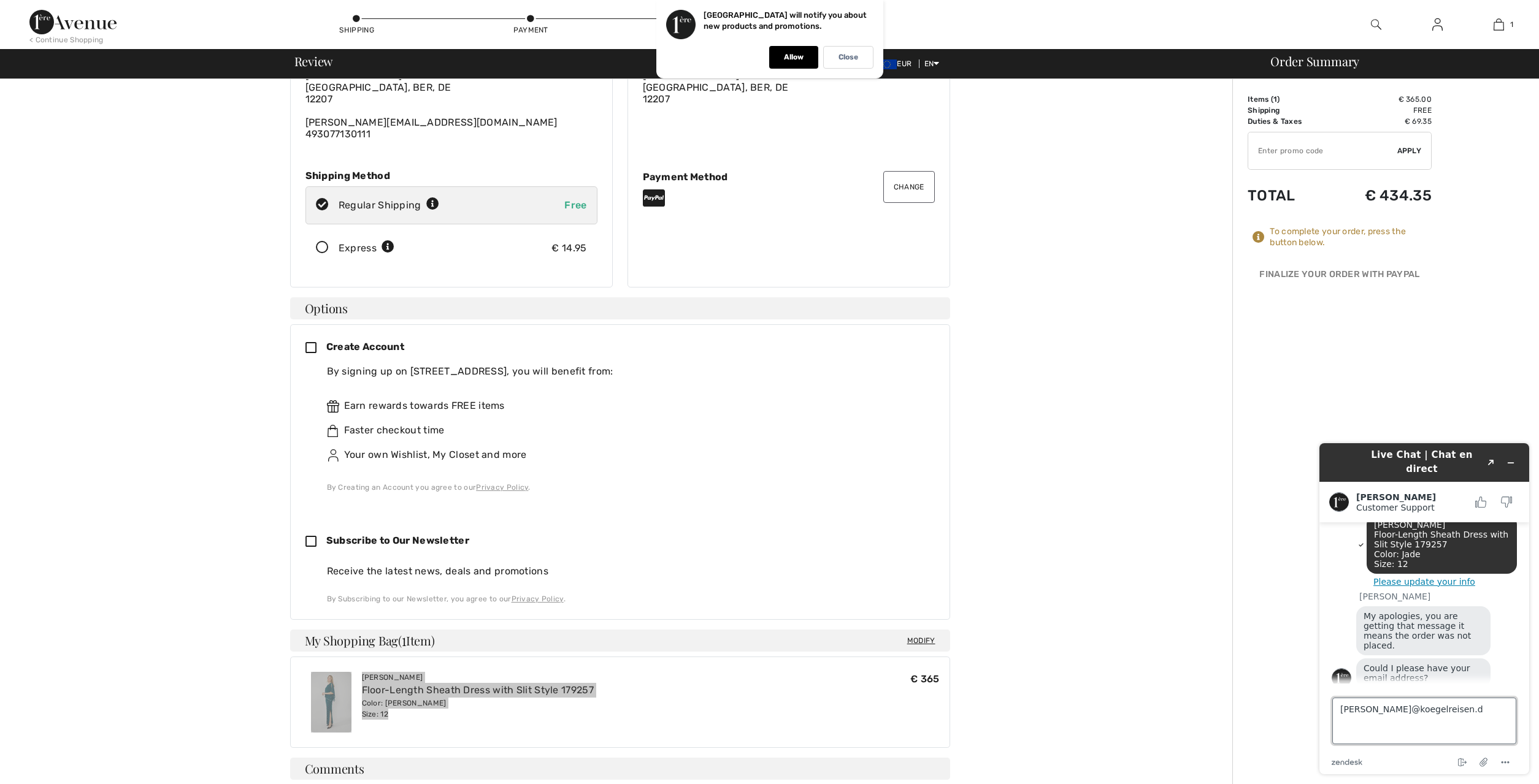
type textarea "[PERSON_NAME][EMAIL_ADDRESS][DOMAIN_NAME]"
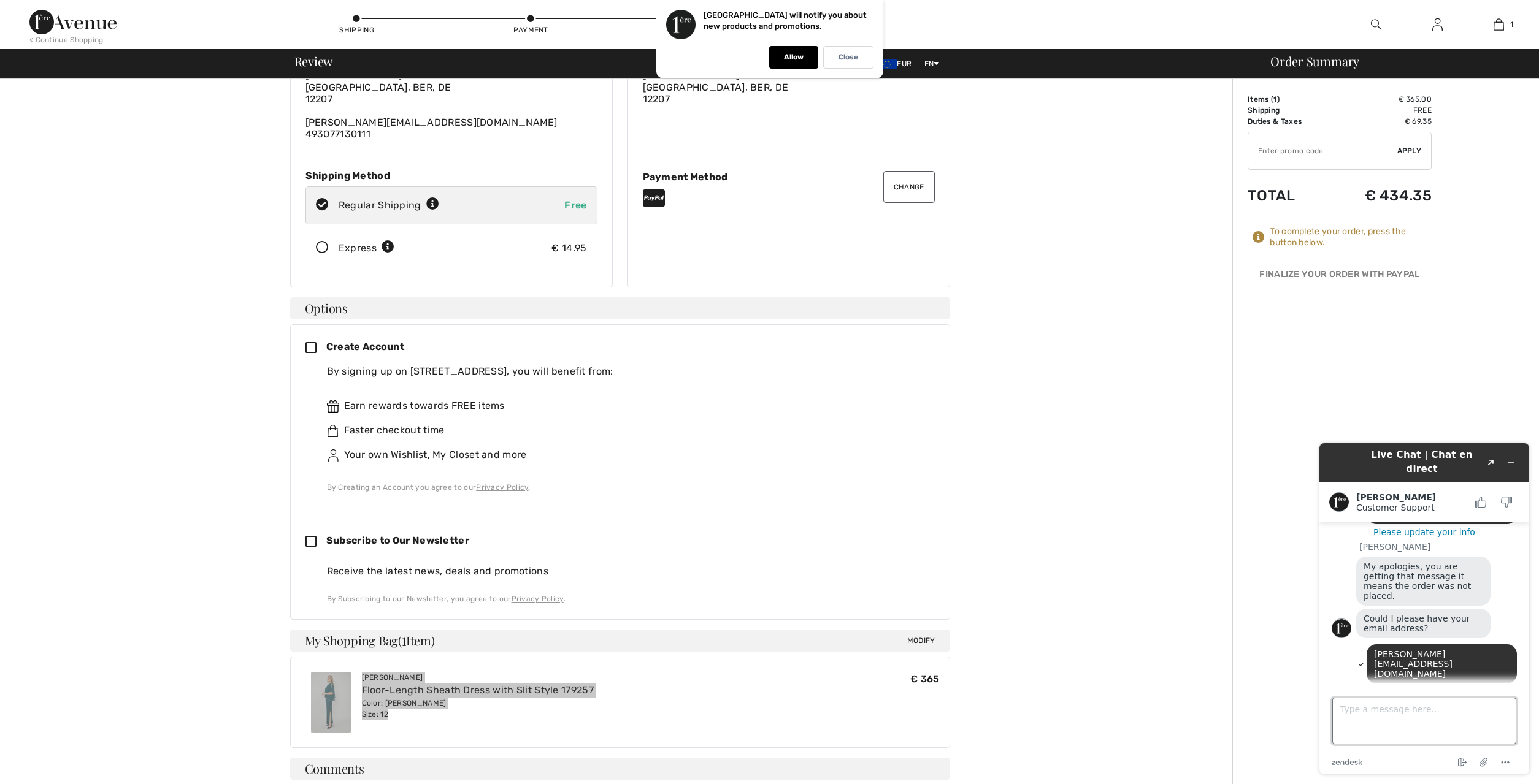
scroll to position [320, 0]
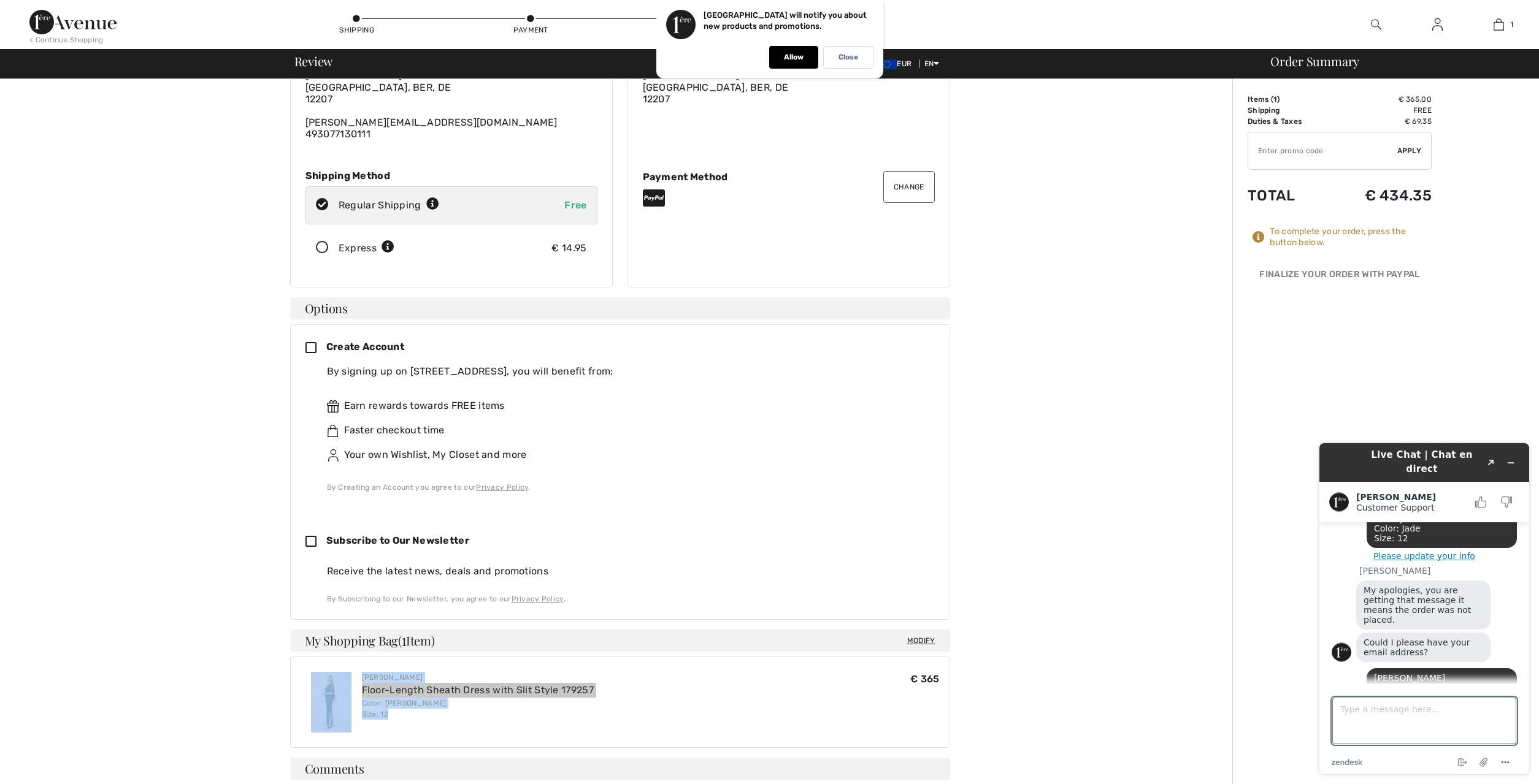
click at [307, 349] on icon at bounding box center [315, 348] width 21 height 13
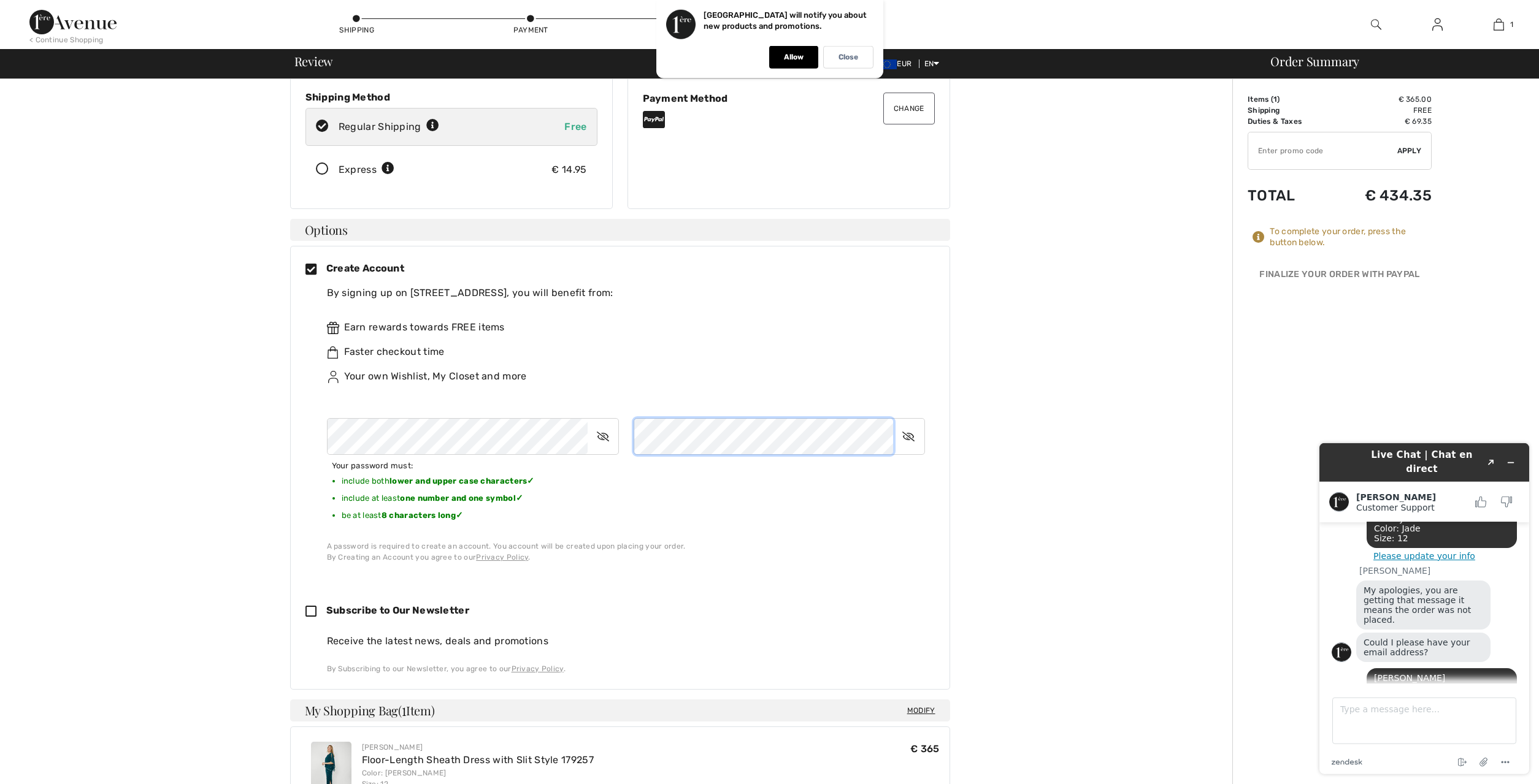
scroll to position [278, 0]
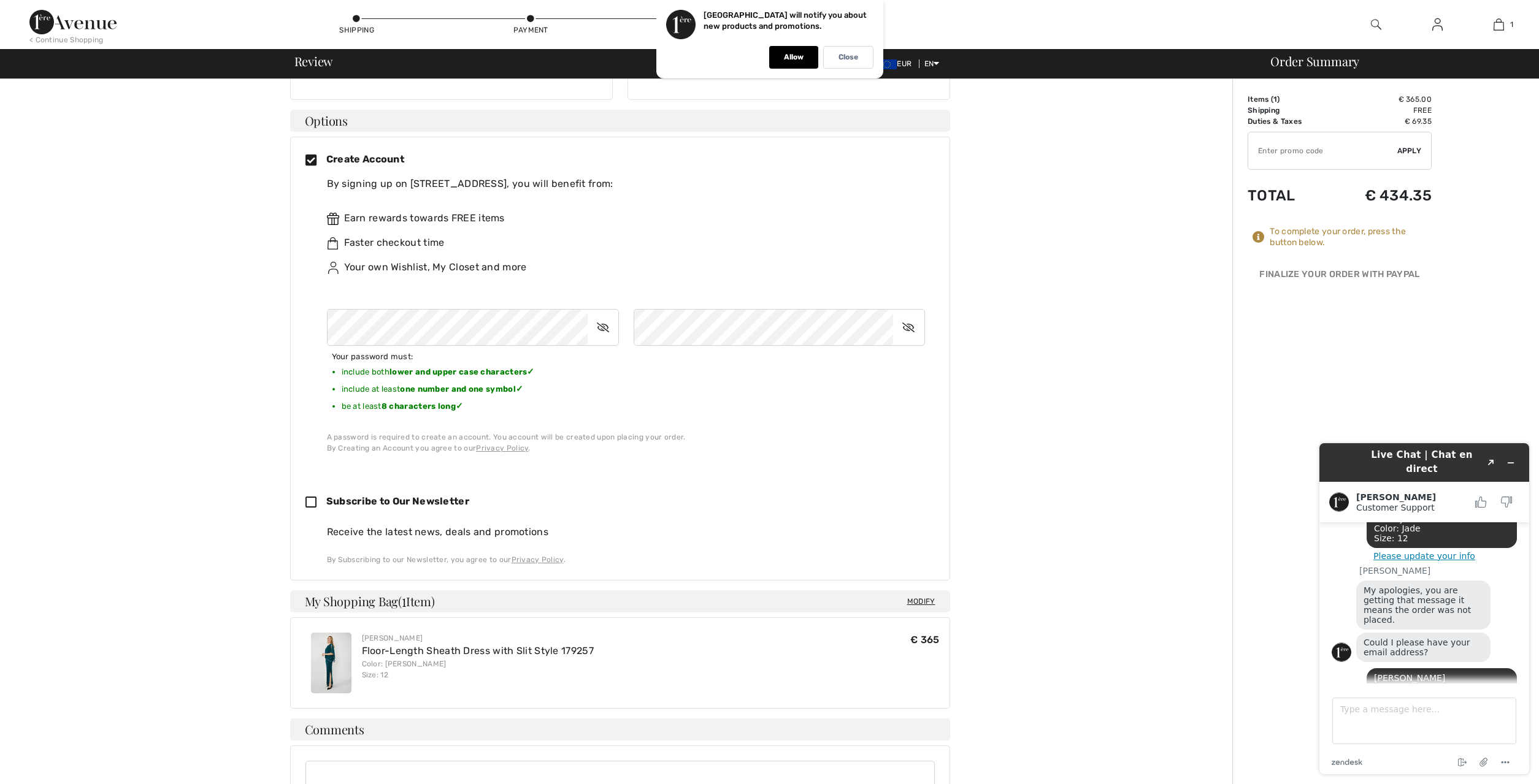
click at [311, 501] on icon at bounding box center [315, 502] width 21 height 13
checkbox input "true"
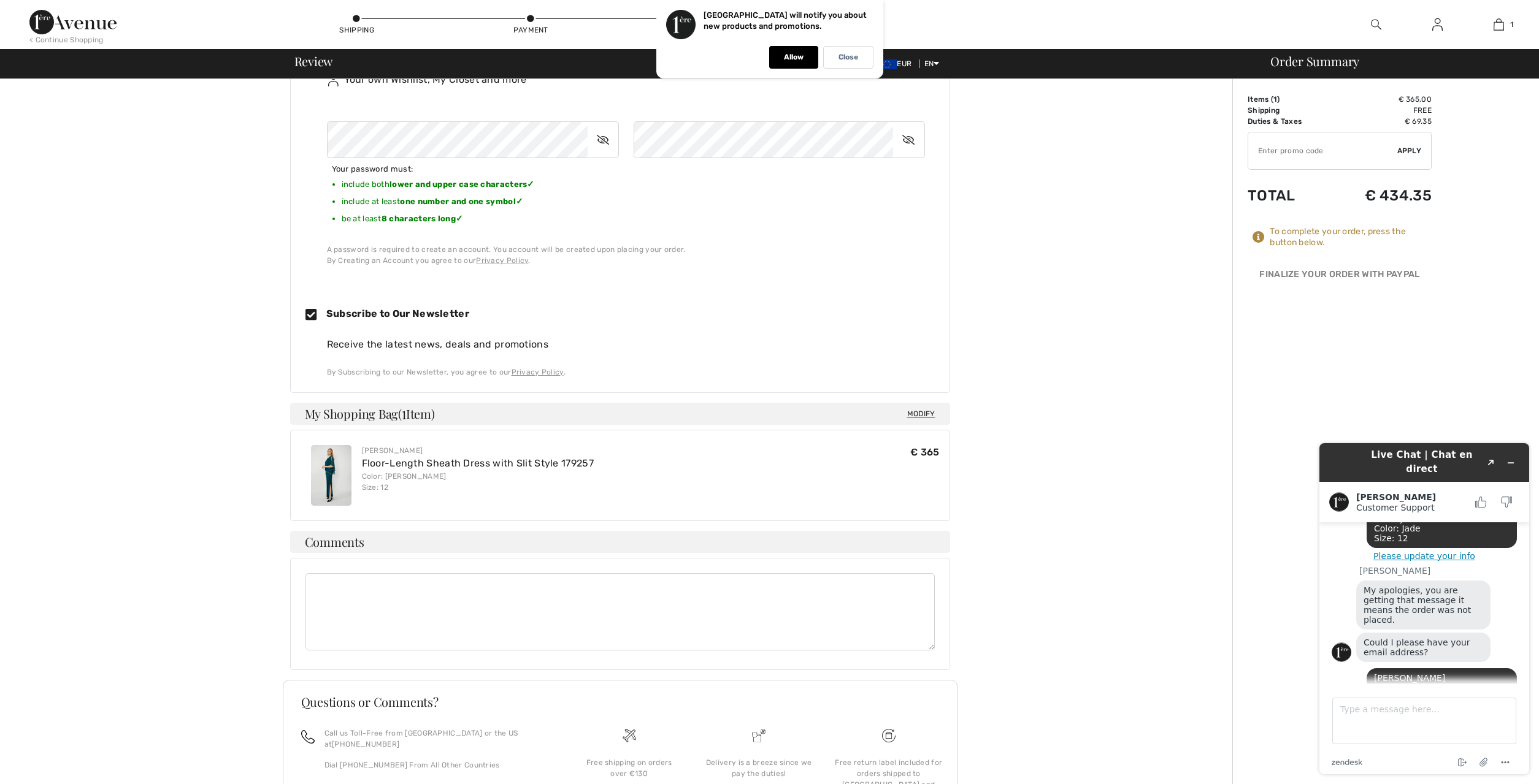
click at [606, 142] on icon at bounding box center [602, 139] width 30 height 29
click at [909, 141] on icon at bounding box center [908, 139] width 30 height 29
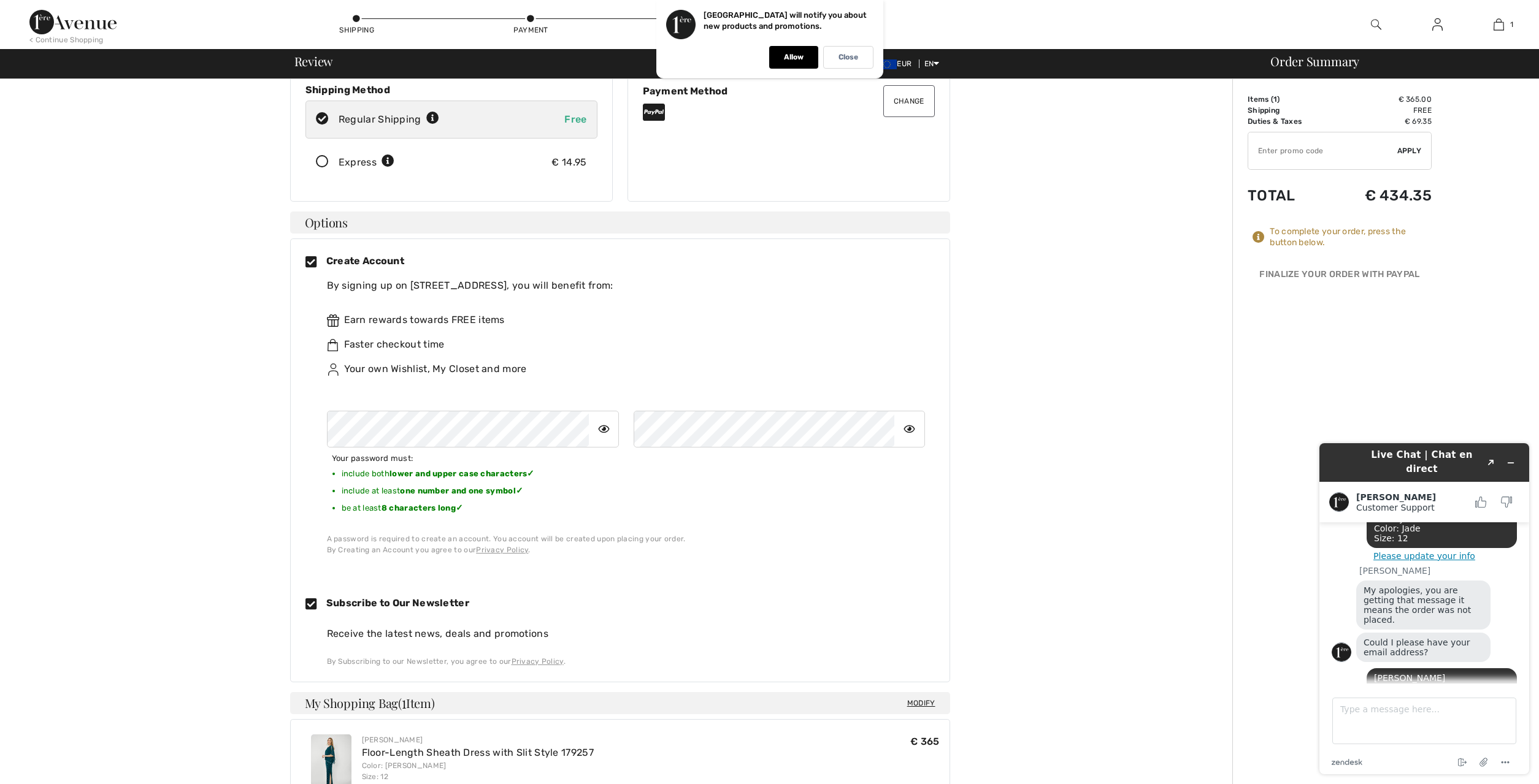
scroll to position [383, 0]
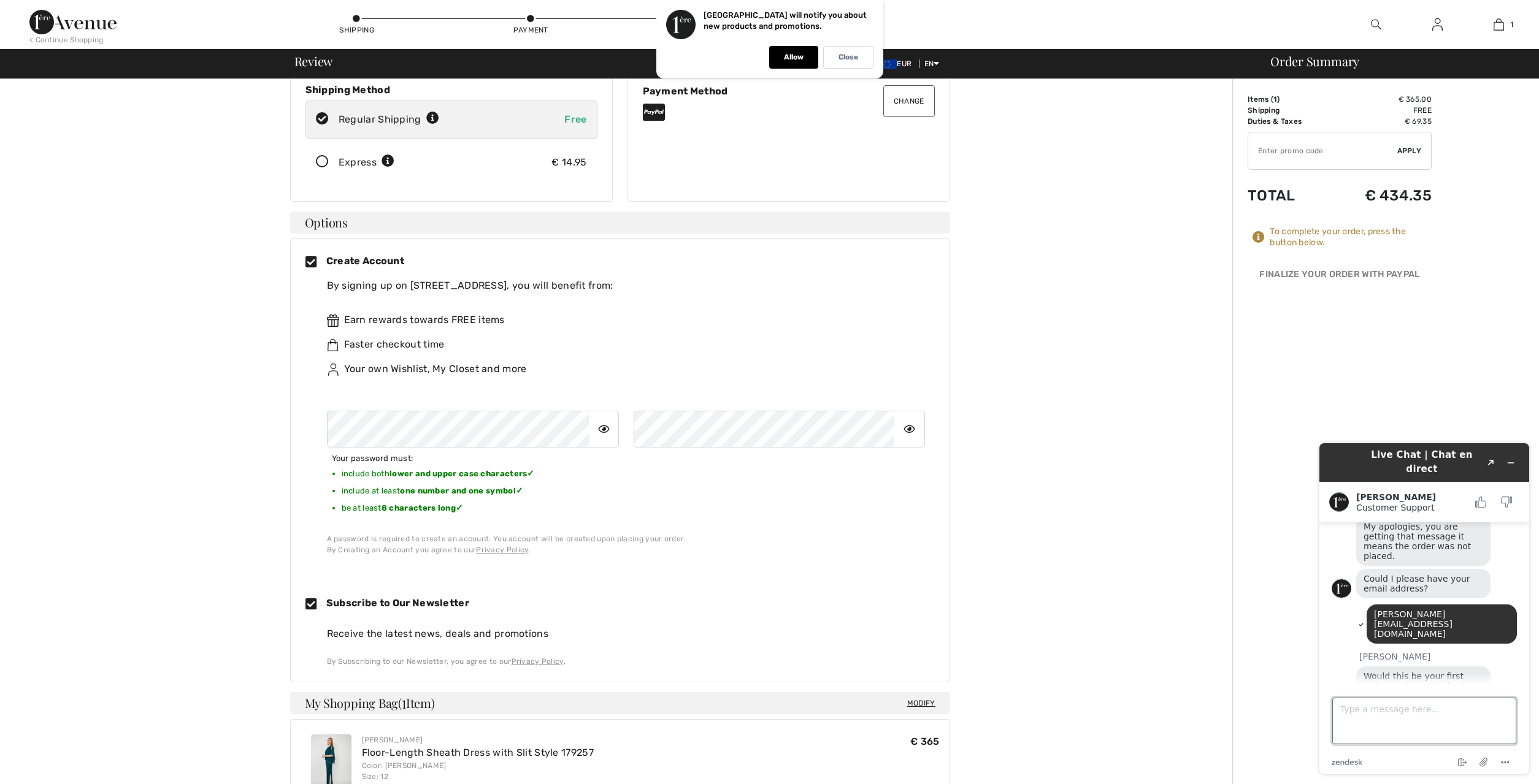
click at [1386, 722] on textarea "Type a message here..." at bounding box center [1424, 722] width 184 height 47
type textarea "in [GEOGRAPHIC_DATA] [GEOGRAPHIC_DATA]"
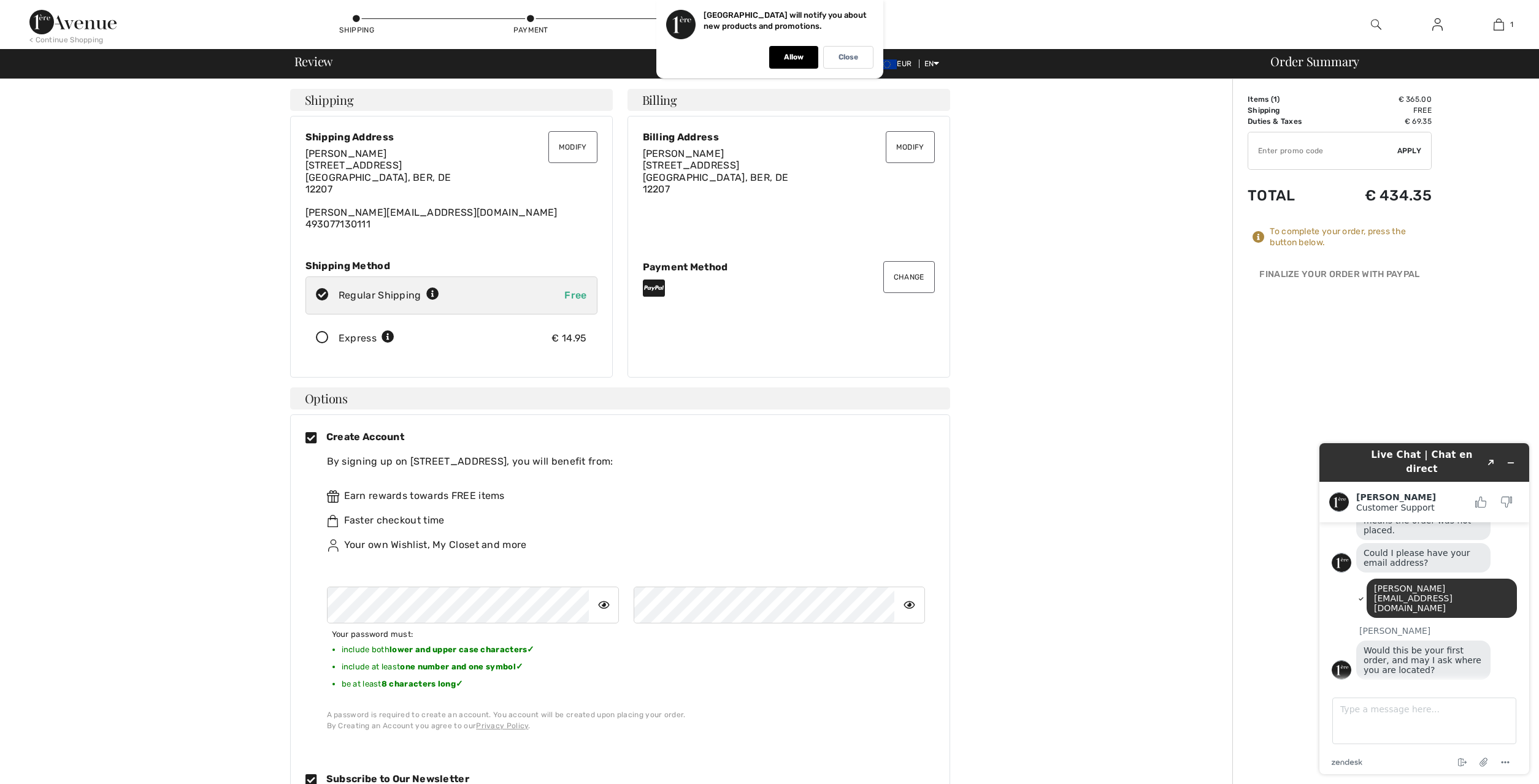
scroll to position [502, 0]
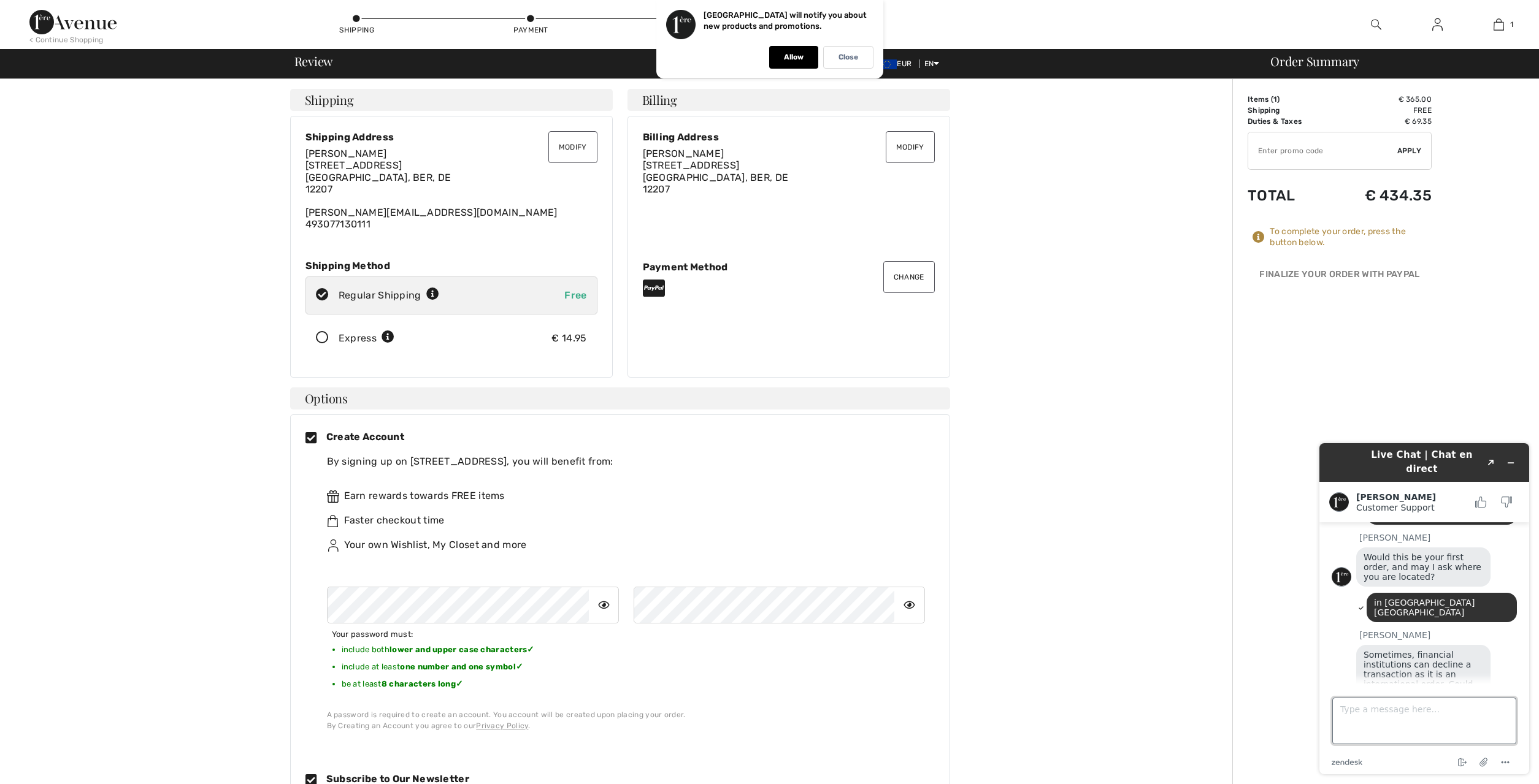
click at [1339, 714] on textarea "Type a message here..." at bounding box center [1424, 722] width 184 height 47
type textarea "at the moment i used paypal"
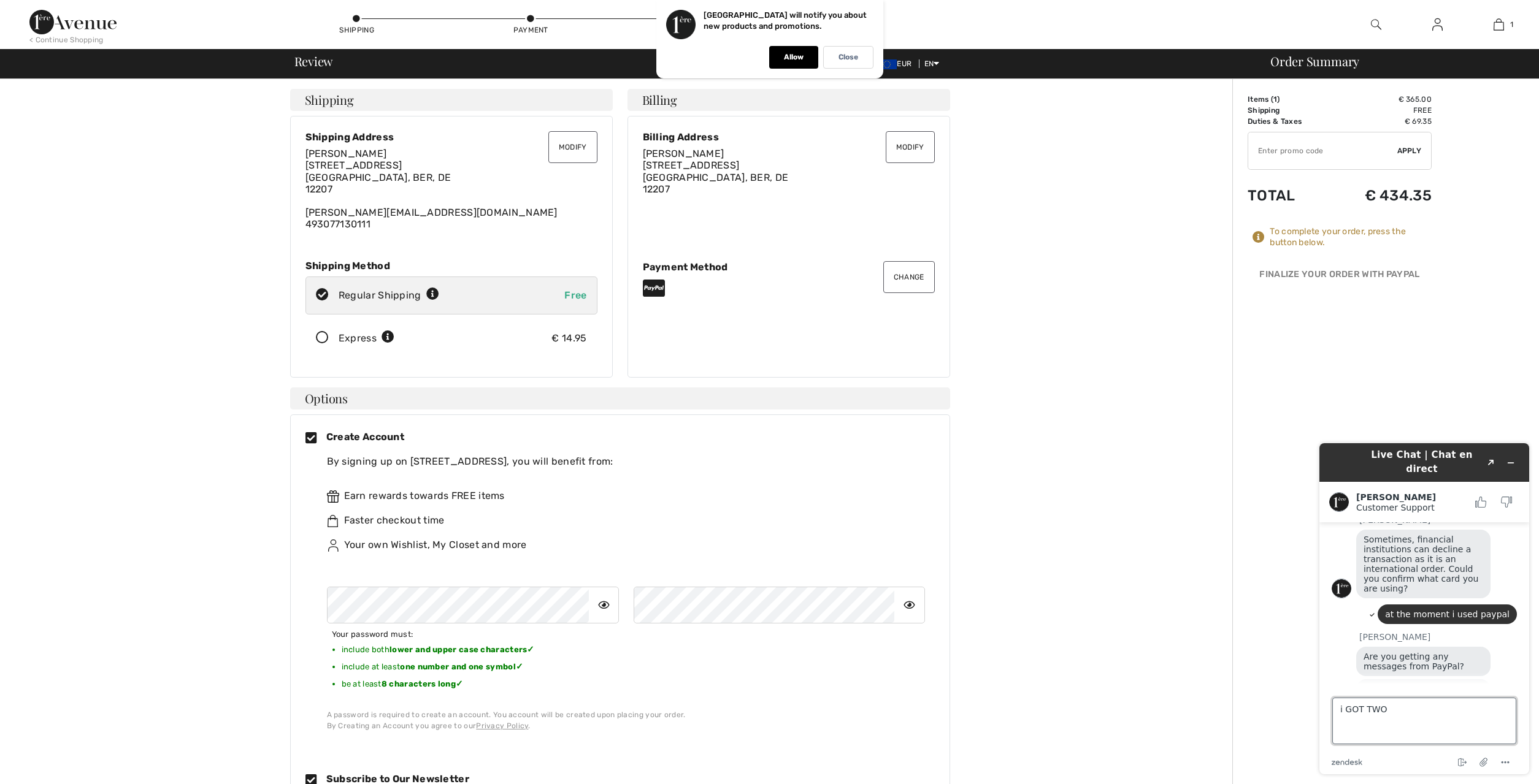
scroll to position [614, 0]
type textarea "i GOT TWO MESSAGES AND I CONFIRMED TWO PAYMENTS"
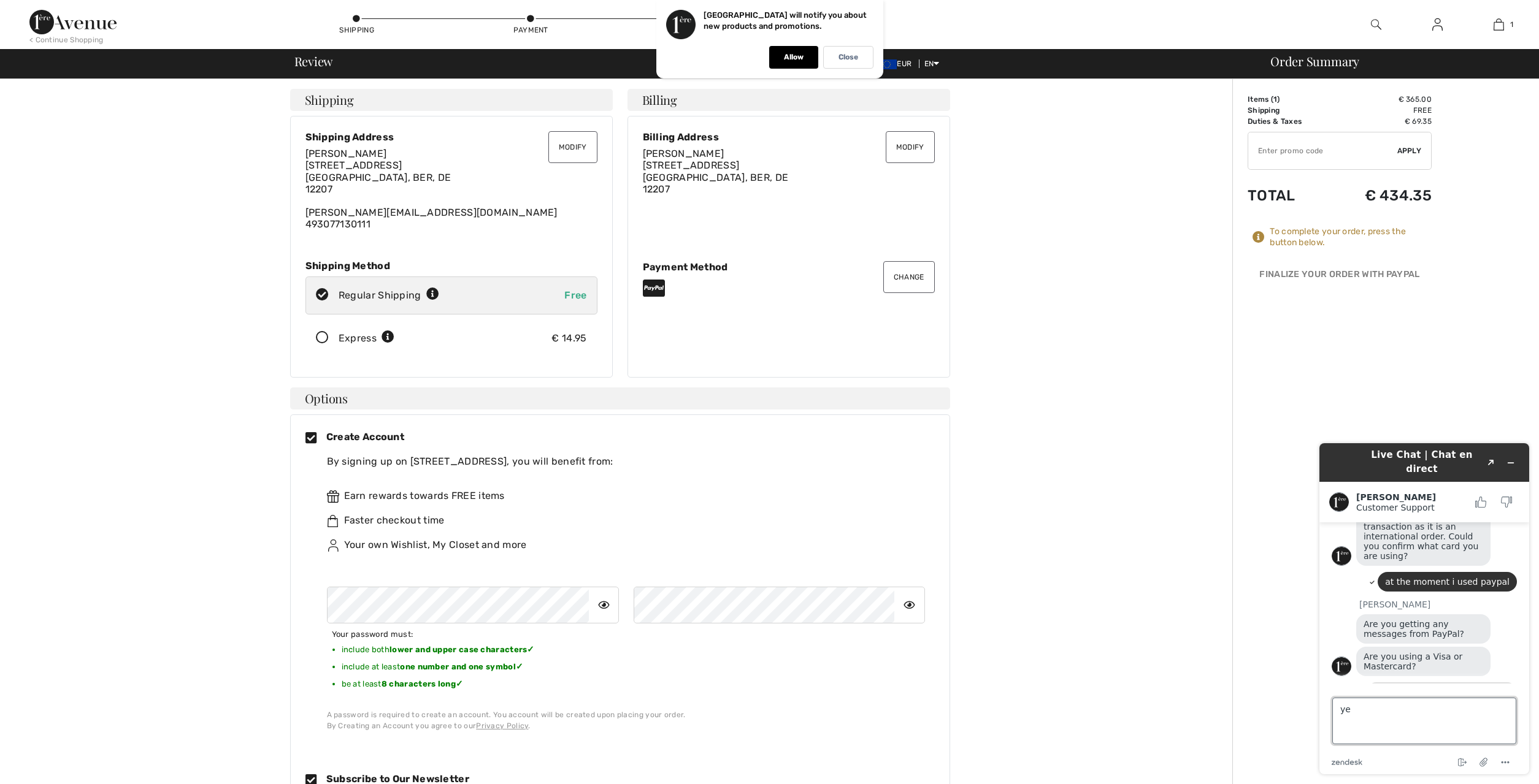
type textarea "yes"
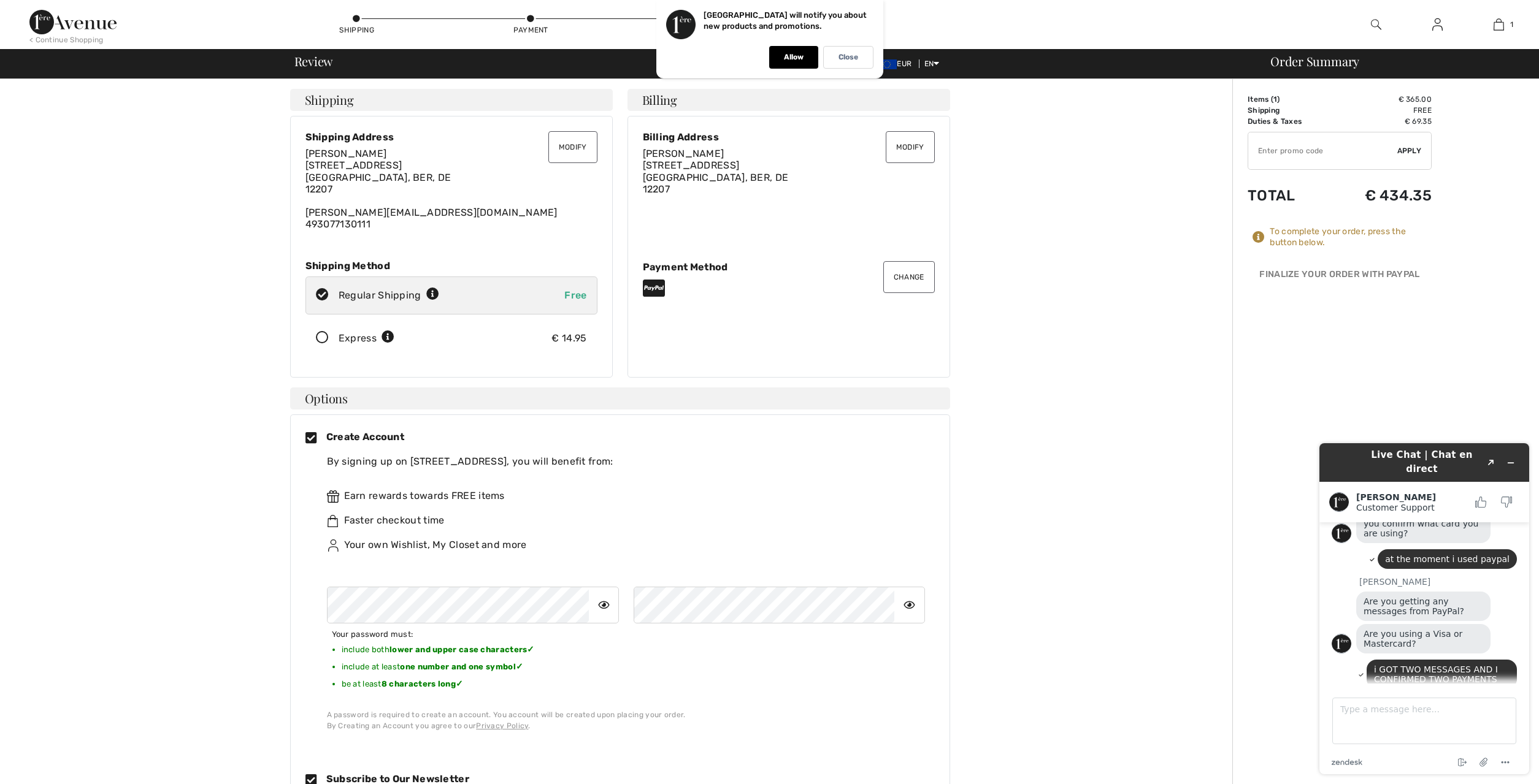
click at [921, 269] on button "Change" at bounding box center [908, 277] width 51 height 32
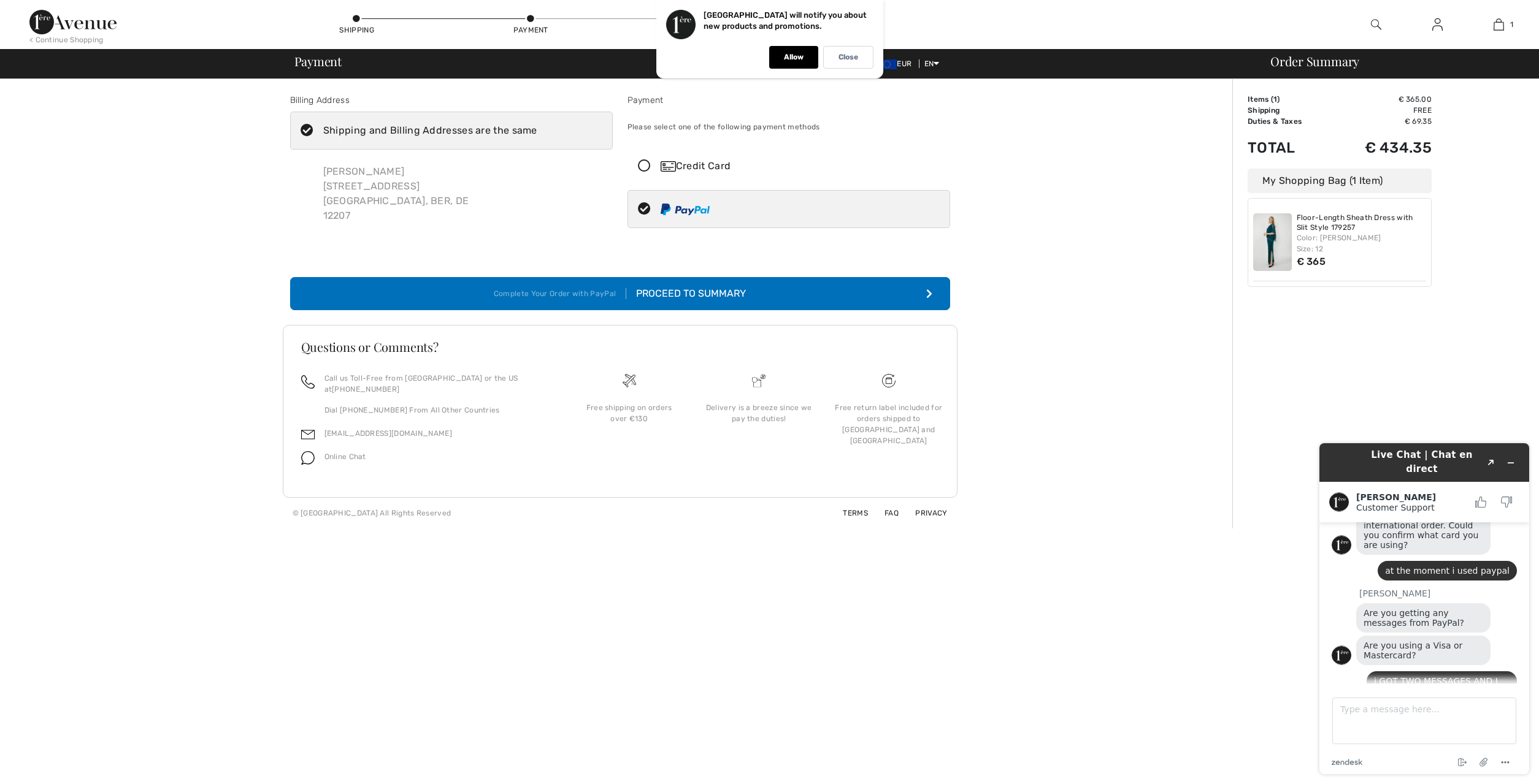
click at [642, 169] on icon at bounding box center [645, 166] width 33 height 13
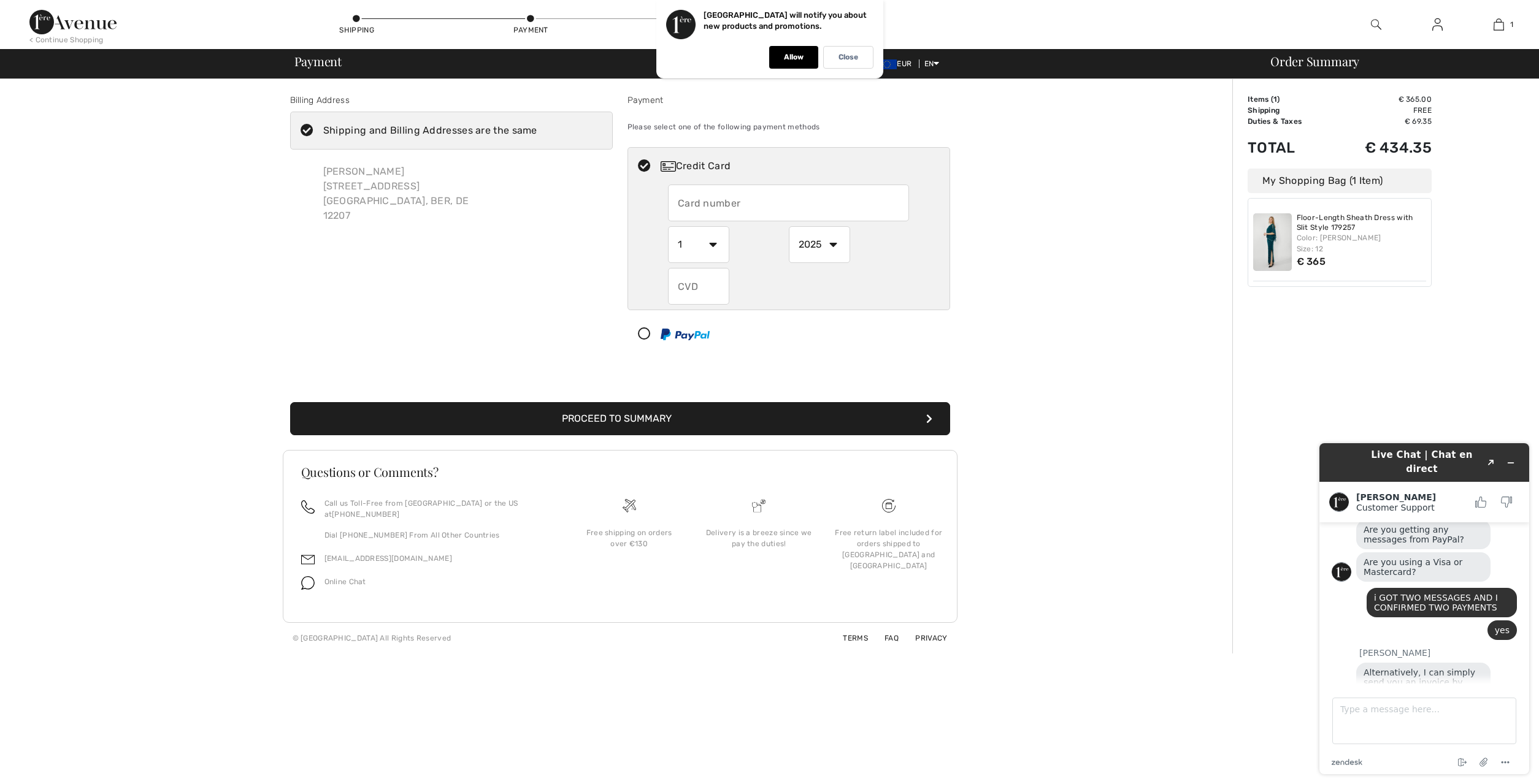
scroll to position [767, 0]
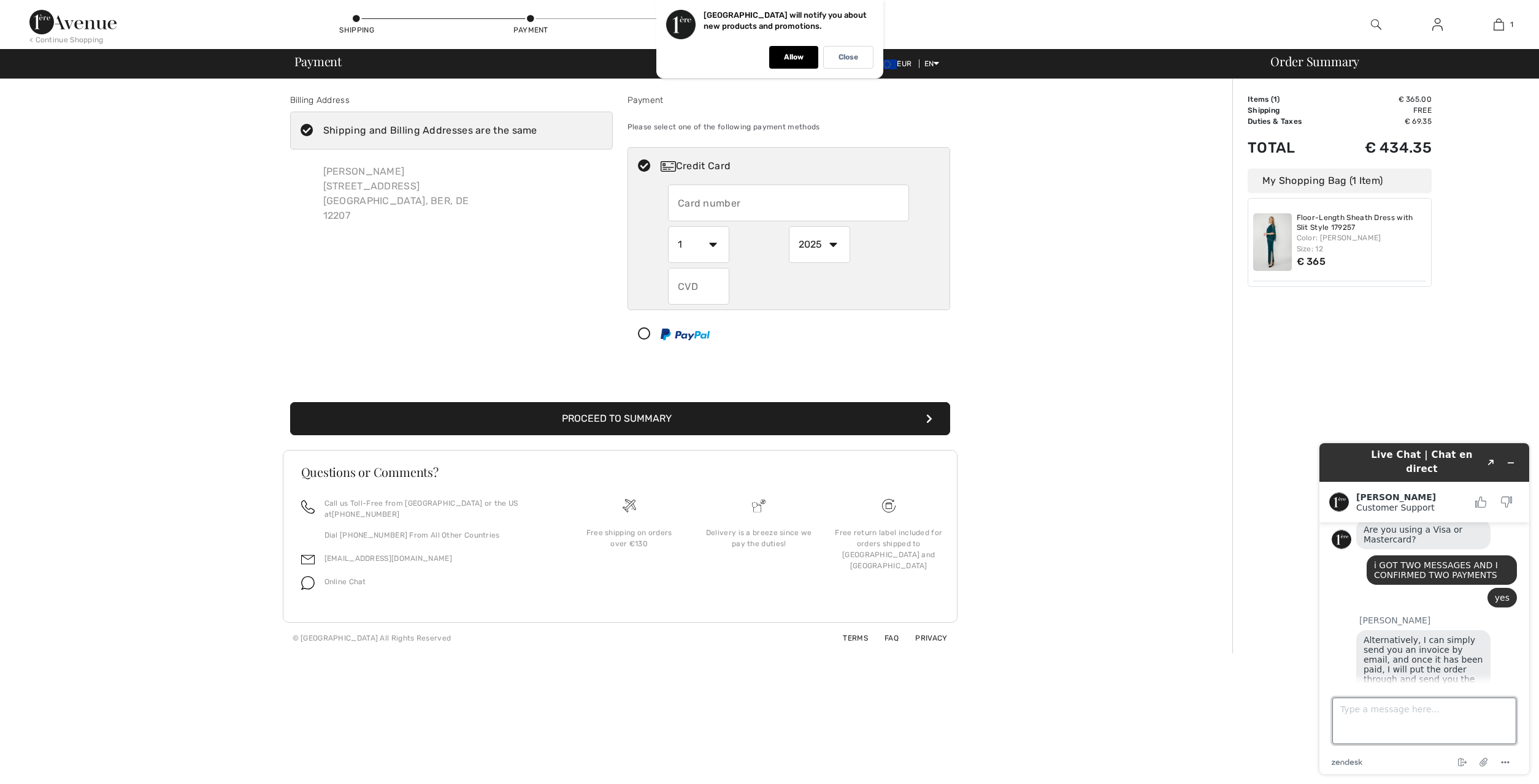
click at [1356, 716] on textarea "Type a message here..." at bounding box center [1424, 722] width 184 height 47
type textarea "at the moment i got the possibility to use my credit card- shall I do this?"
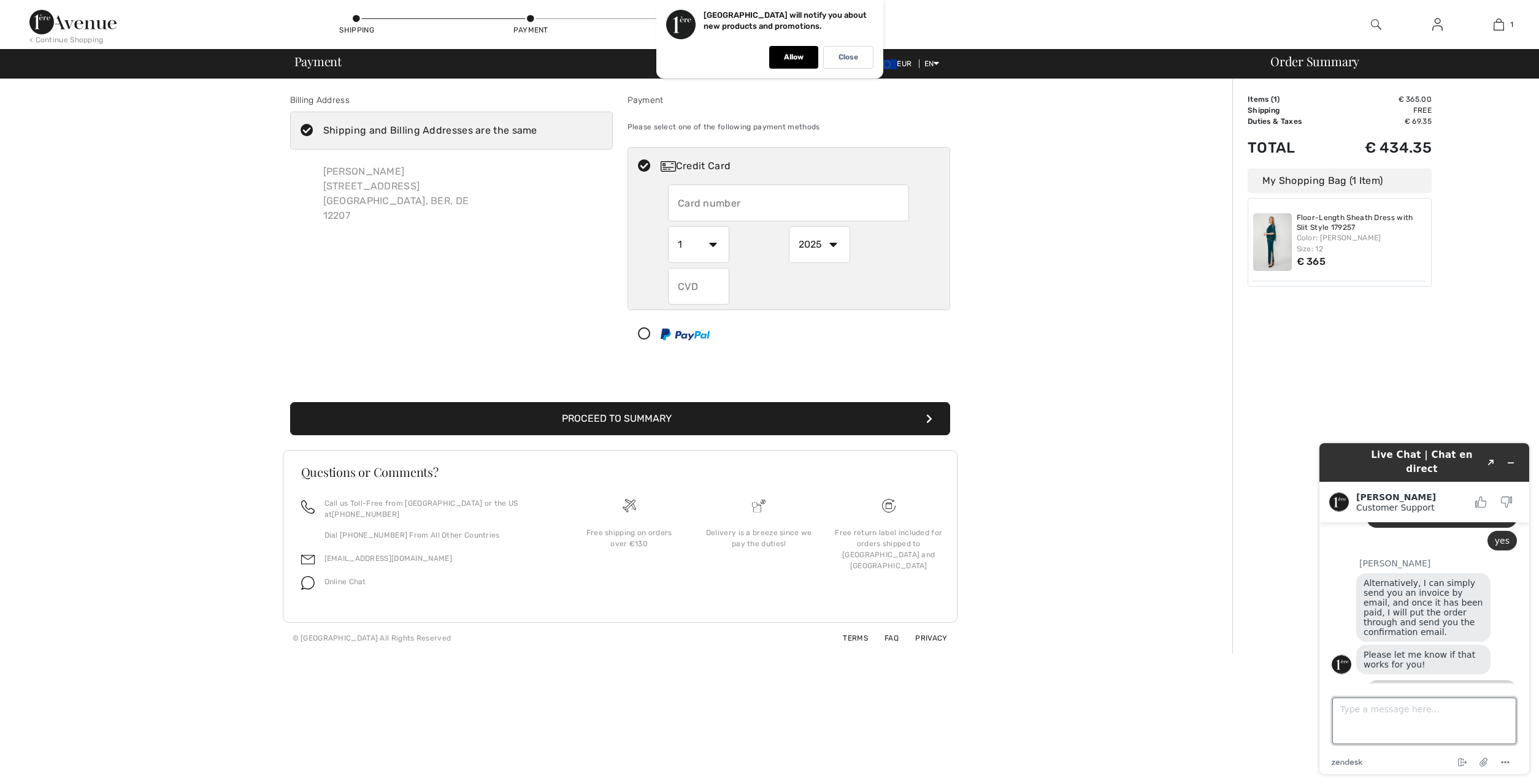
scroll to position [897, 0]
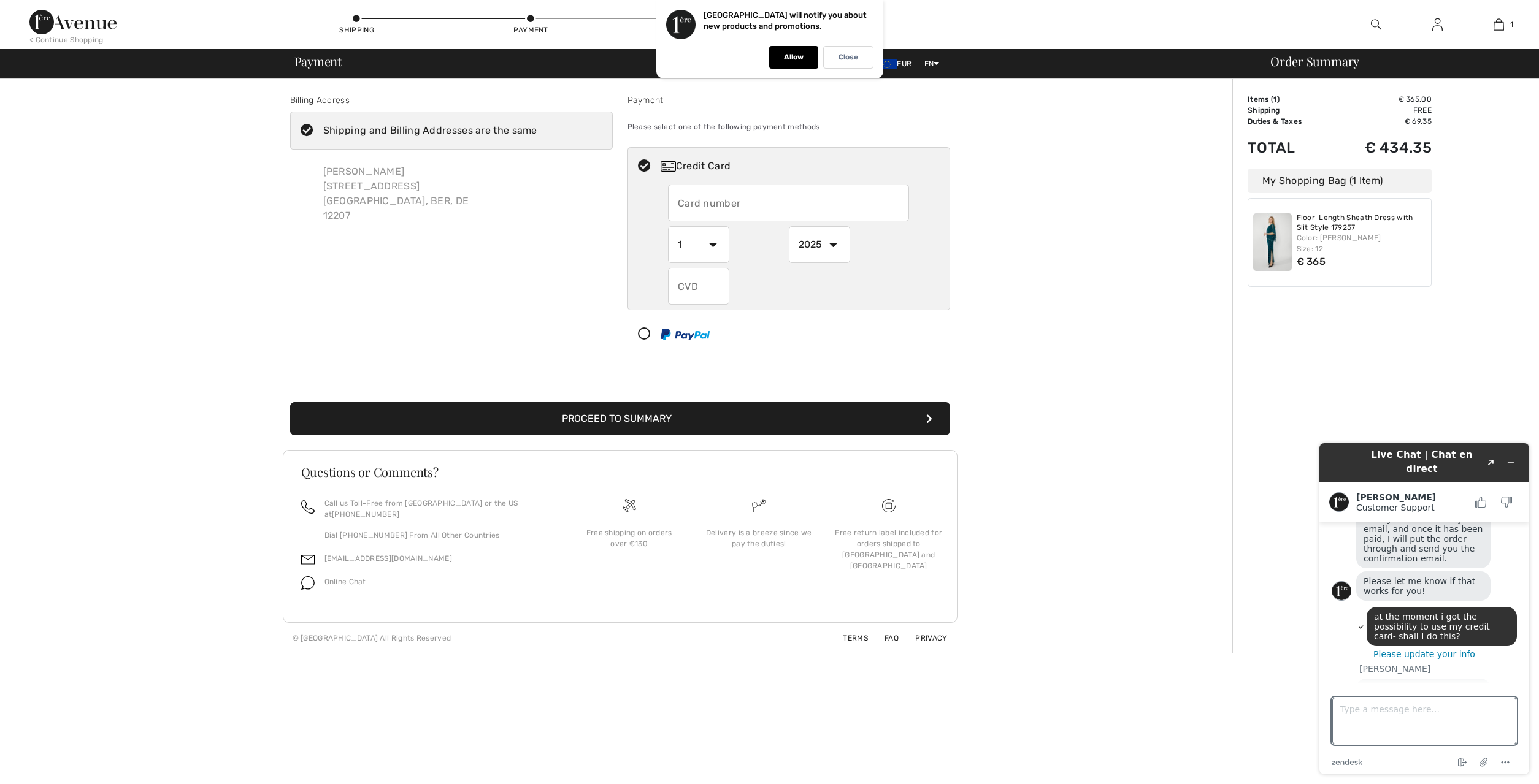
click at [692, 205] on input "text" at bounding box center [789, 203] width 241 height 36
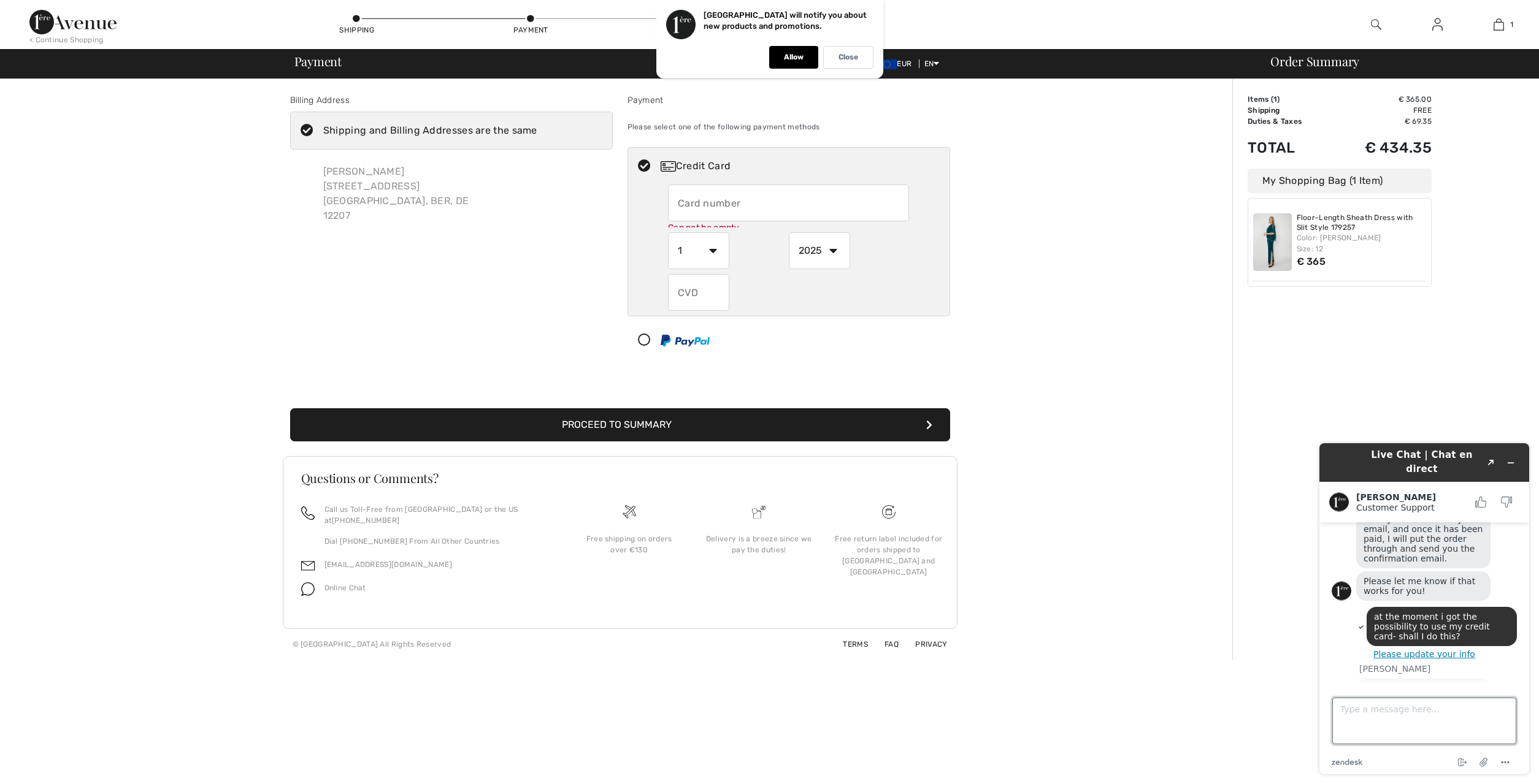
click at [1343, 711] on textarea "Type a message here..." at bounding box center [1424, 722] width 184 height 47
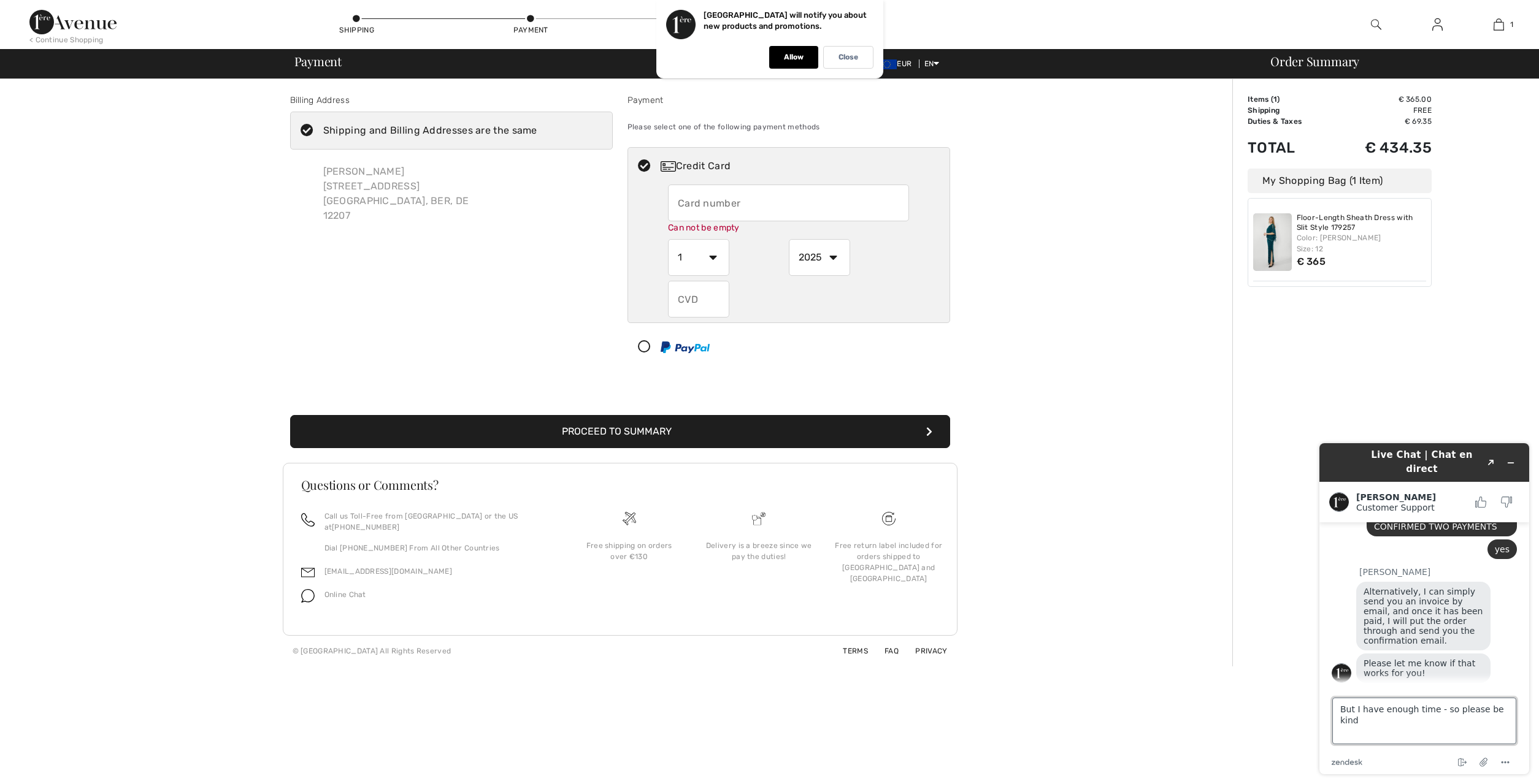
scroll to position [828, 0]
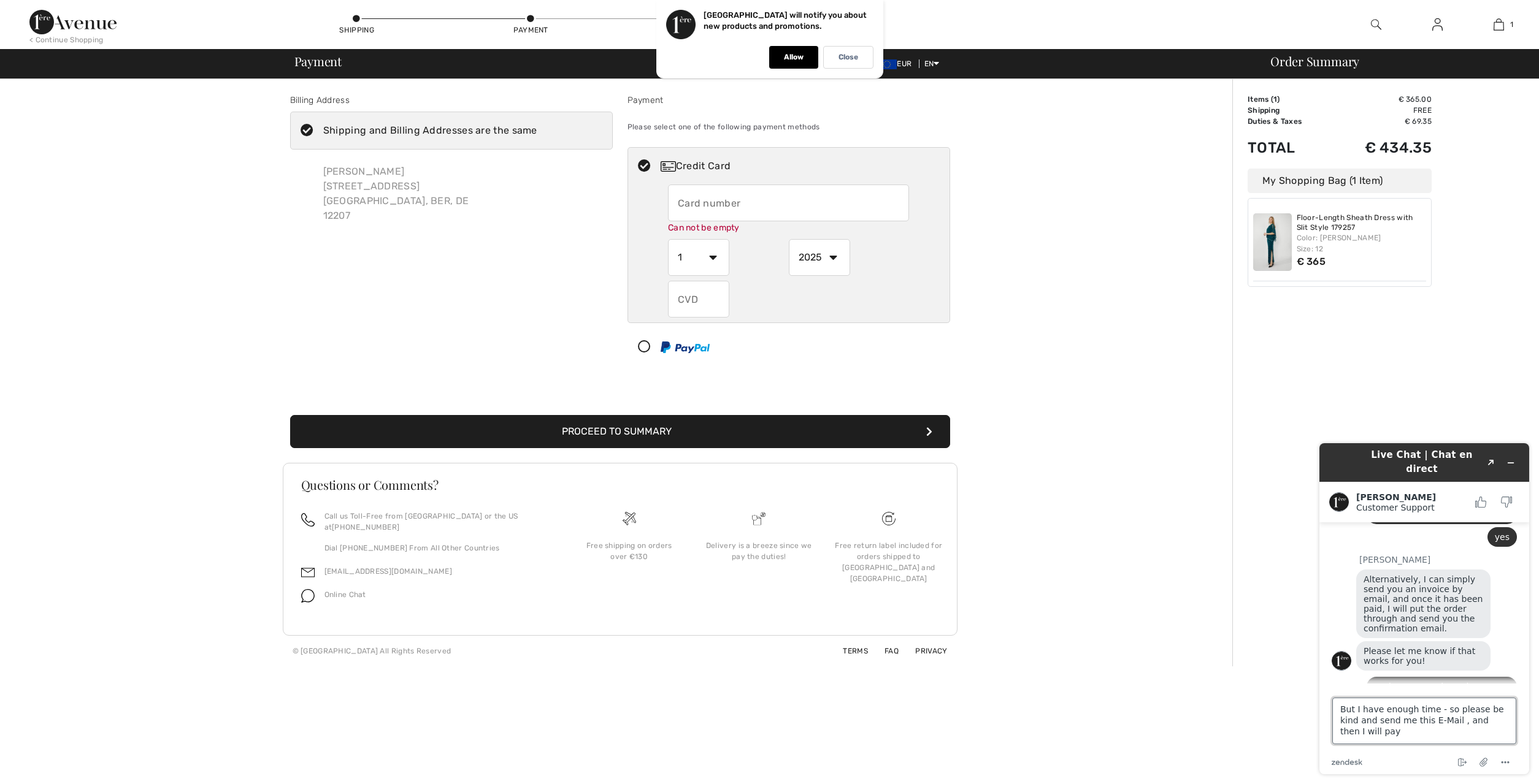
type textarea "But I have enough time - so please be kind and send me this E-Mail , and then I…"
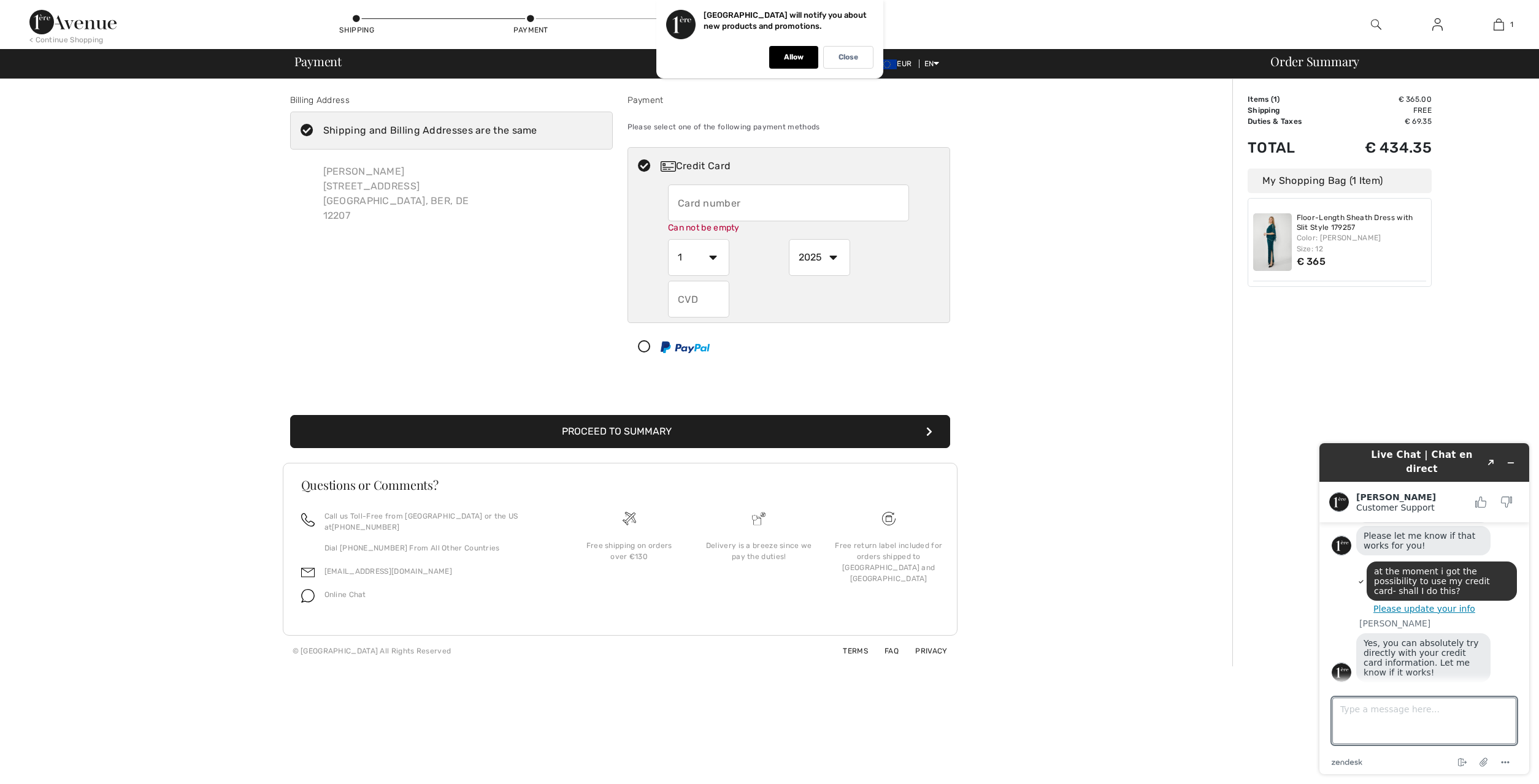
click at [717, 202] on input "text" at bounding box center [789, 203] width 241 height 36
click at [1370, 729] on textarea "Type a message here..." at bounding box center [1424, 722] width 184 height 47
type textarea "Are you online?"
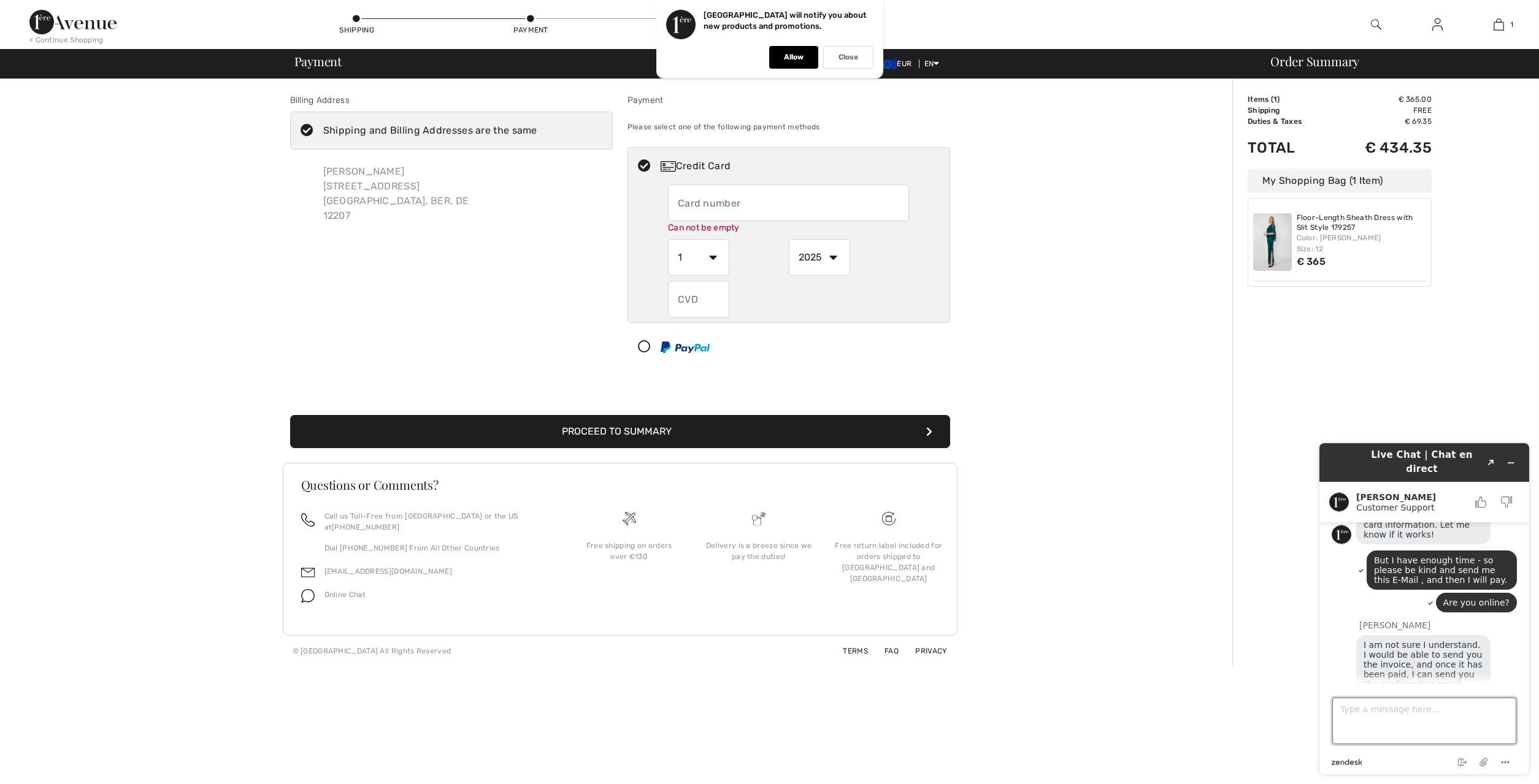
scroll to position [1079, 0]
type textarea "I try at first with ma card"
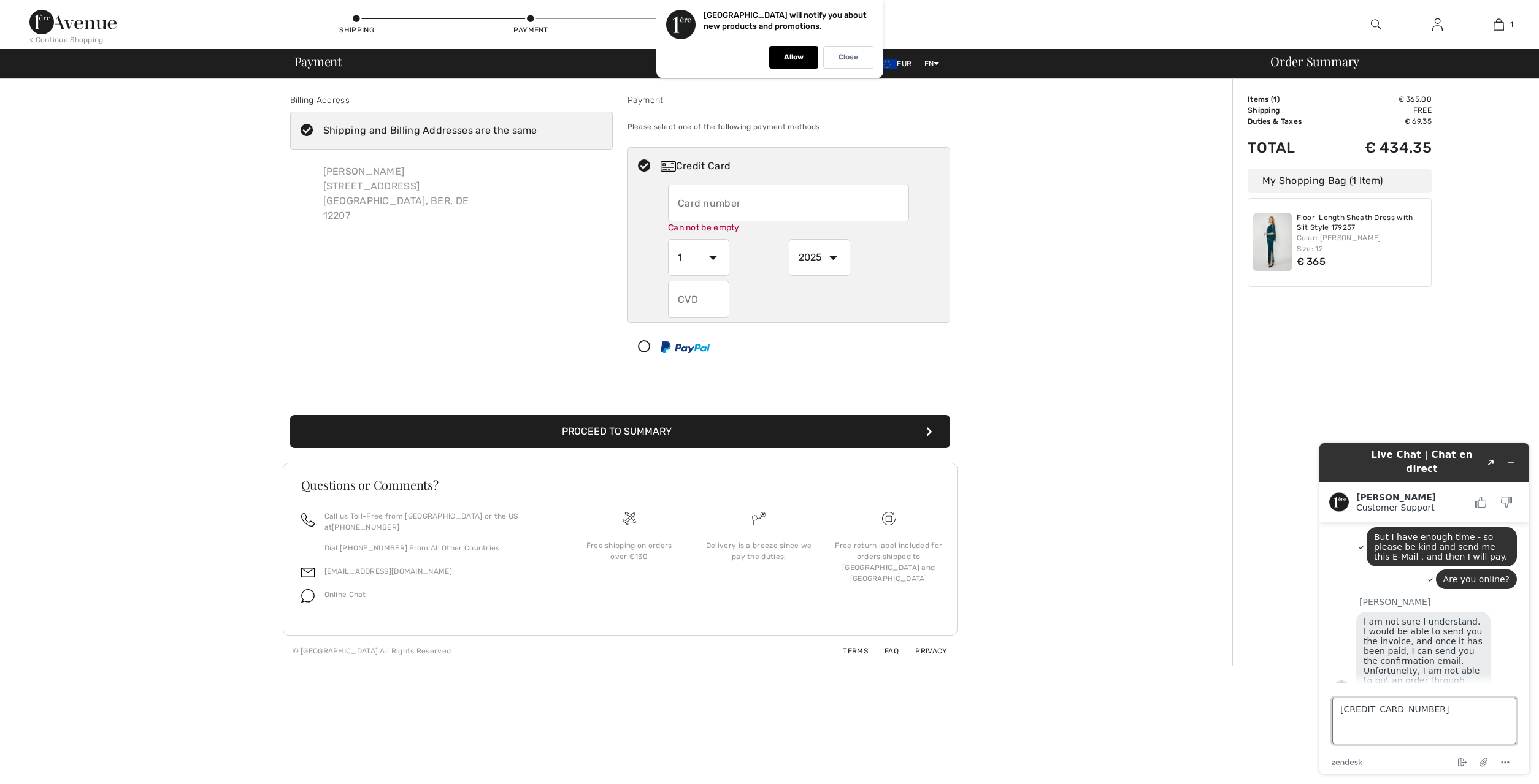
type textarea "[CREDIT_CARD_NUMBER]"
click at [690, 203] on input "text" at bounding box center [789, 203] width 241 height 36
type input "[CREDIT_CARD_NUMBER]"
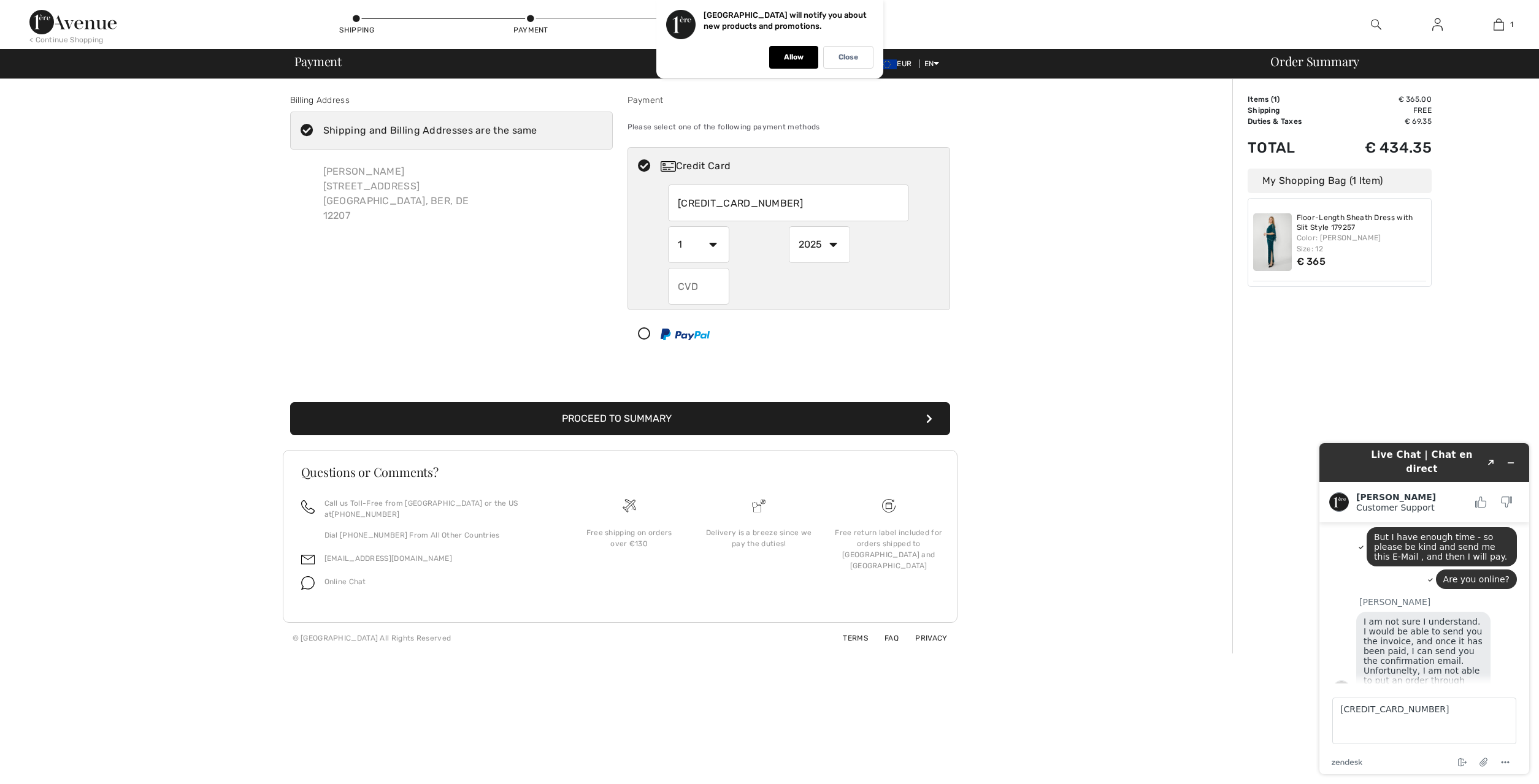
click at [668, 226] on select "1 2 3 4 5 6 7 8 9 10 11 12" at bounding box center [698, 244] width 62 height 36
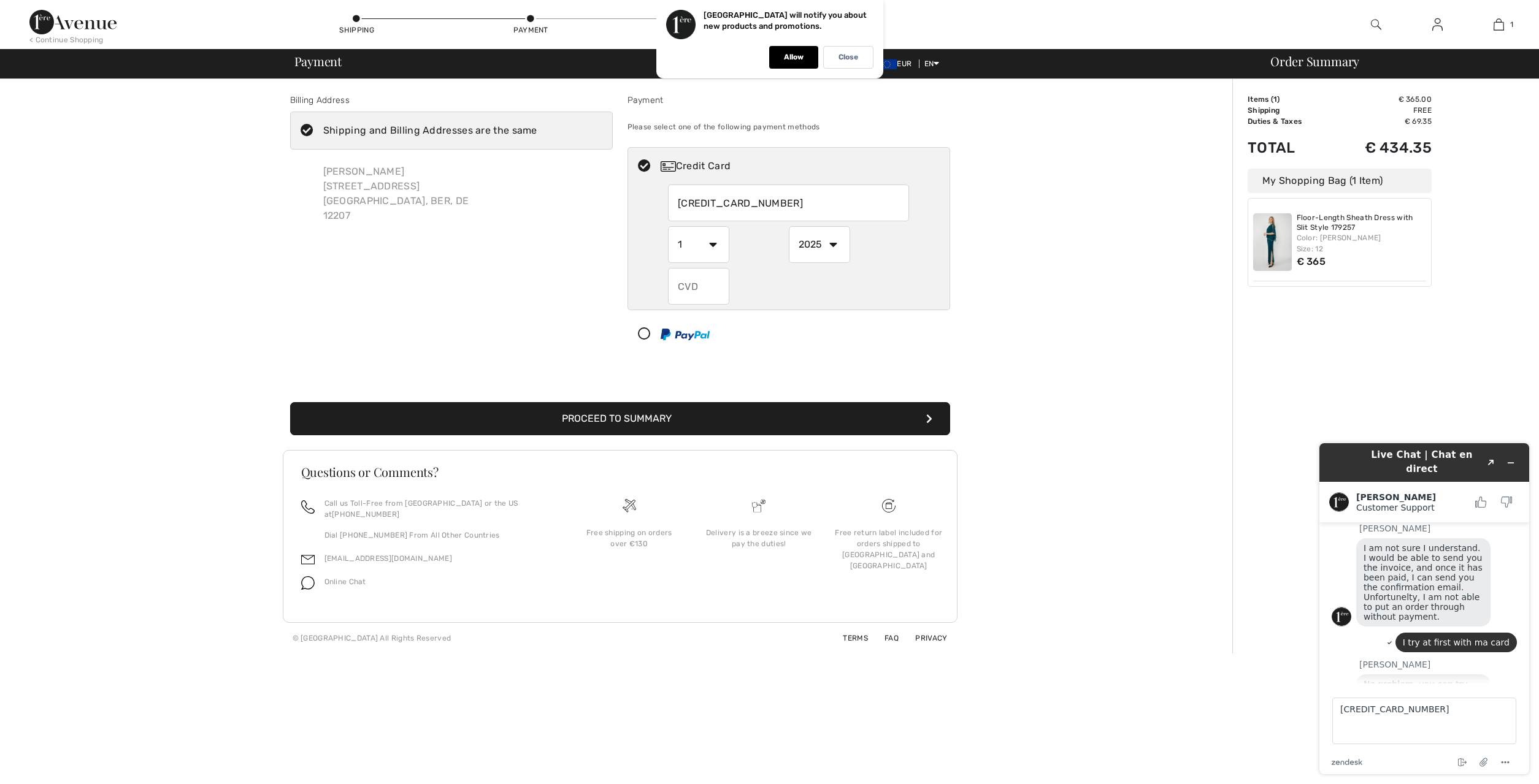
select select "7"
click option "7" at bounding box center [0, 0] width 0 height 0
click at [789, 226] on select "2025 2026 2027 2028 2029 2030 2031 2032 2033 2034 2035" at bounding box center [819, 244] width 62 height 36
select select "2029"
click option "2029" at bounding box center [0, 0] width 0 height 0
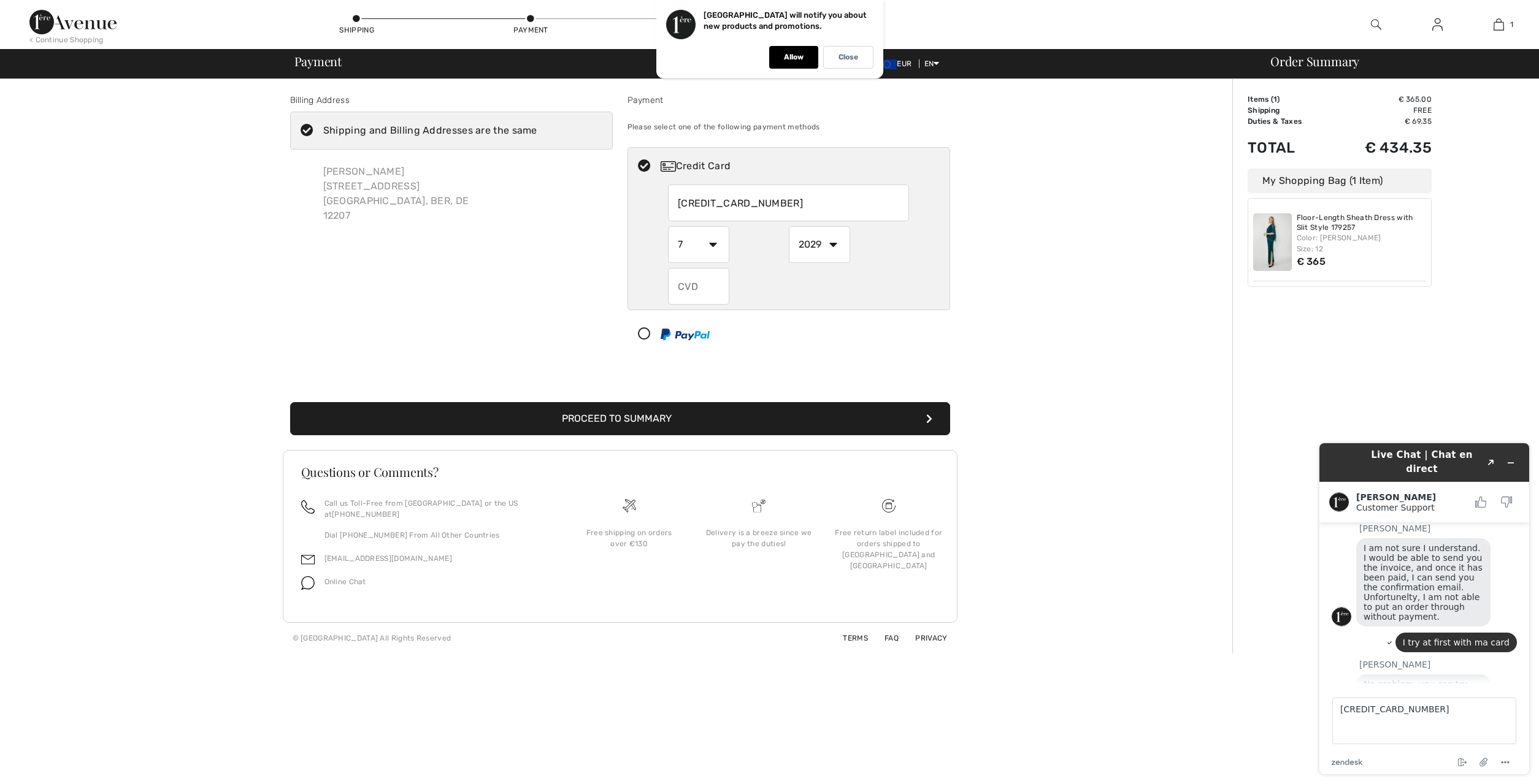
click at [699, 289] on input "text" at bounding box center [698, 286] width 62 height 36
type input "120"
click at [290, 402] on button "Proceed to Summary" at bounding box center [620, 418] width 660 height 33
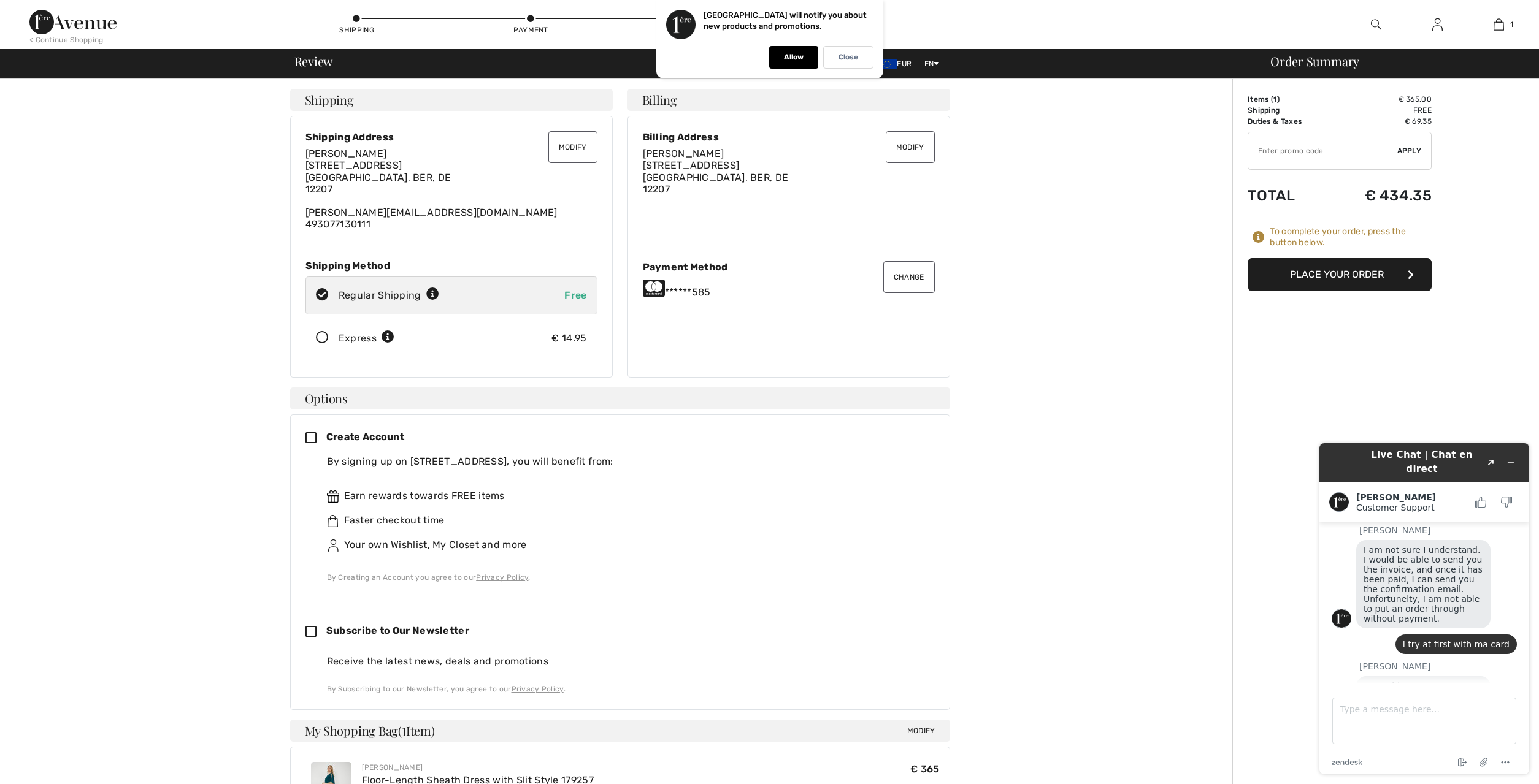
click at [304, 438] on div "Create Account By signing up on 1ère Avenue, you will benefit from: Earn reward…" at bounding box center [620, 562] width 660 height 296
click at [310, 440] on icon at bounding box center [315, 438] width 21 height 13
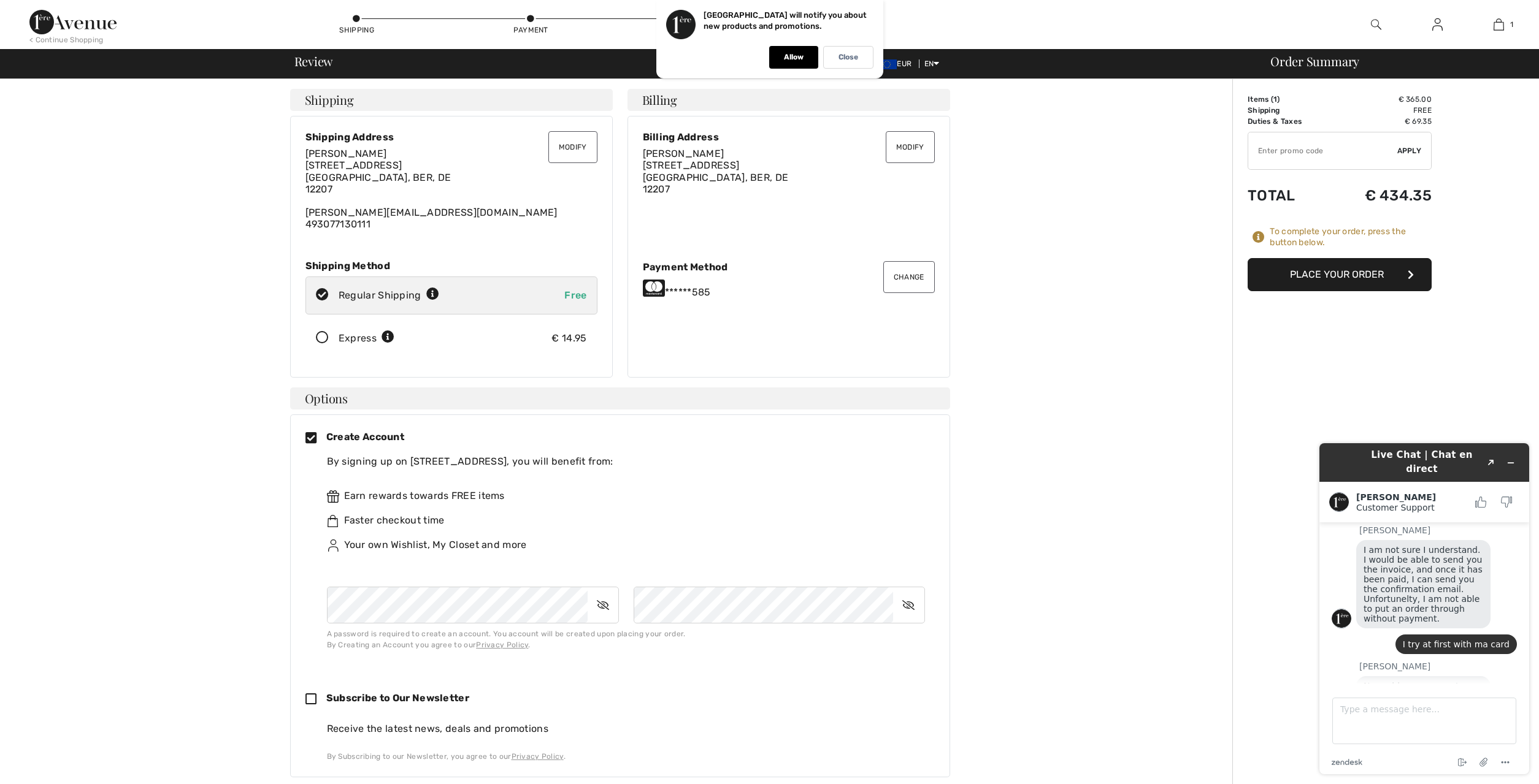
click at [313, 700] on icon at bounding box center [315, 700] width 21 height 13
checkbox input "true"
click at [1352, 272] on button "Place Your Order" at bounding box center [1340, 275] width 184 height 33
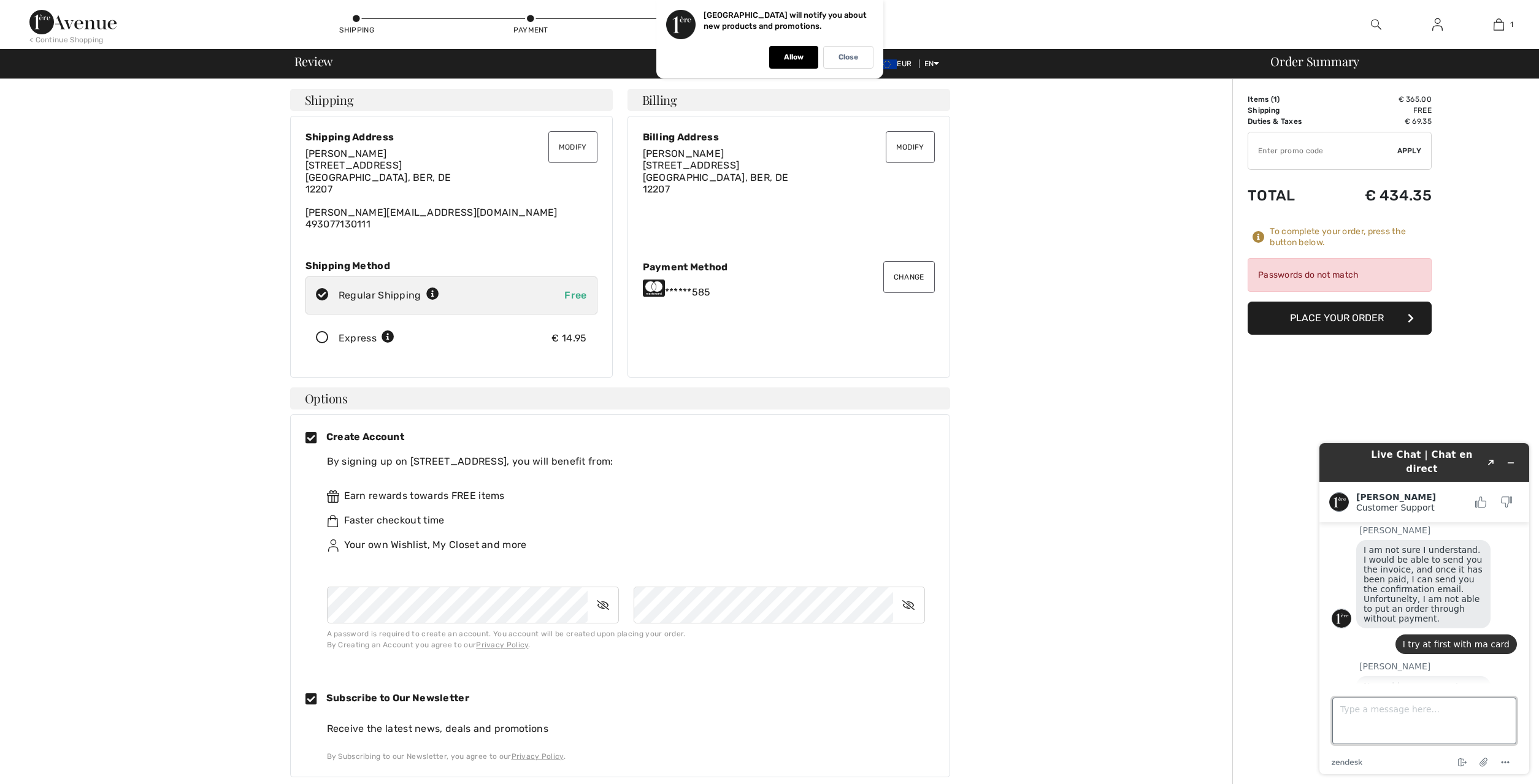
click at [1340, 723] on textarea "Type a message here..." at bounding box center [1424, 722] width 184 height 47
type textarea "passwords do not match????"
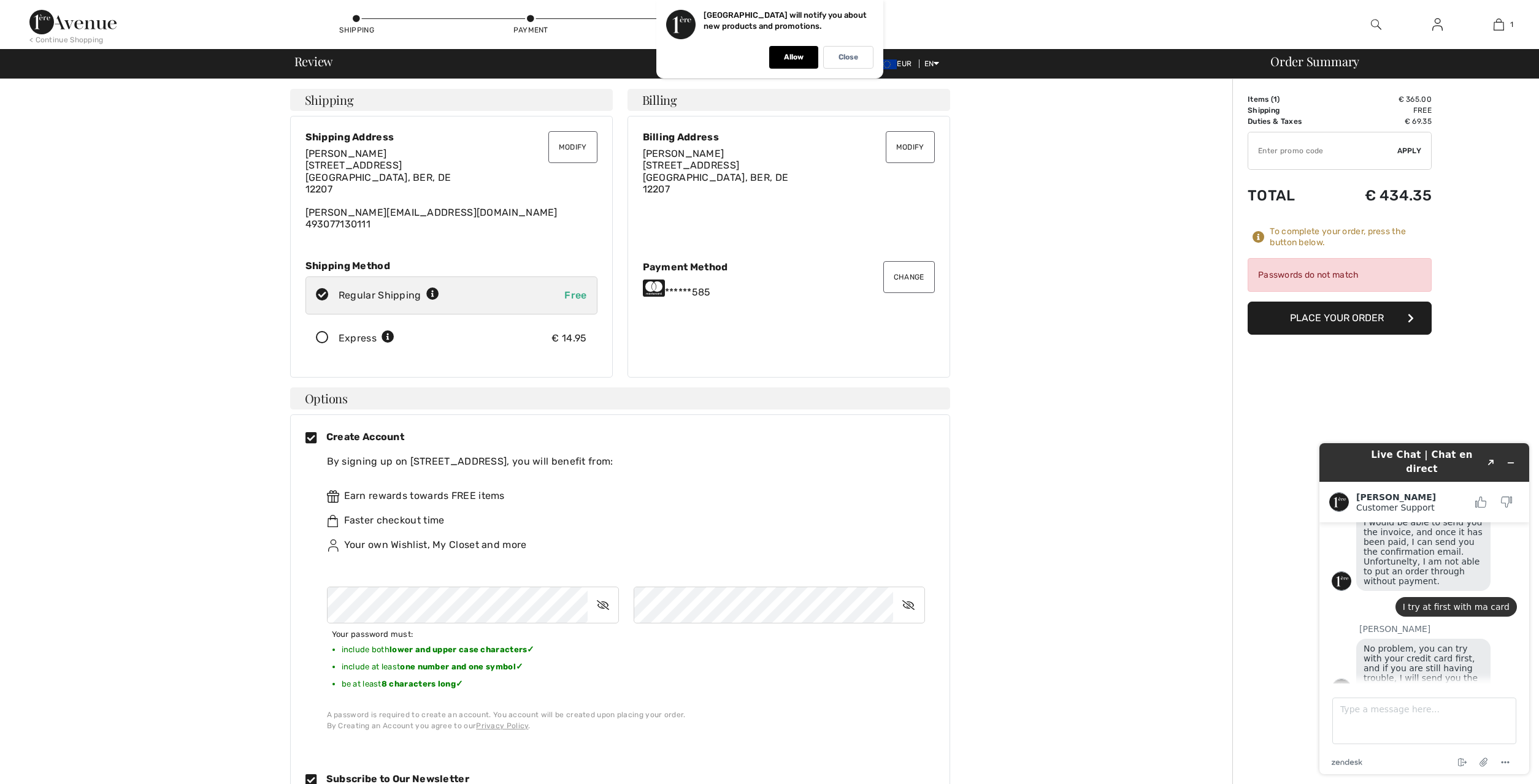
click at [600, 607] on icon at bounding box center [602, 605] width 30 height 29
click at [913, 603] on icon at bounding box center [908, 605] width 30 height 29
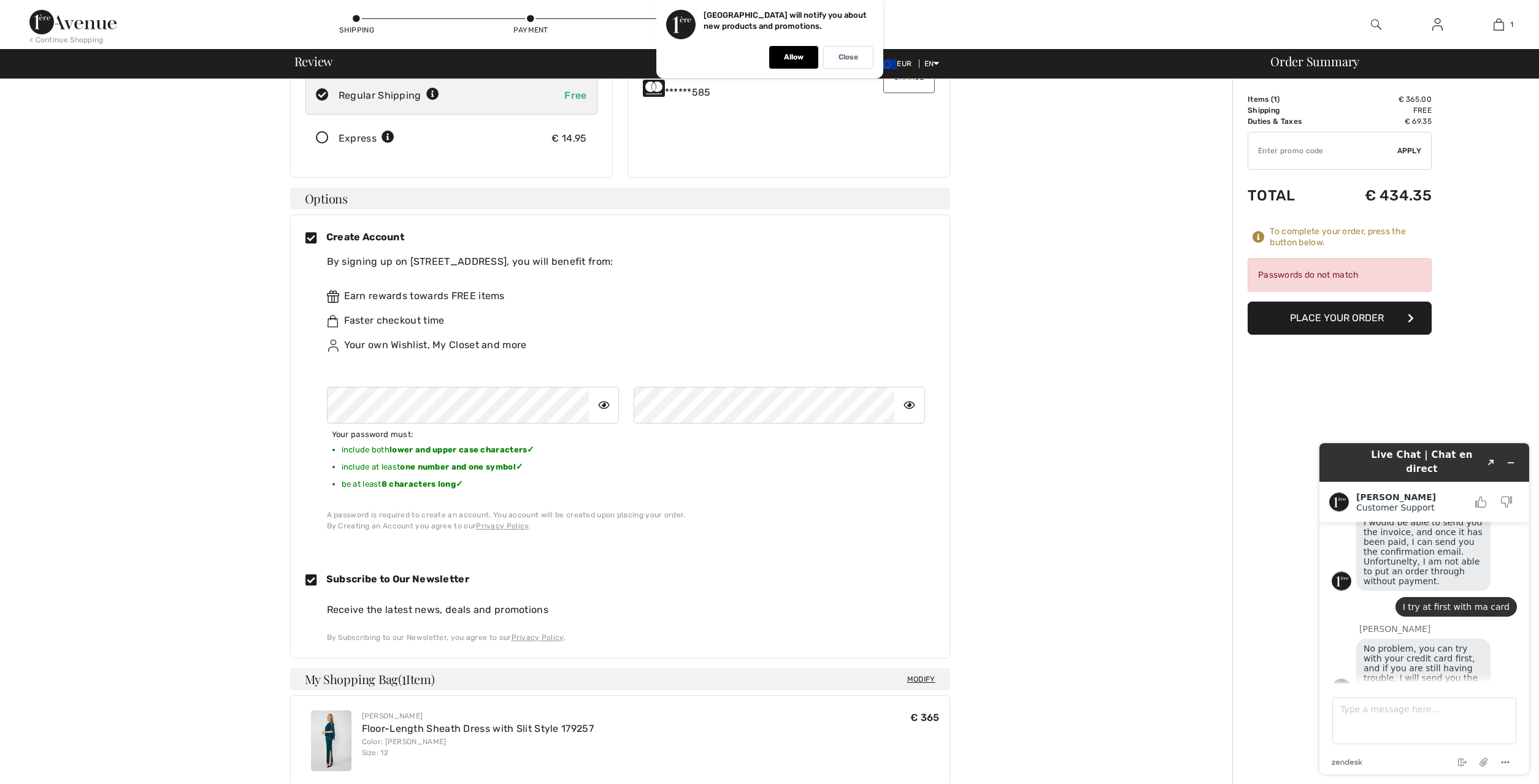
scroll to position [250, 0]
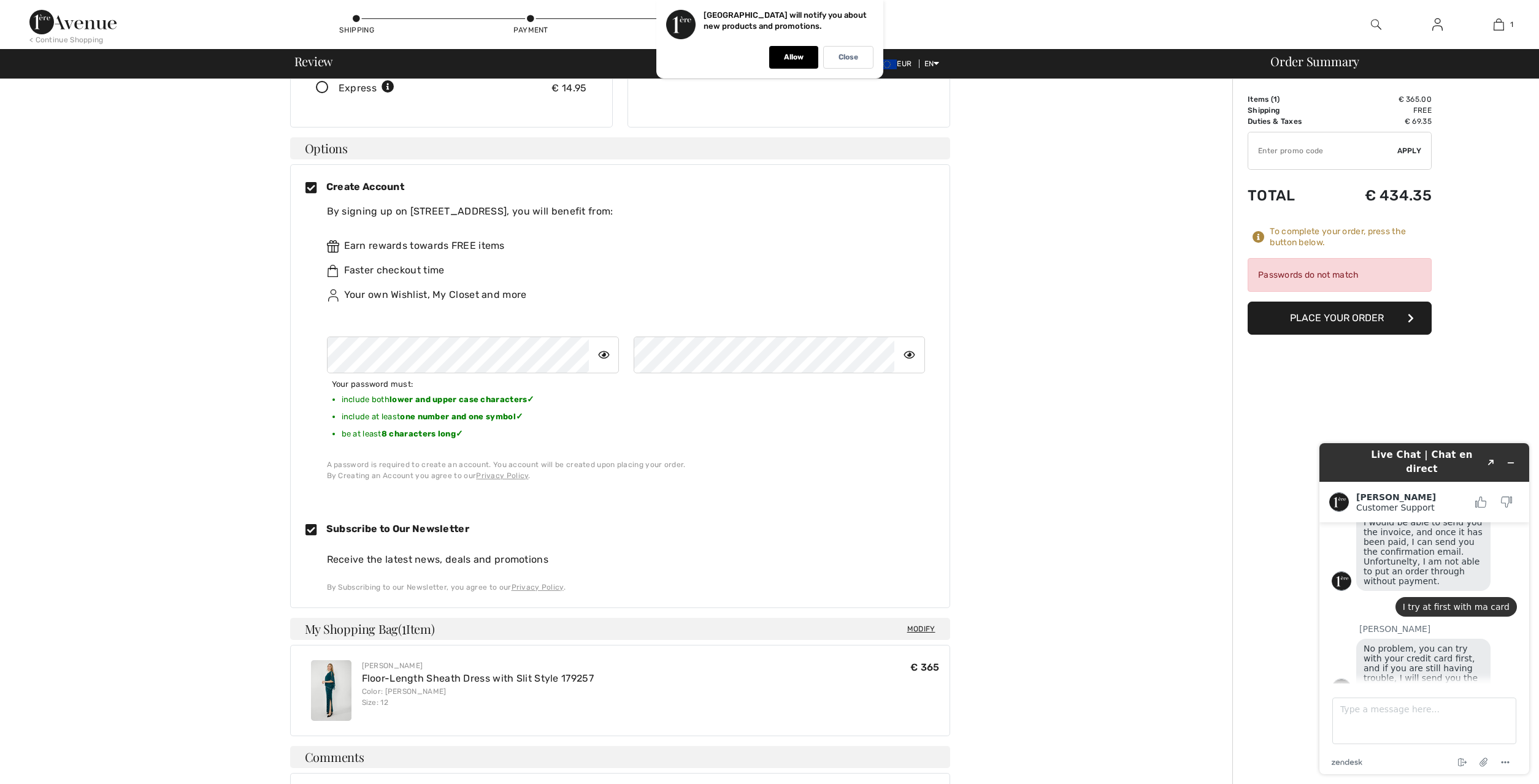
click at [1333, 314] on button "Place Your Order" at bounding box center [1340, 318] width 184 height 33
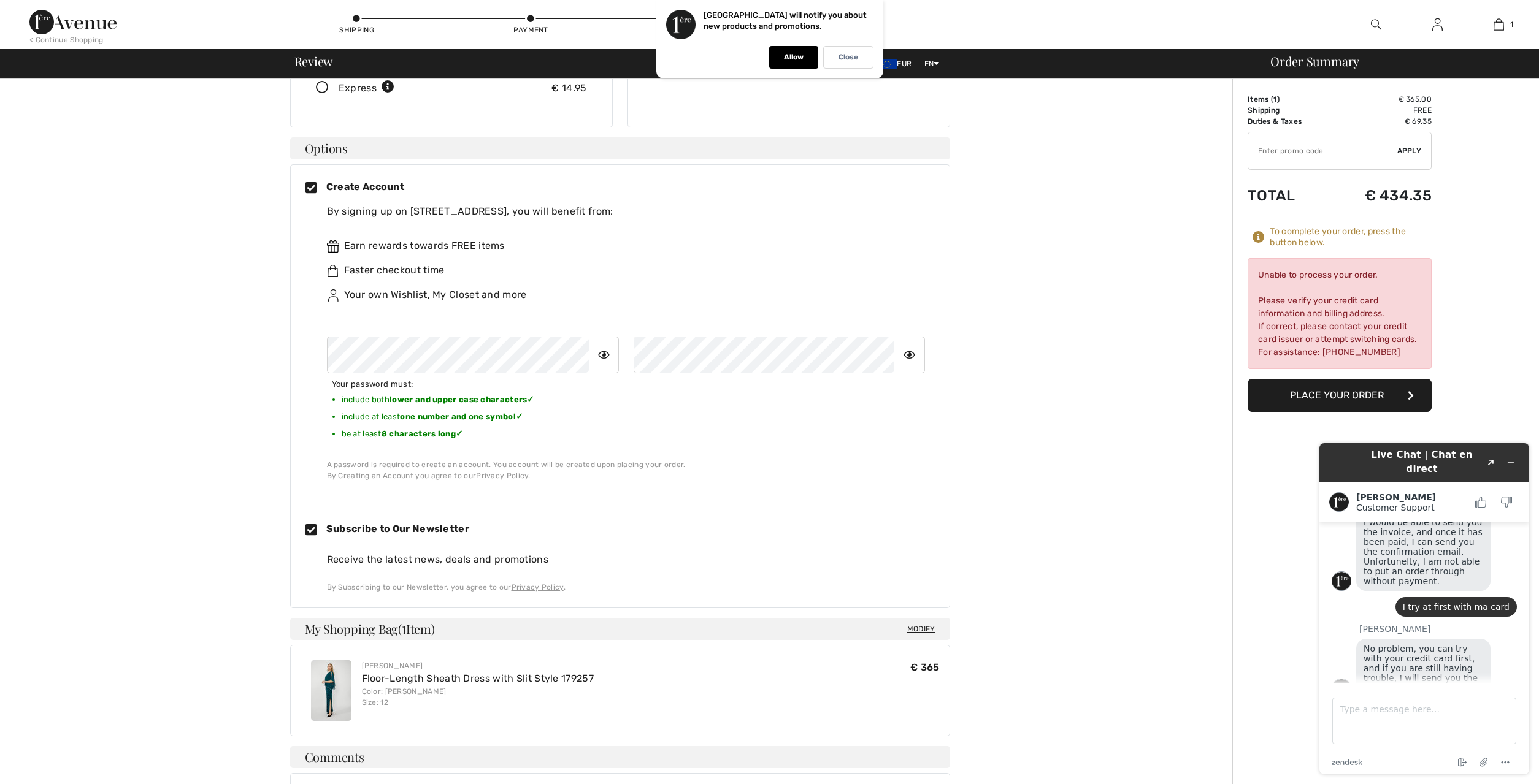
scroll to position [1258, 0]
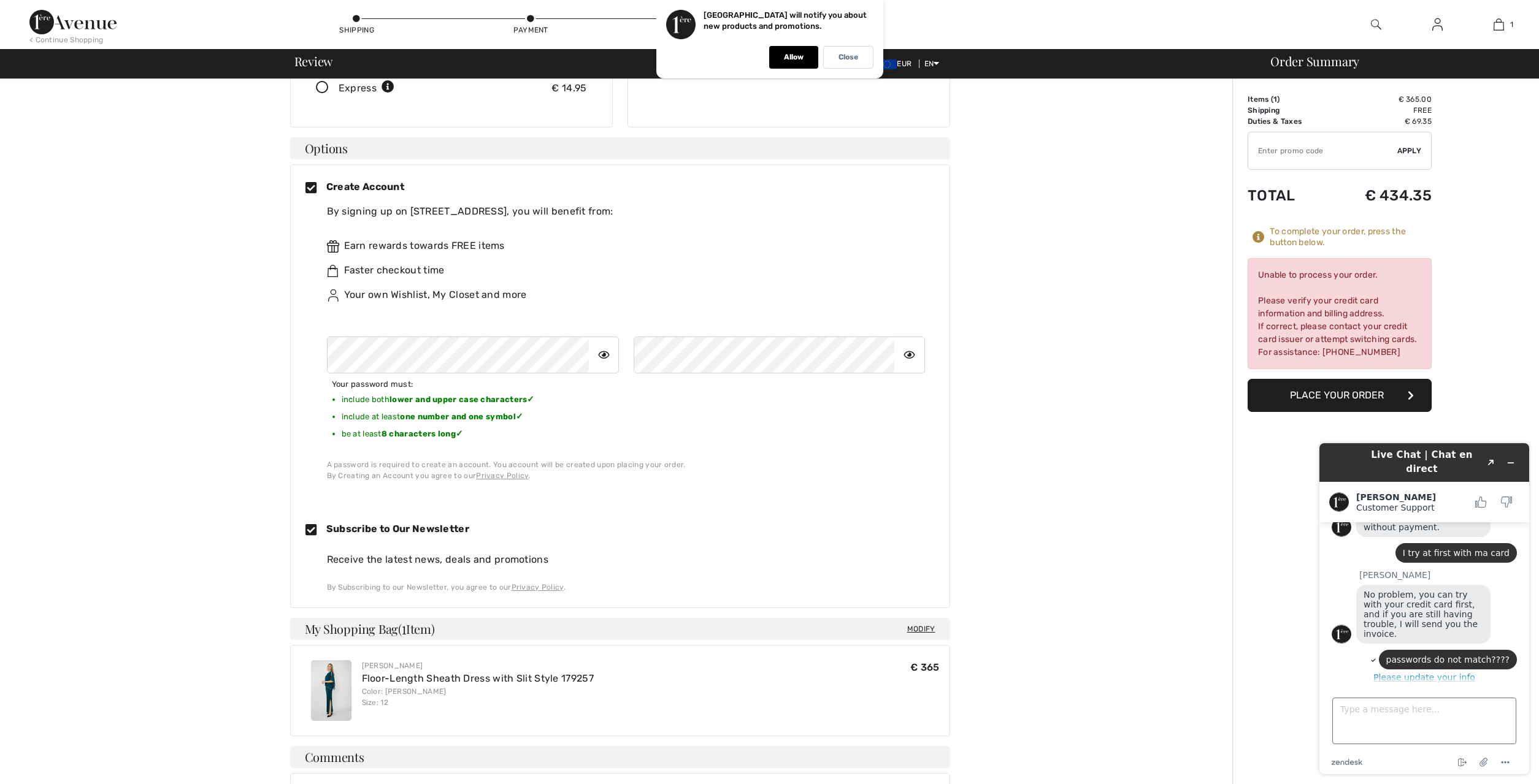
click at [1353, 712] on textarea "Type a message here..." at bounding box center [1424, 722] width 184 height 47
type textarea "no, I dont have - please be kind and send me your E-Mail....."
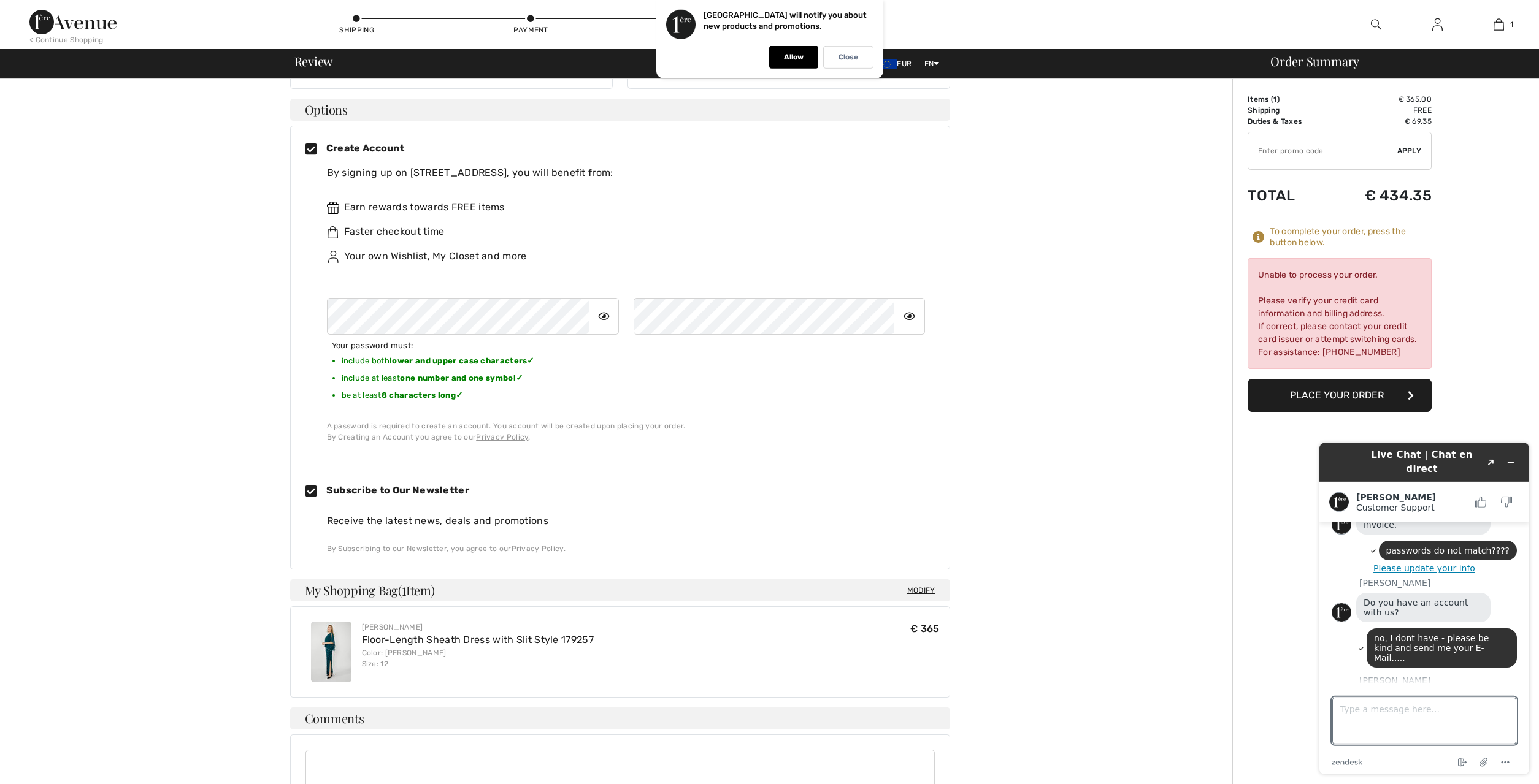
scroll to position [301, 0]
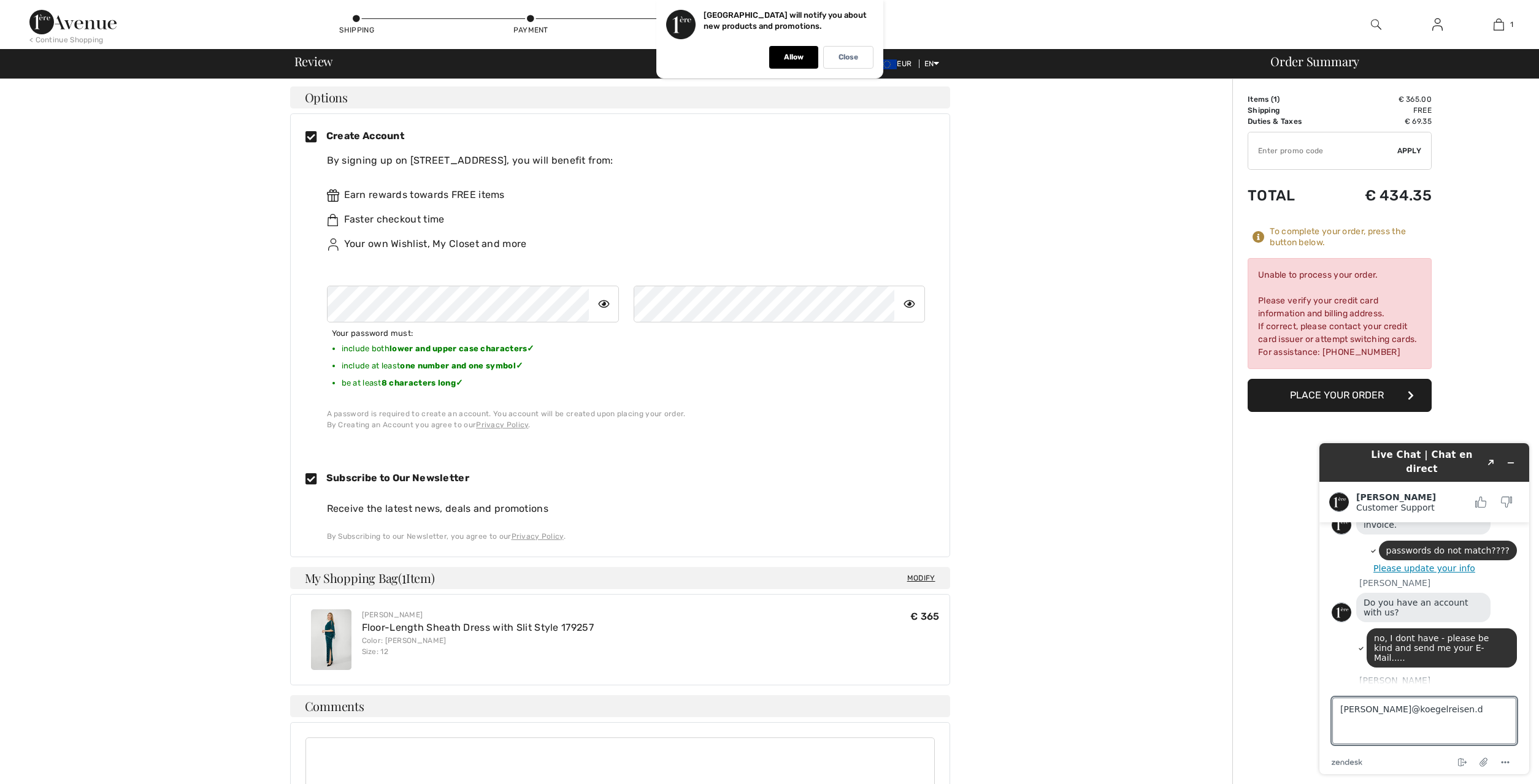
type textarea "[PERSON_NAME][EMAIL_ADDRESS][DOMAIN_NAME]"
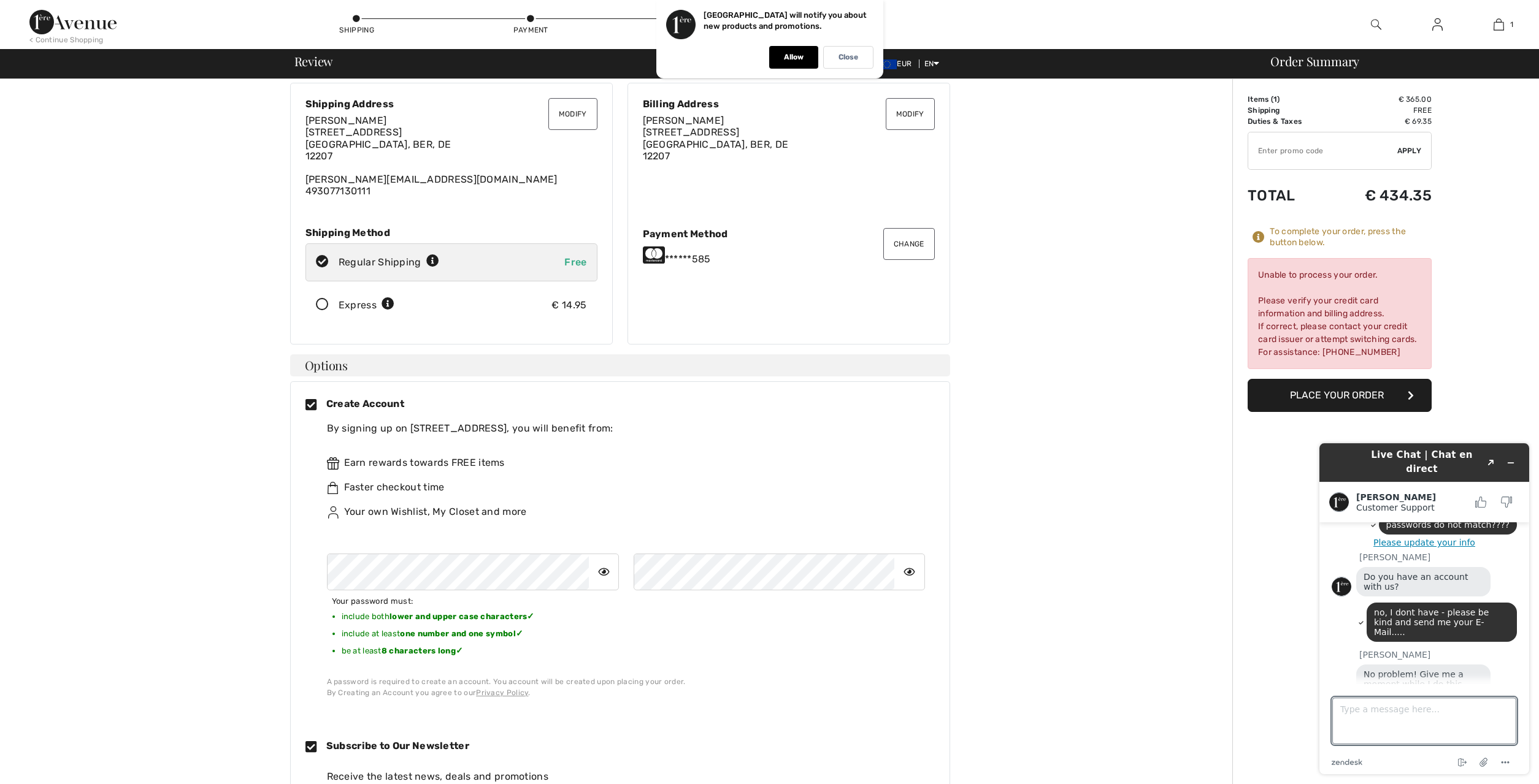
scroll to position [0, 0]
